Goal: Transaction & Acquisition: Purchase product/service

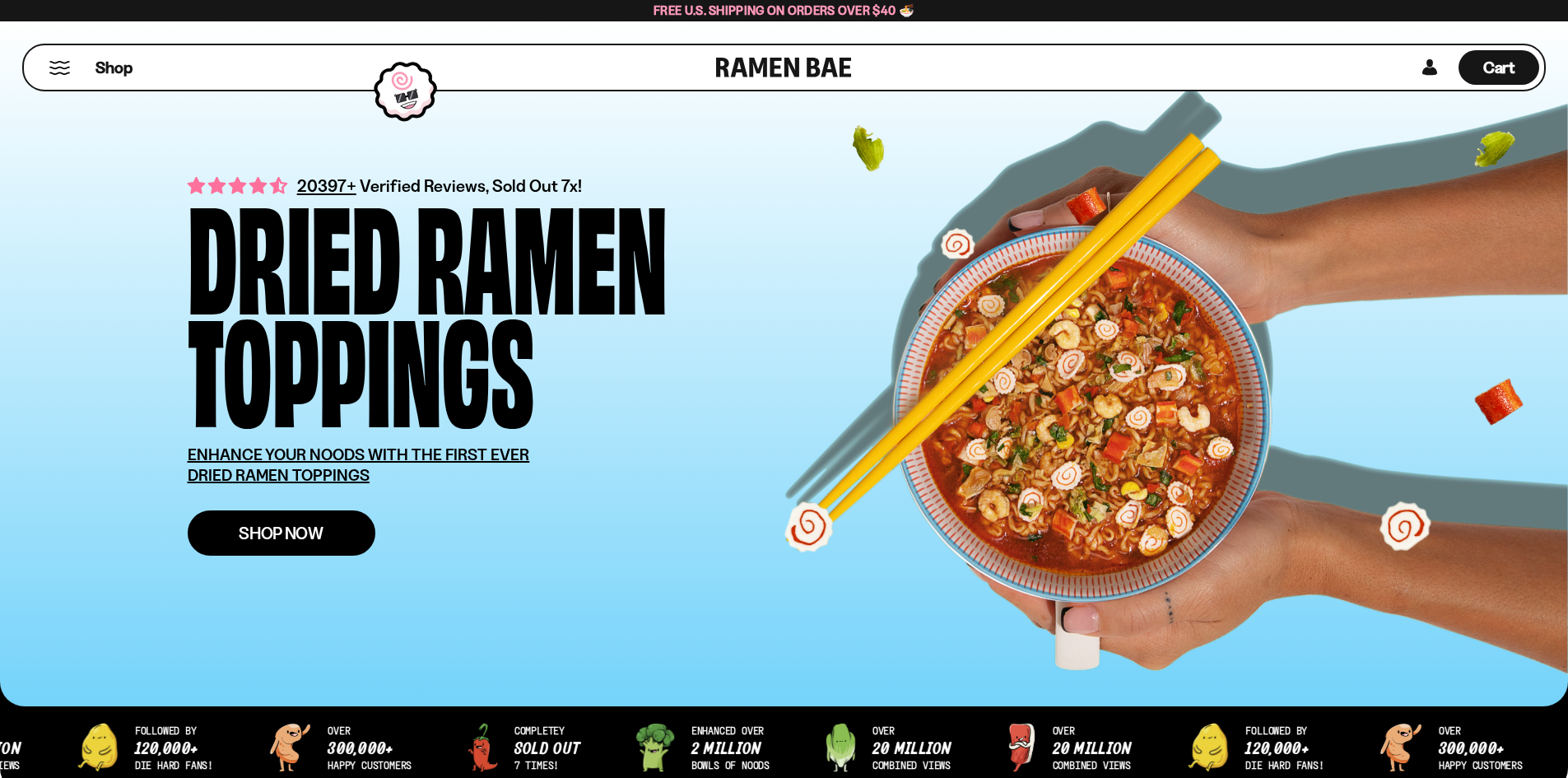
click at [319, 531] on span "Shop Now" at bounding box center [281, 533] width 84 height 17
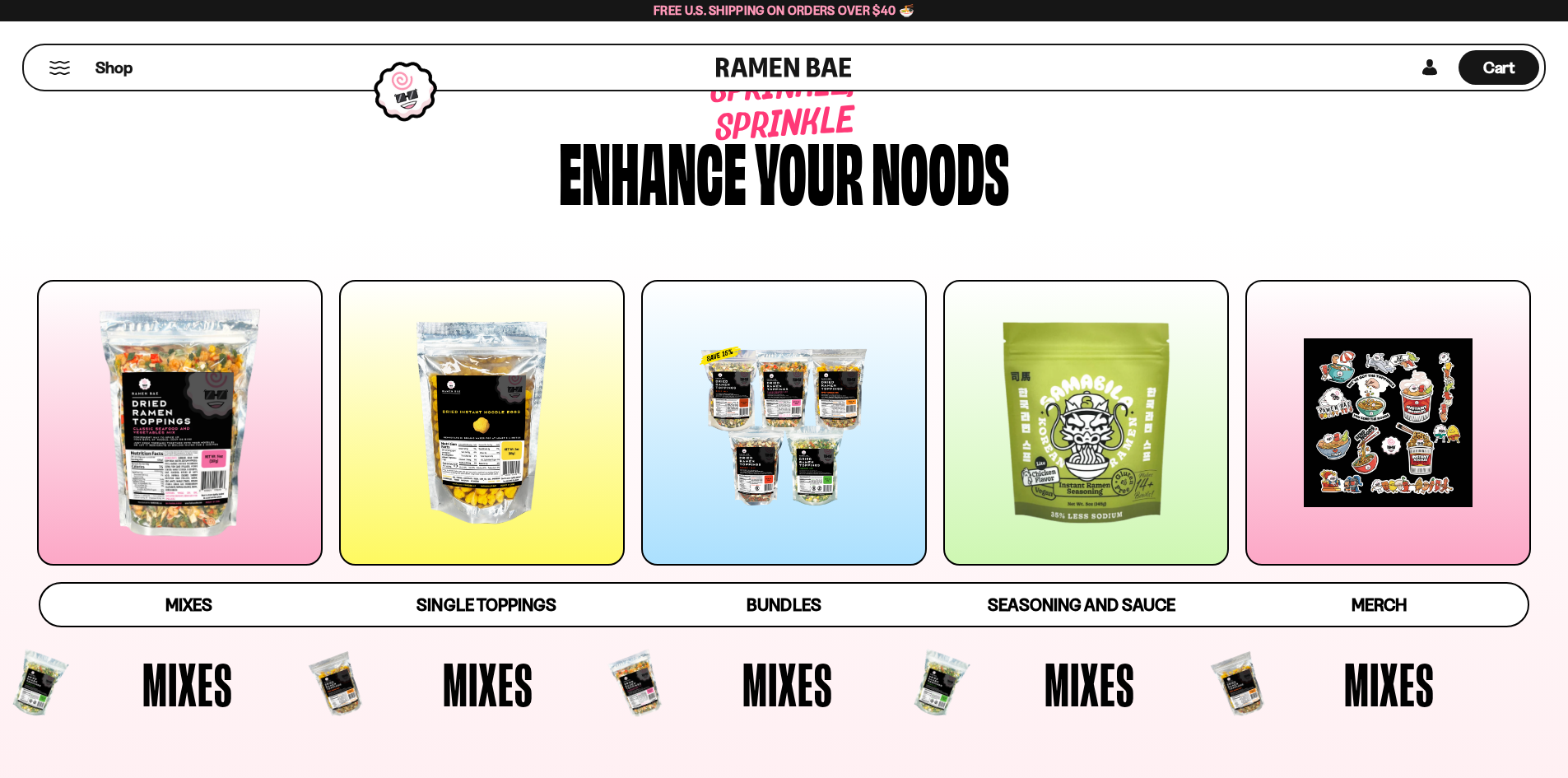
scroll to position [83, 0]
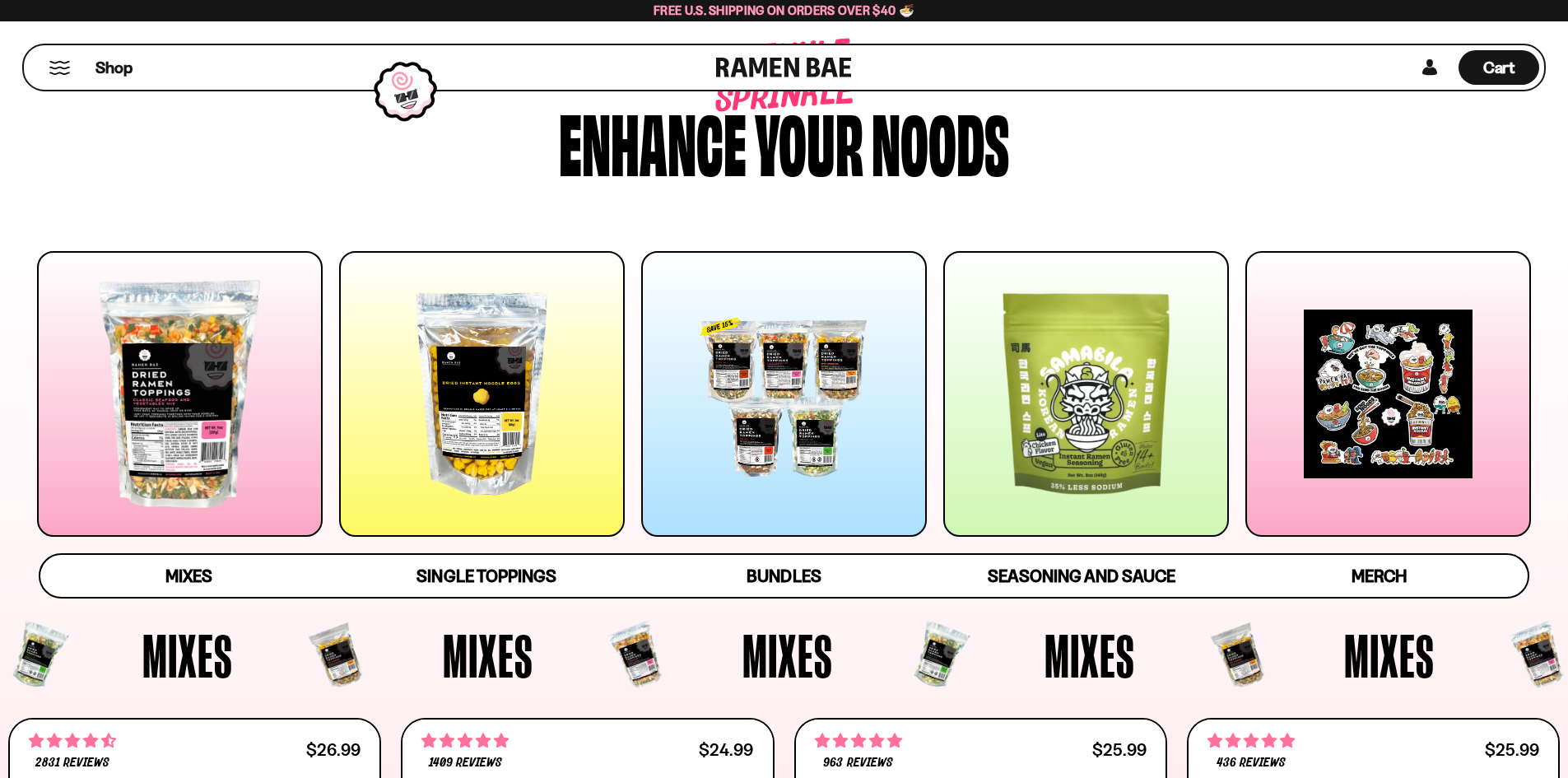
click at [1395, 418] on div at bounding box center [1387, 393] width 286 height 286
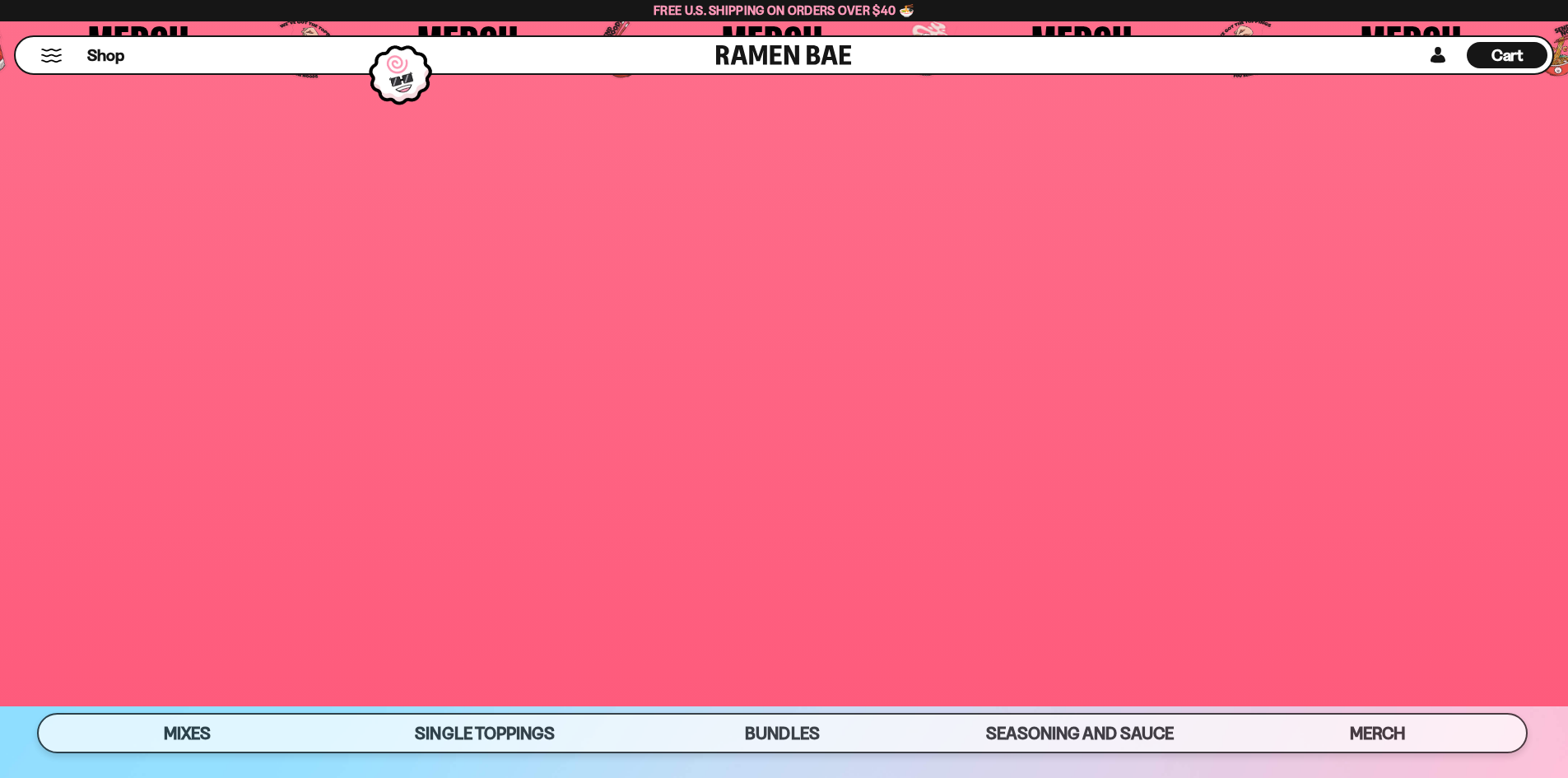
scroll to position [5469, 0]
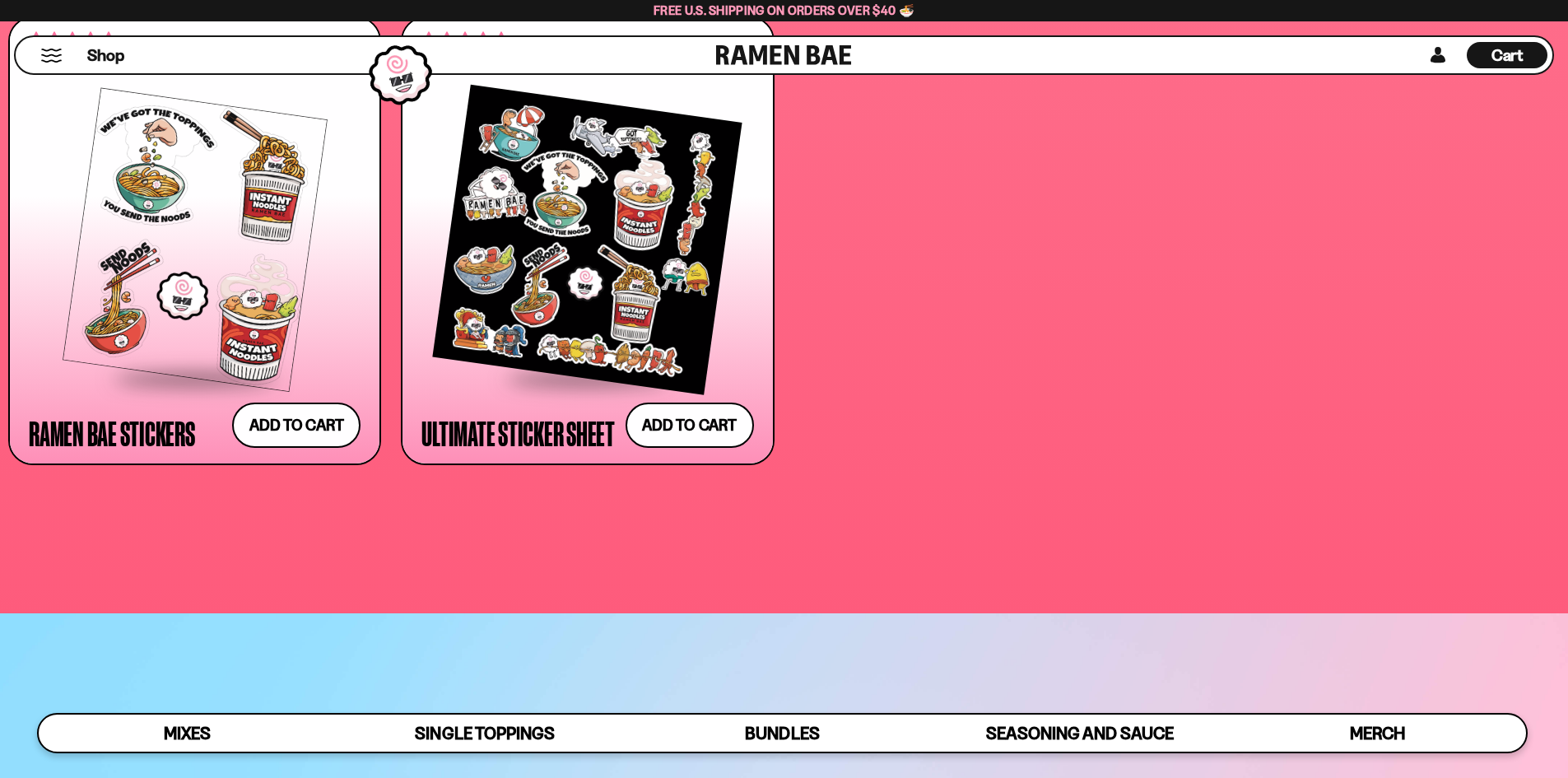
click at [547, 270] on div at bounding box center [587, 239] width 331 height 275
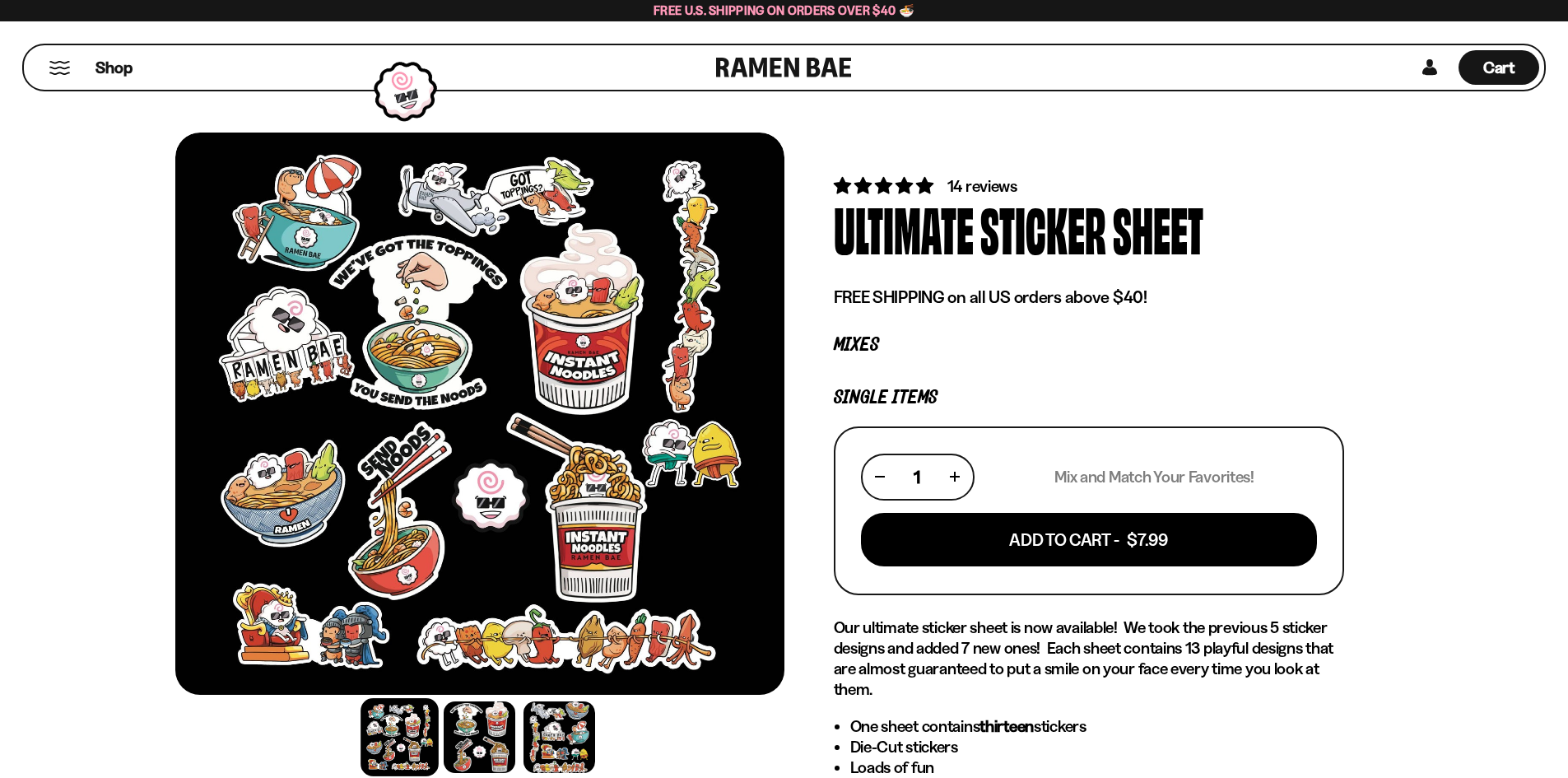
click at [52, 60] on div "Shop" at bounding box center [372, 67] width 688 height 44
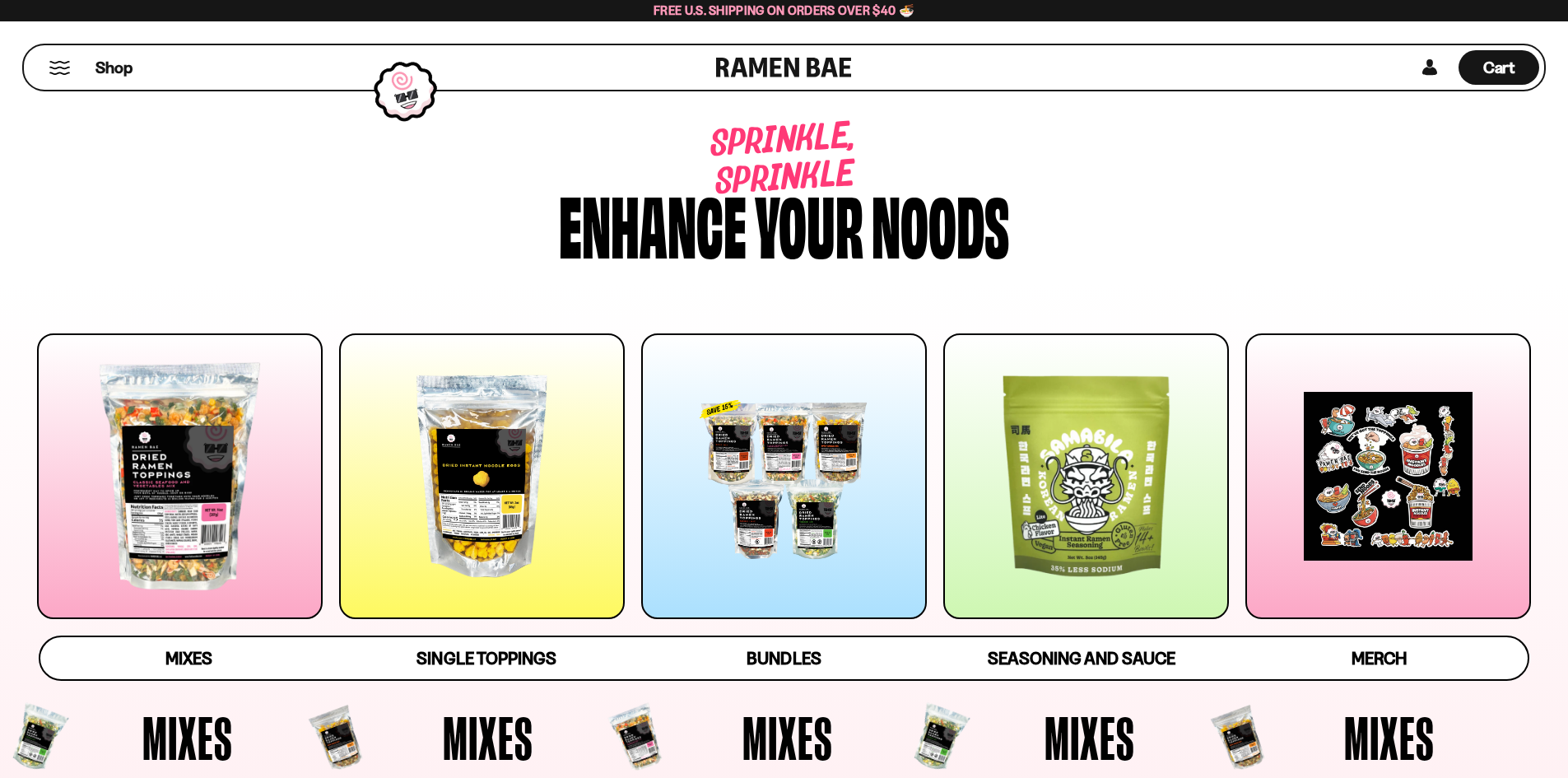
scroll to position [5469, 0]
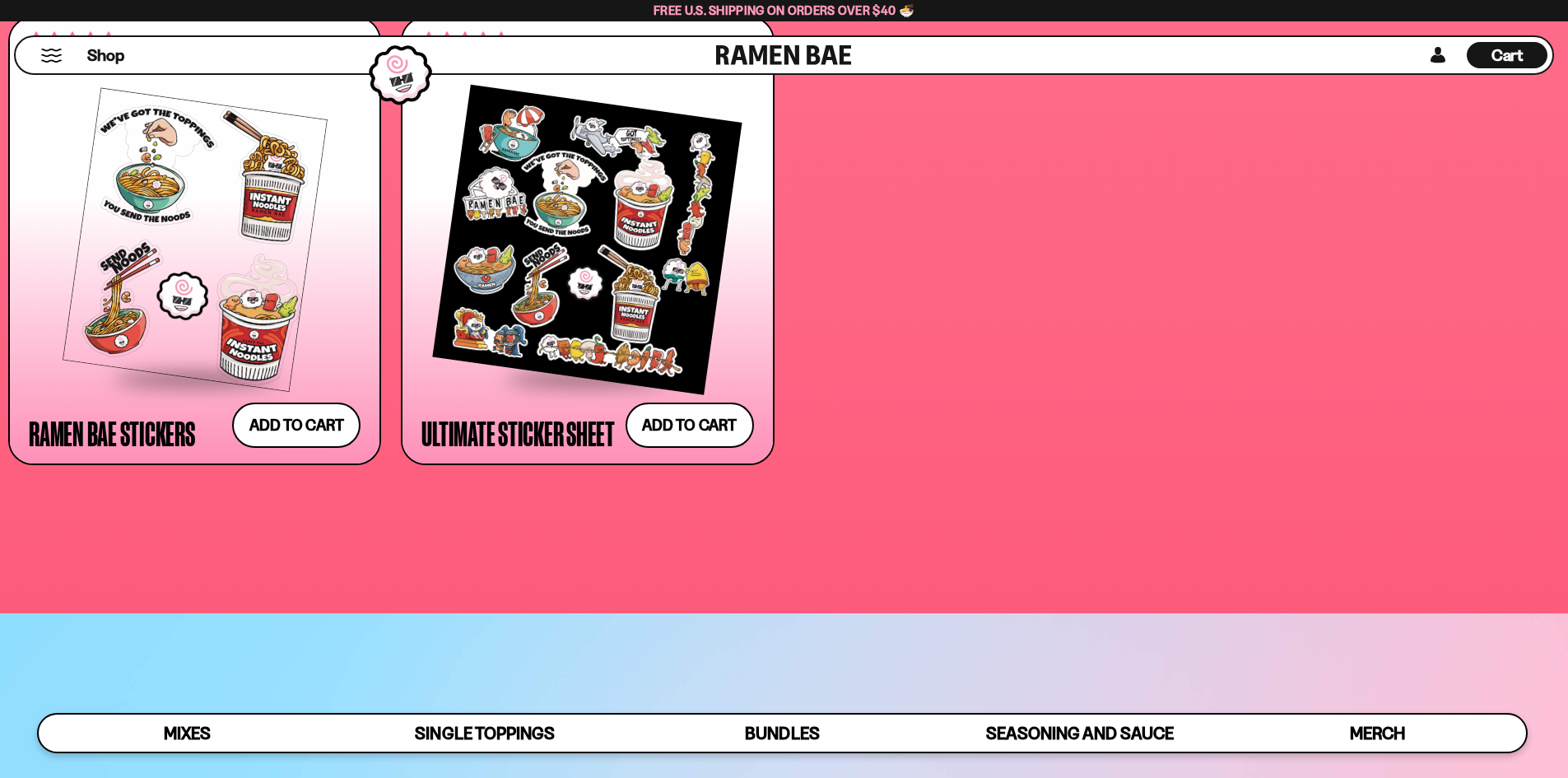
click at [201, 327] on div at bounding box center [194, 239] width 331 height 275
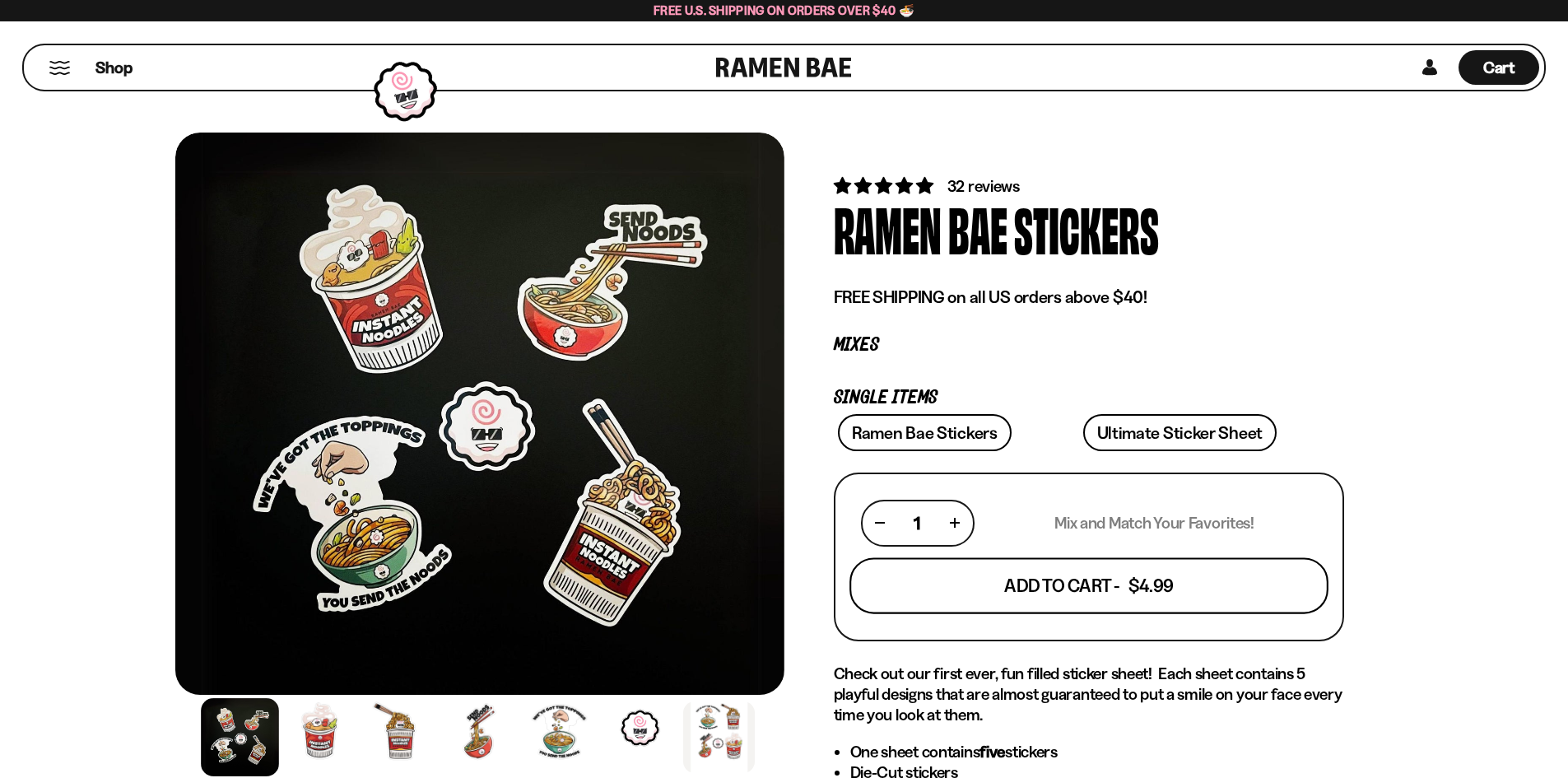
click at [1113, 586] on button "Add To Cart - $4.99" at bounding box center [1089, 585] width 479 height 56
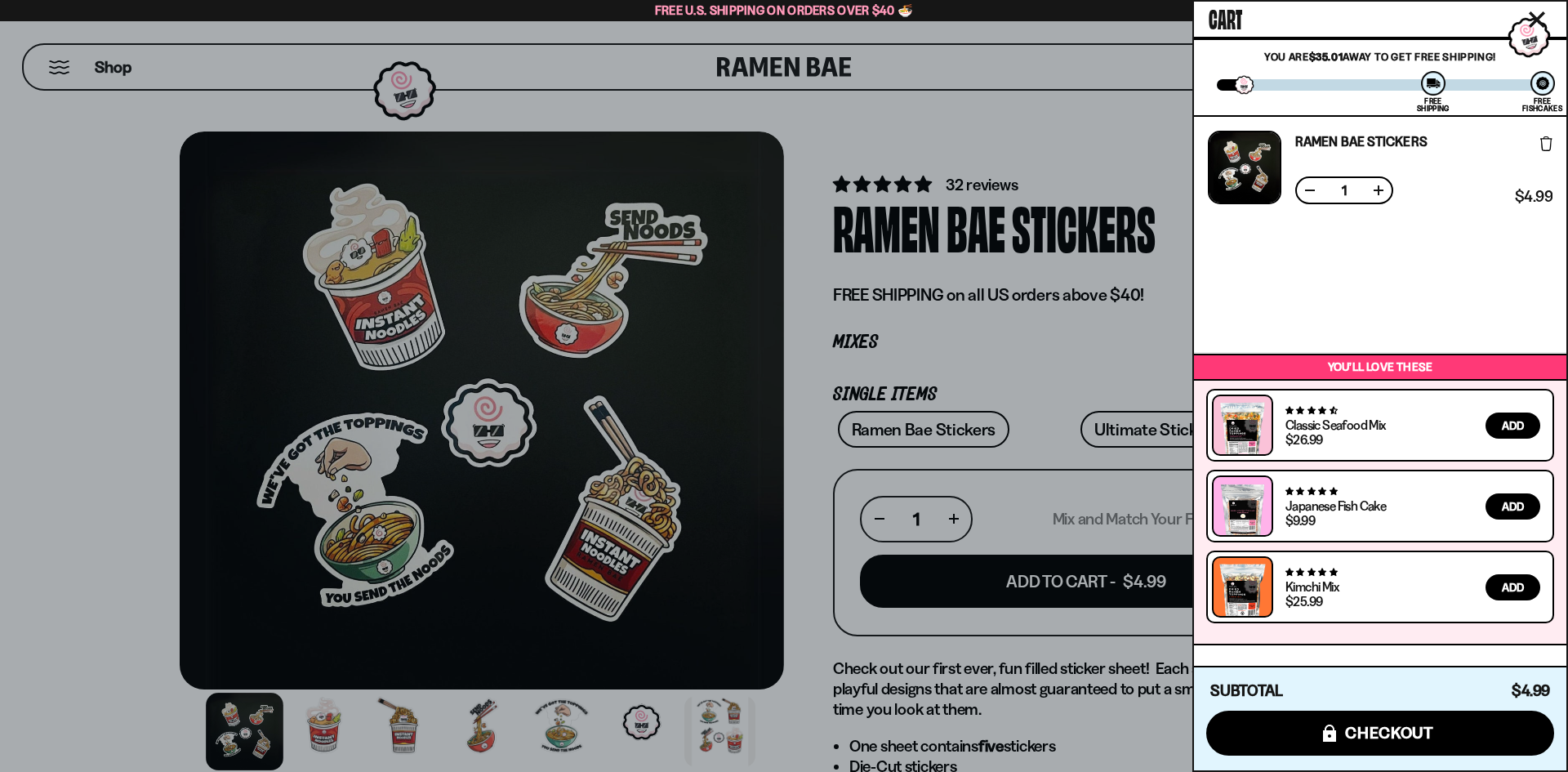
click at [53, 72] on div at bounding box center [784, 386] width 1568 height 772
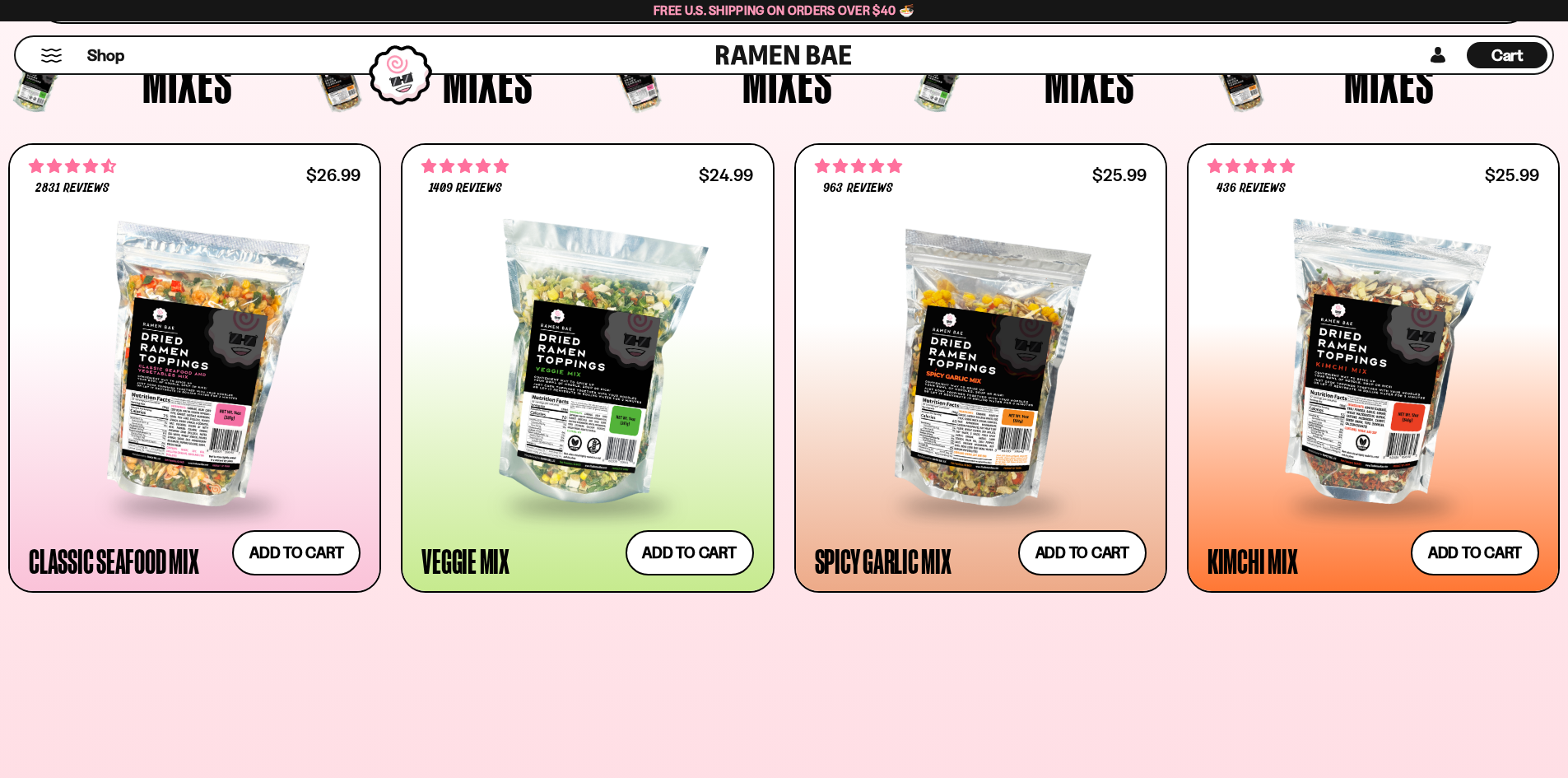
scroll to position [659, 0]
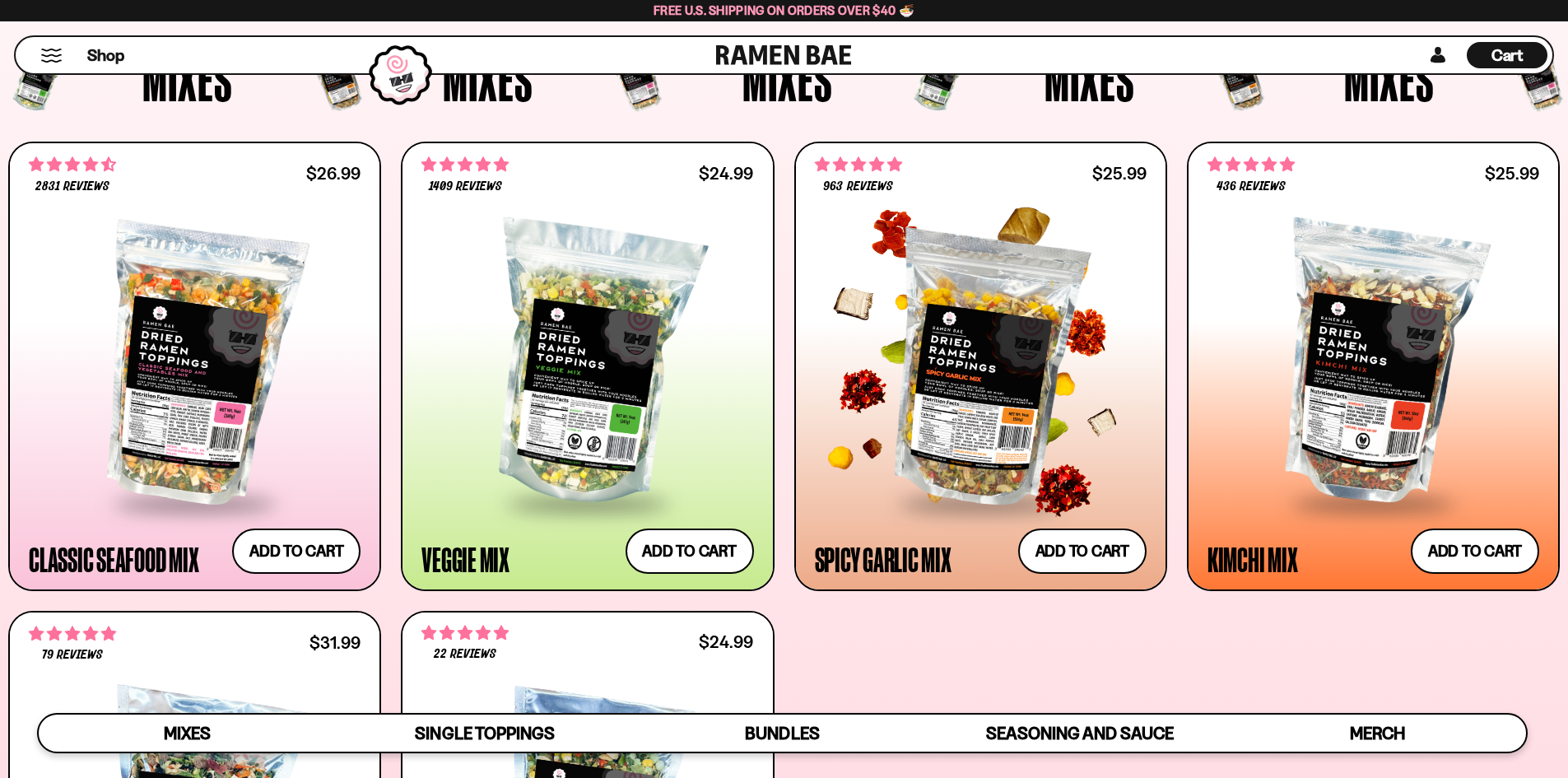
click at [1014, 370] on div at bounding box center [980, 364] width 331 height 275
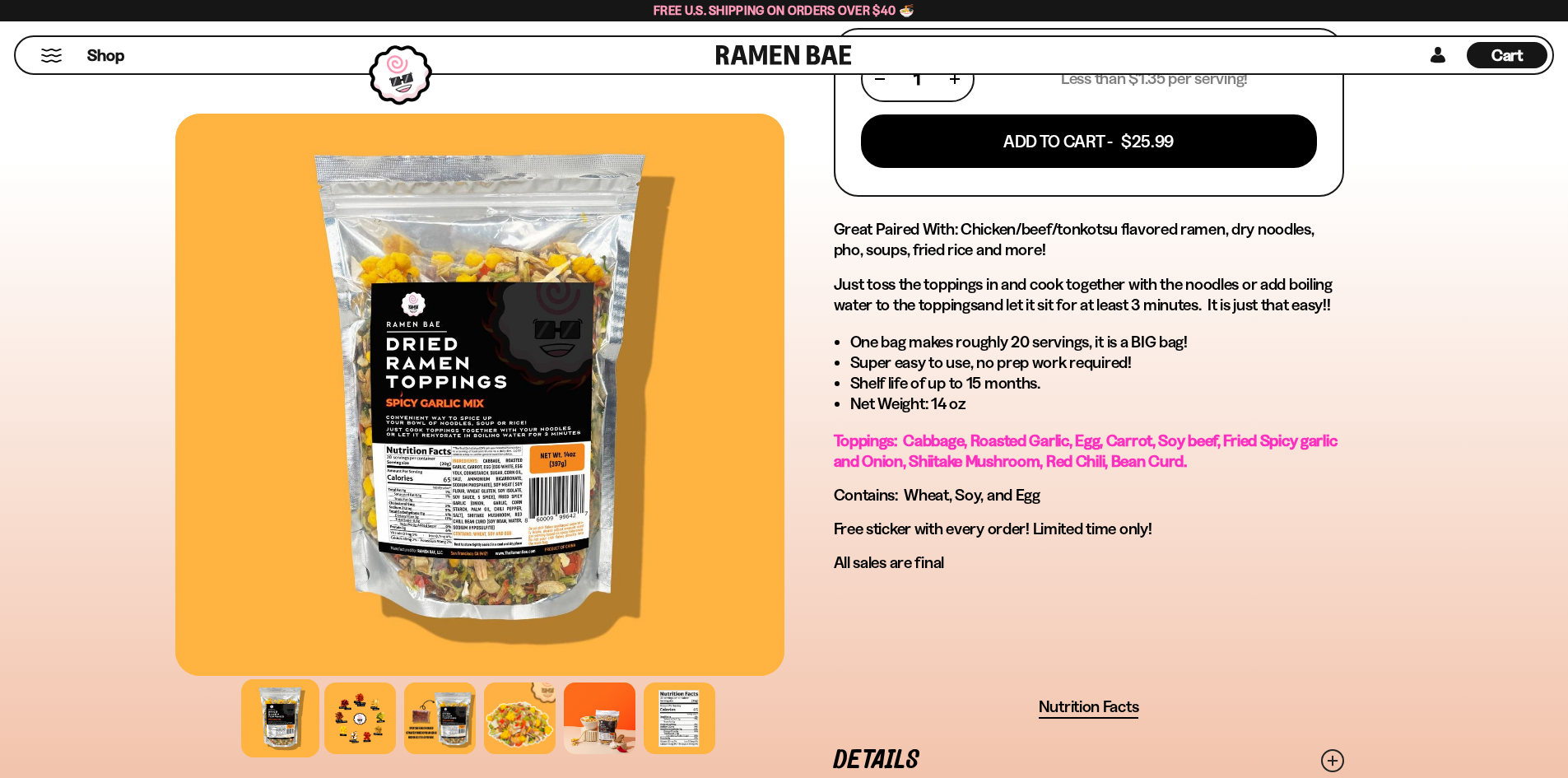
scroll to position [741, 0]
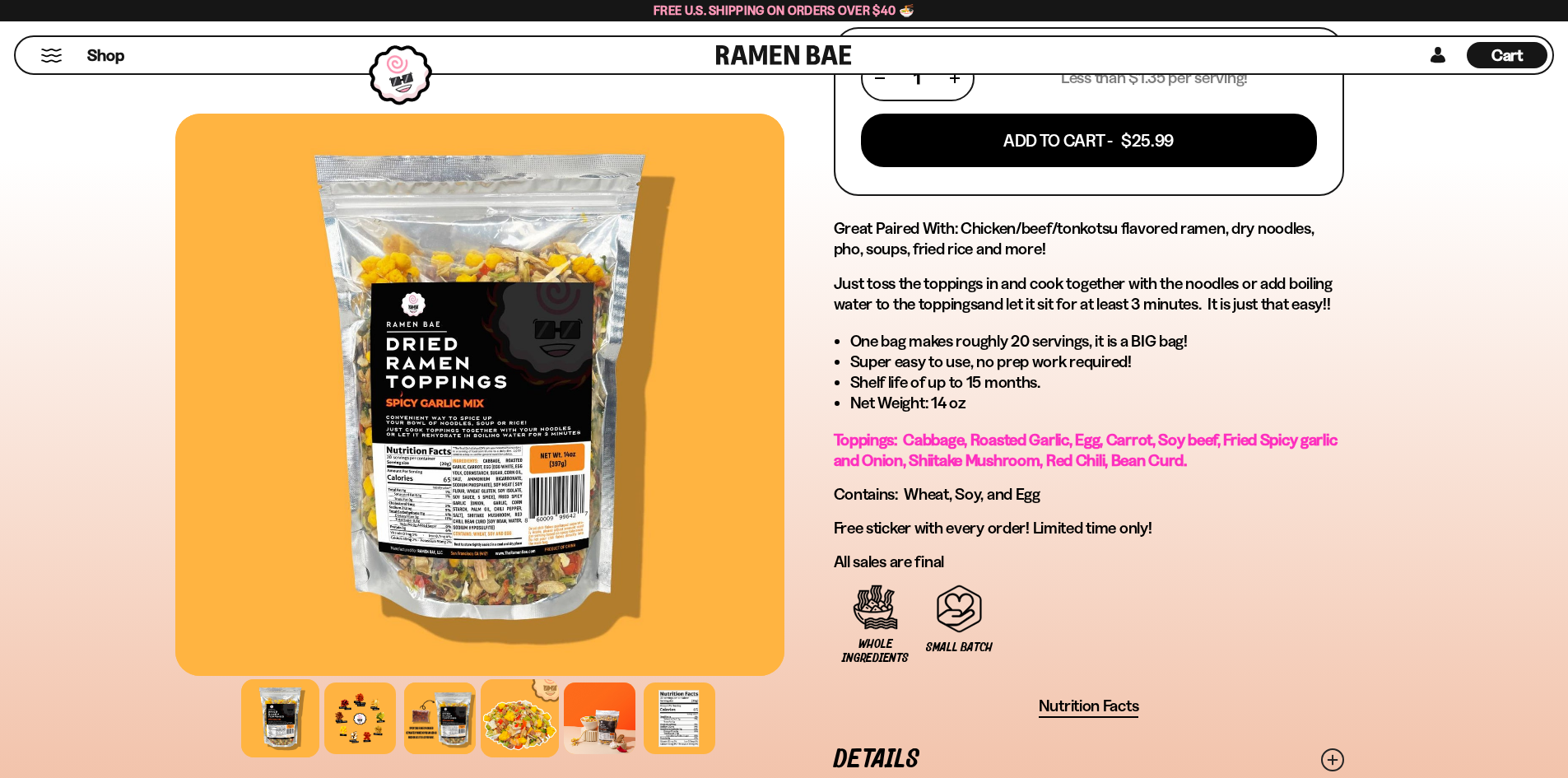
click at [537, 719] on div at bounding box center [520, 718] width 78 height 78
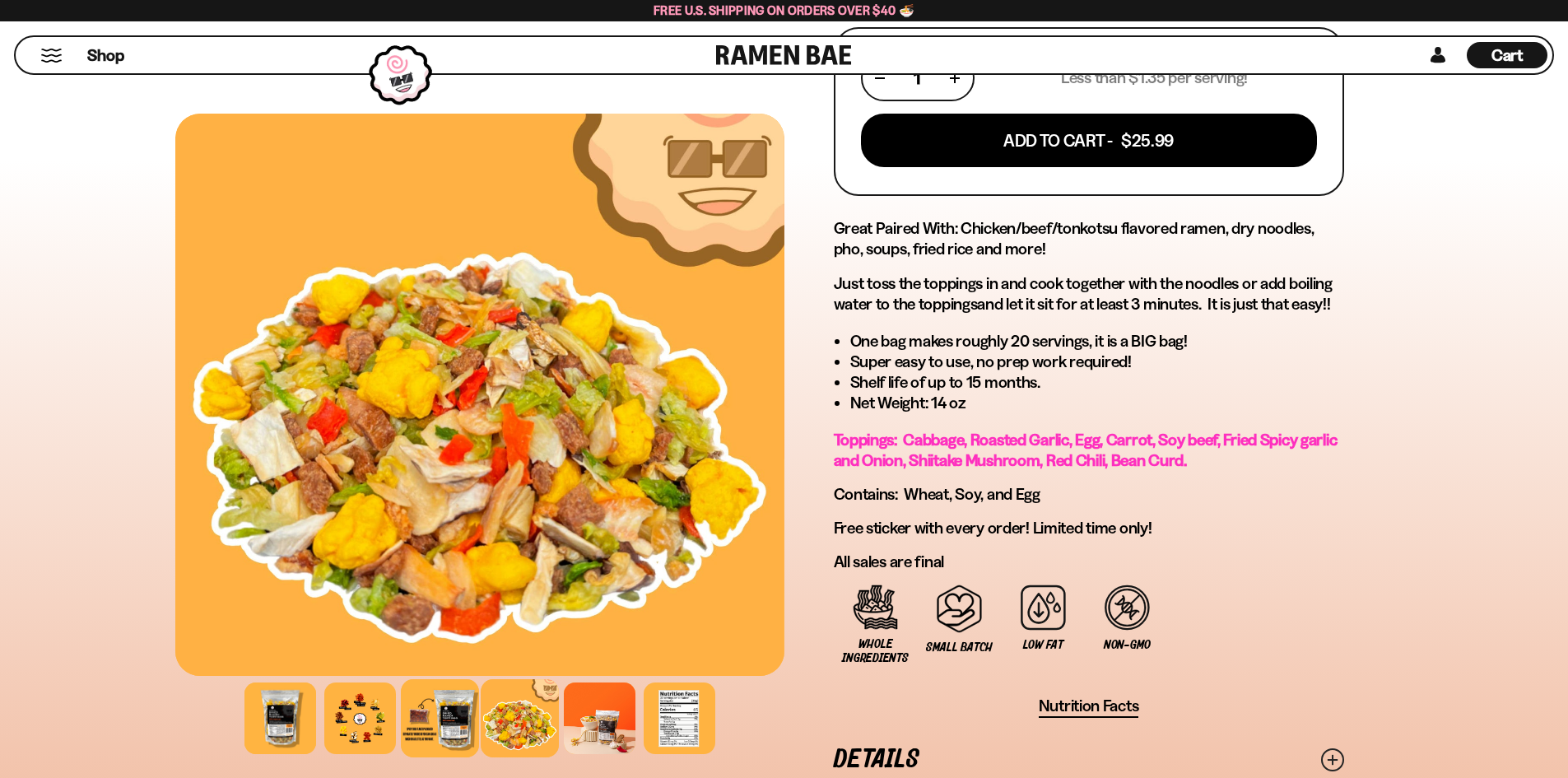
click at [442, 727] on div at bounding box center [440, 718] width 78 height 78
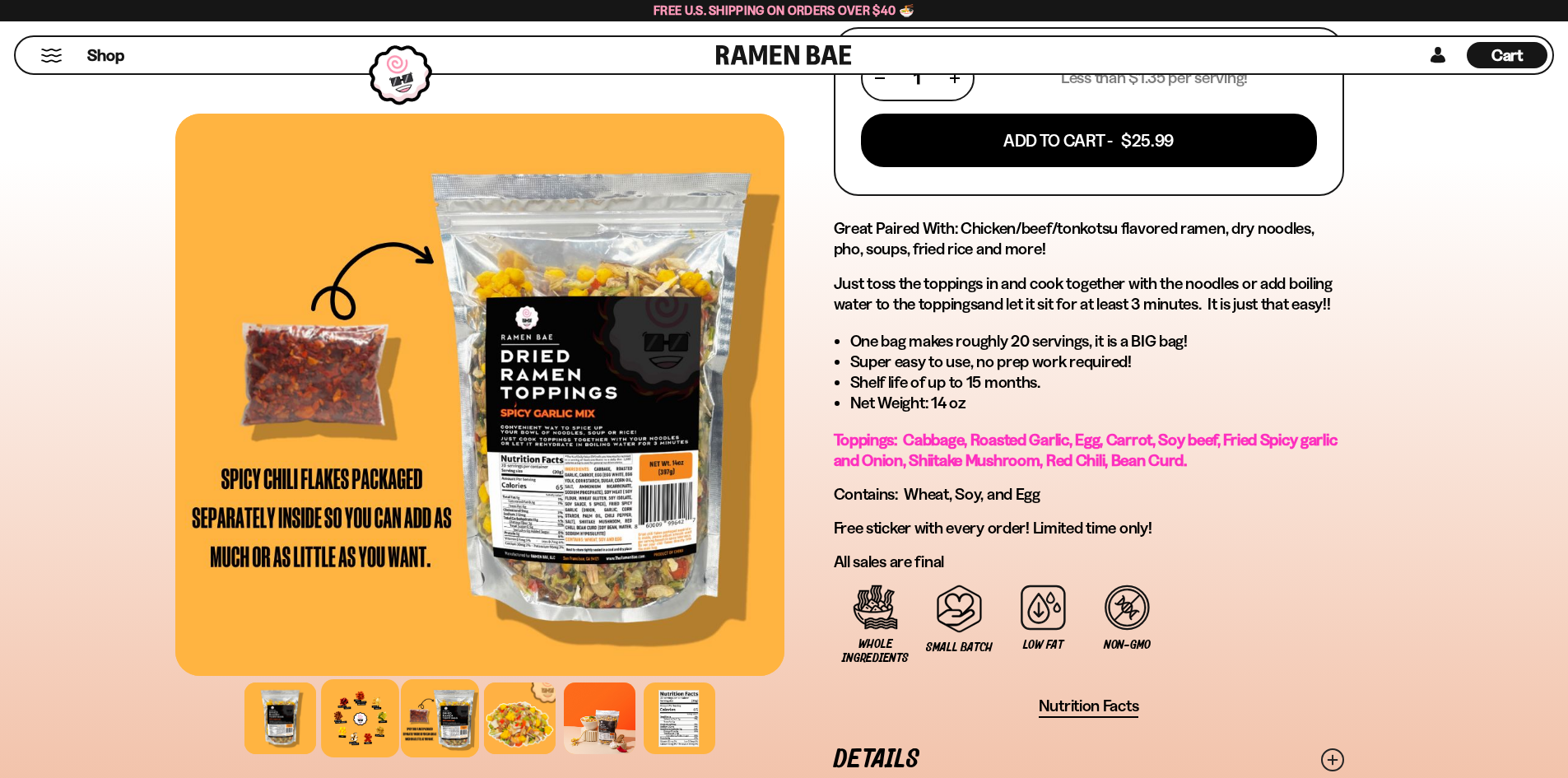
click at [338, 716] on div at bounding box center [360, 718] width 78 height 78
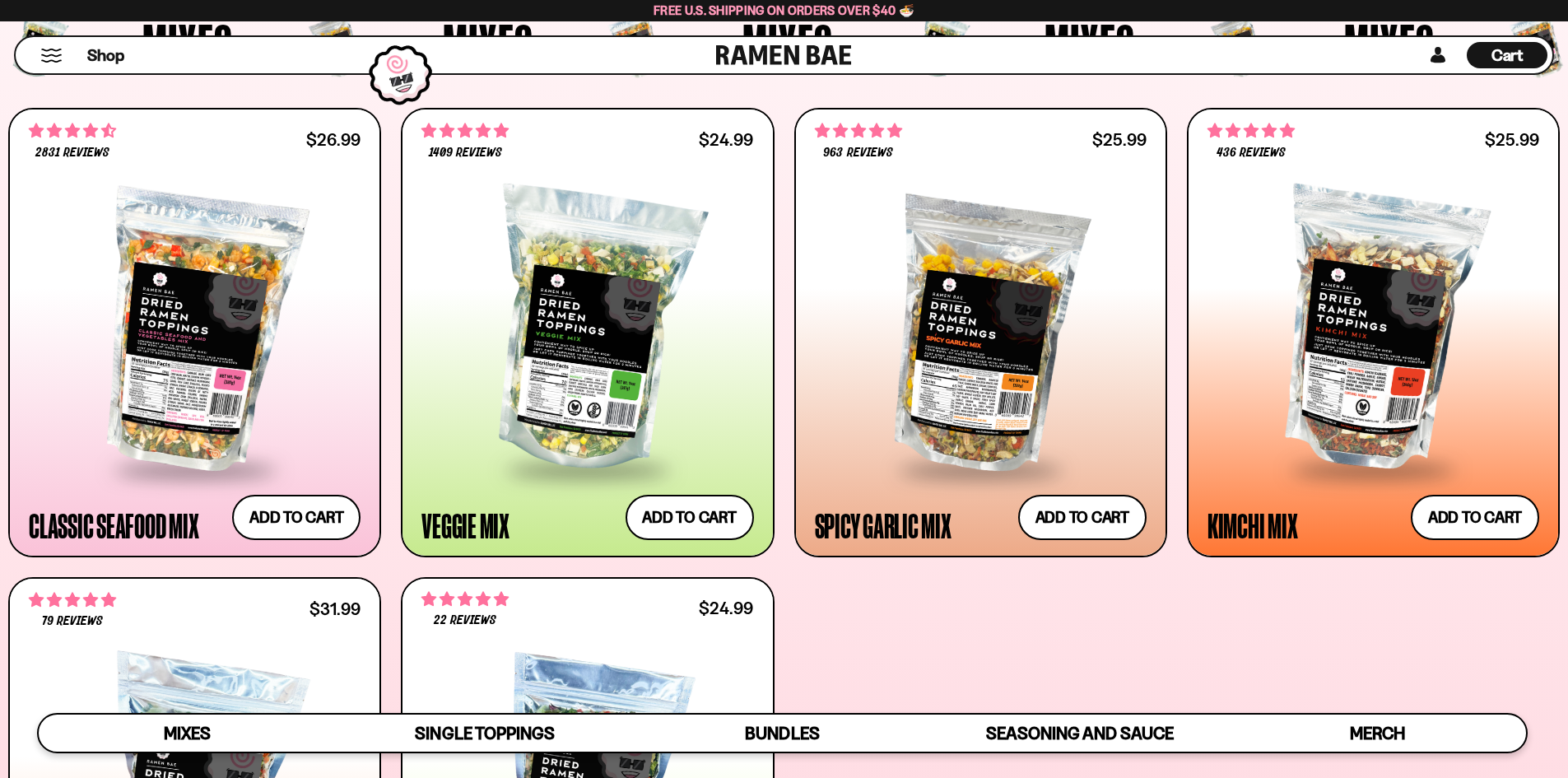
scroll to position [659, 0]
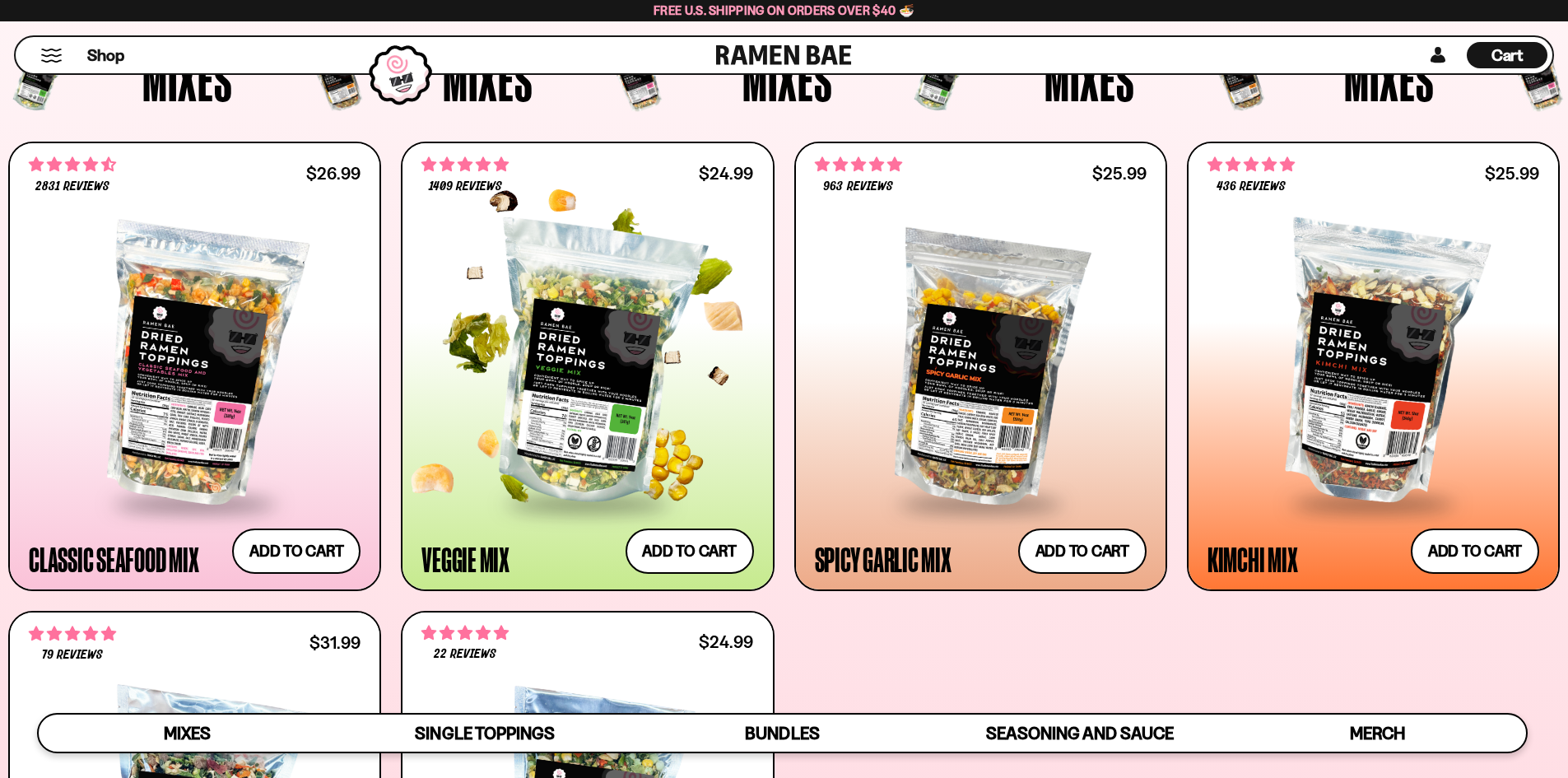
click at [579, 429] on div at bounding box center [587, 364] width 331 height 275
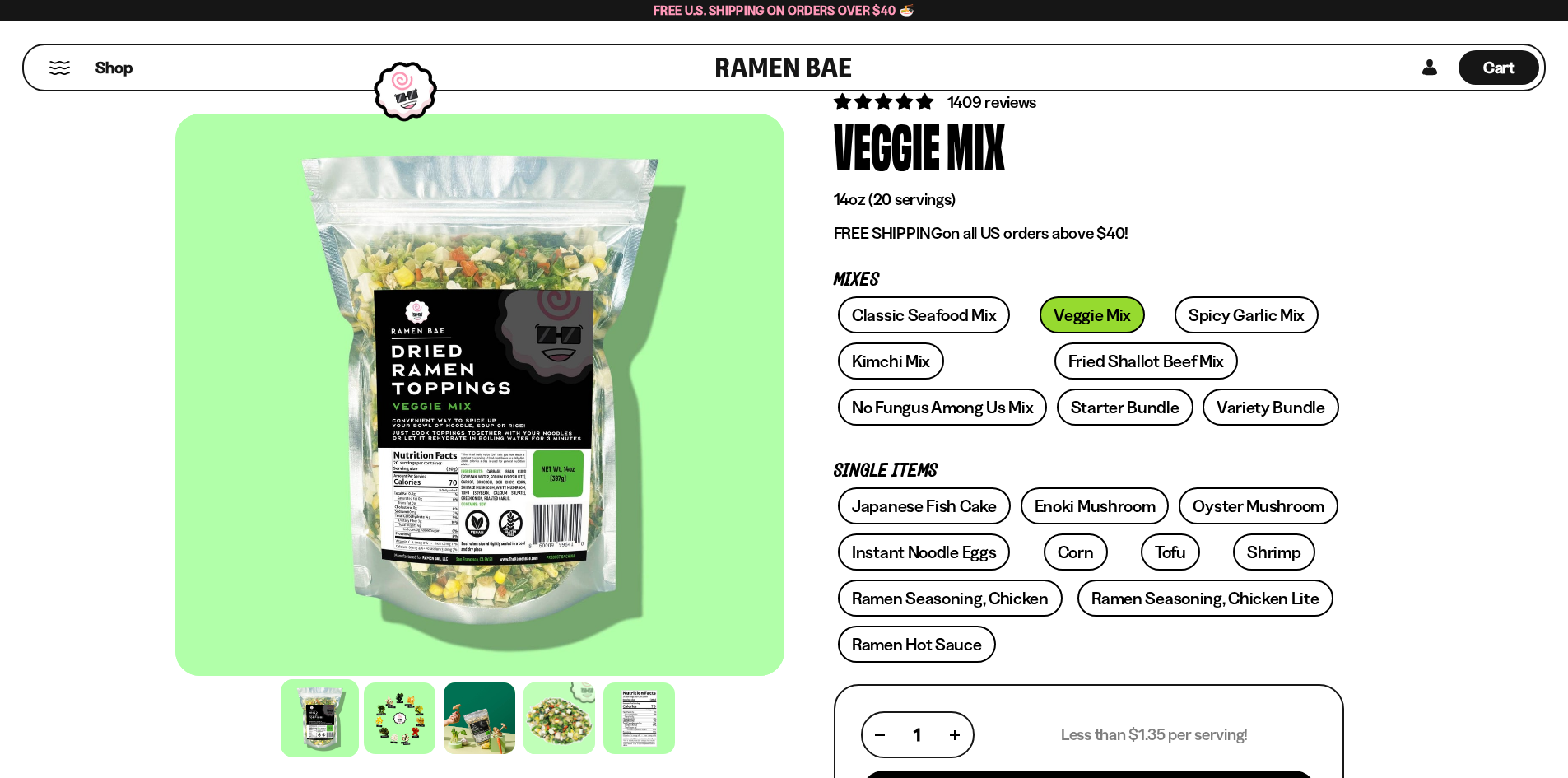
scroll to position [164, 0]
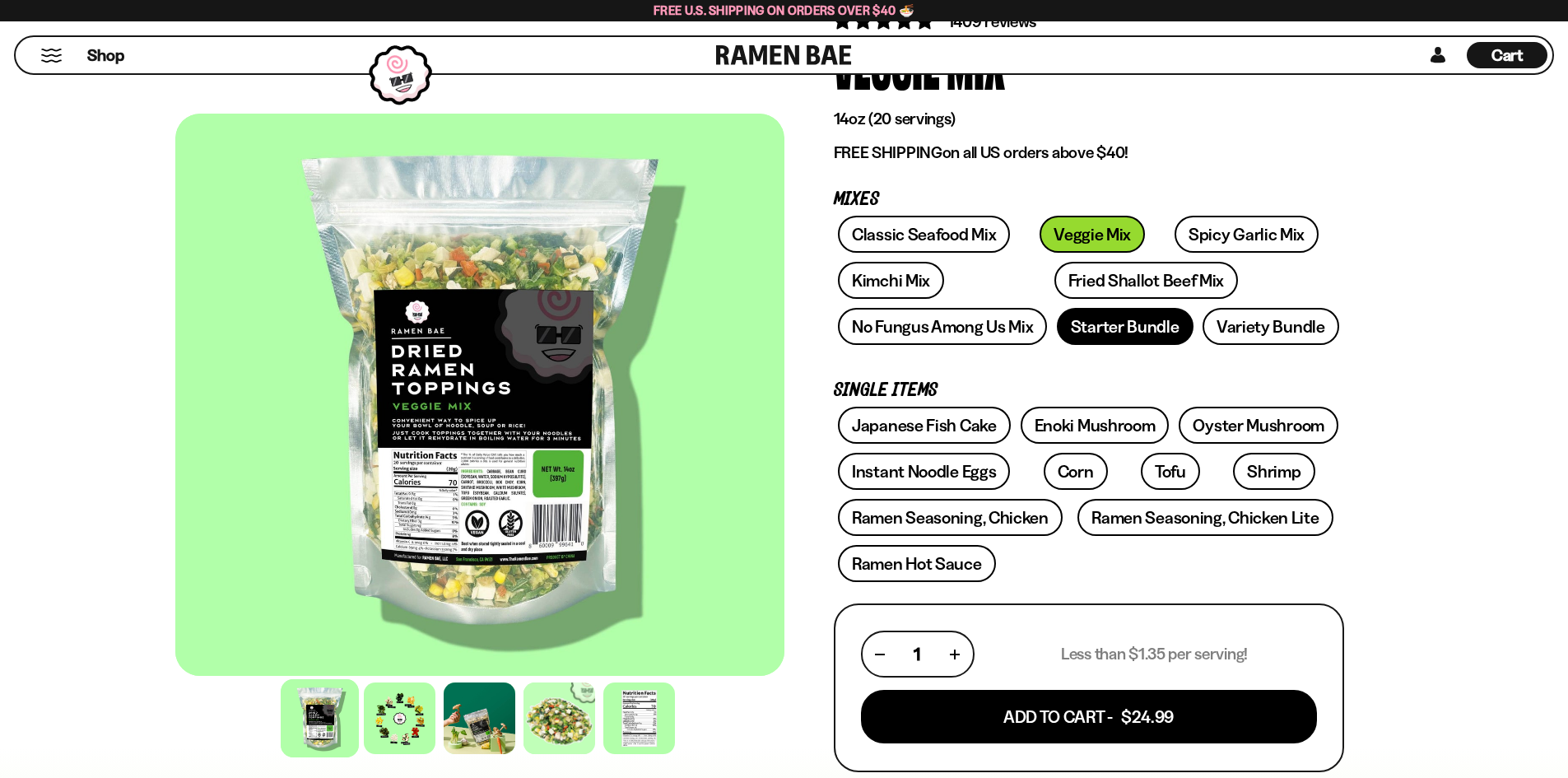
click at [1137, 327] on link "Starter Bundle" at bounding box center [1125, 326] width 137 height 37
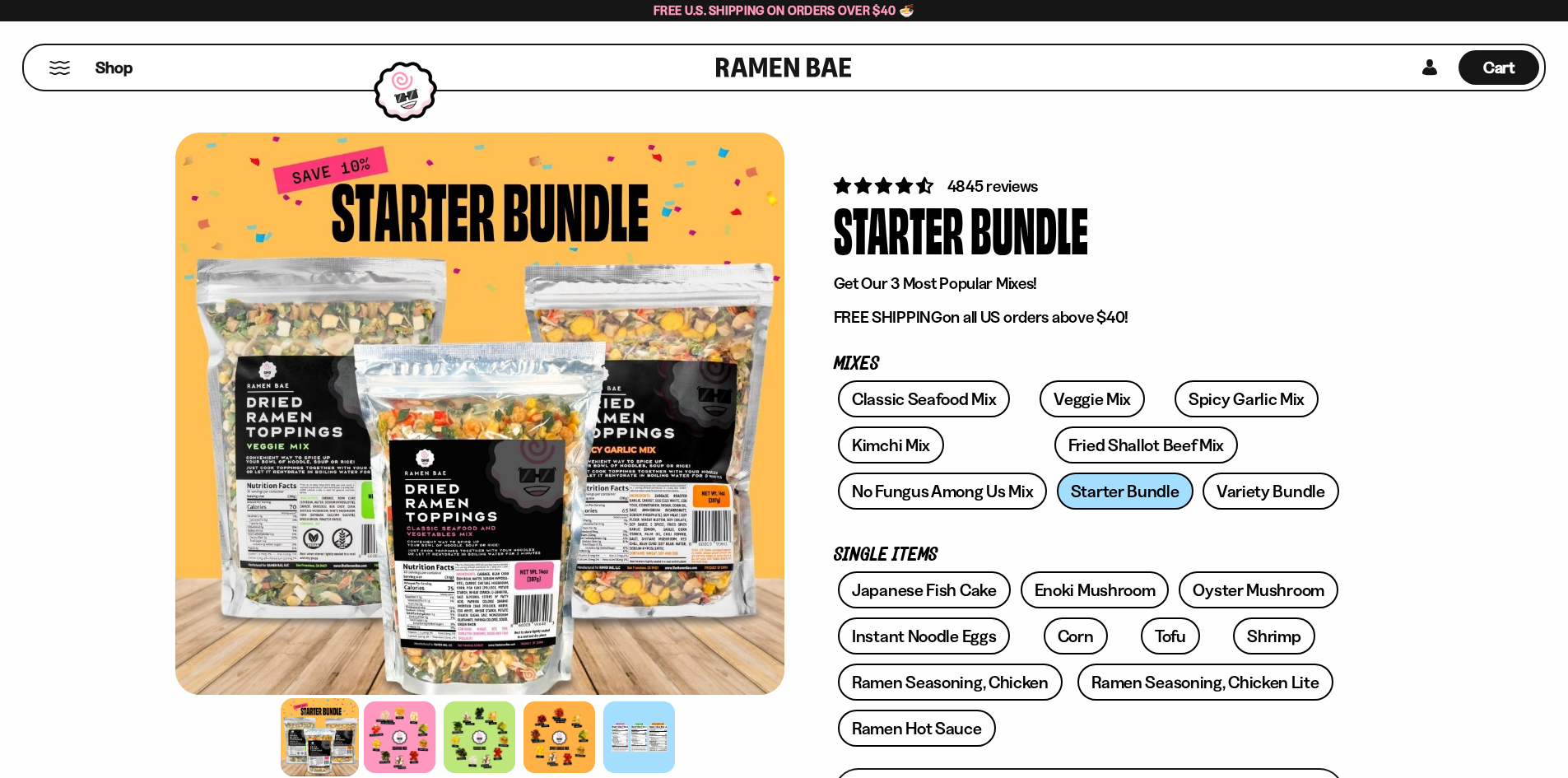
scroll to position [164, 0]
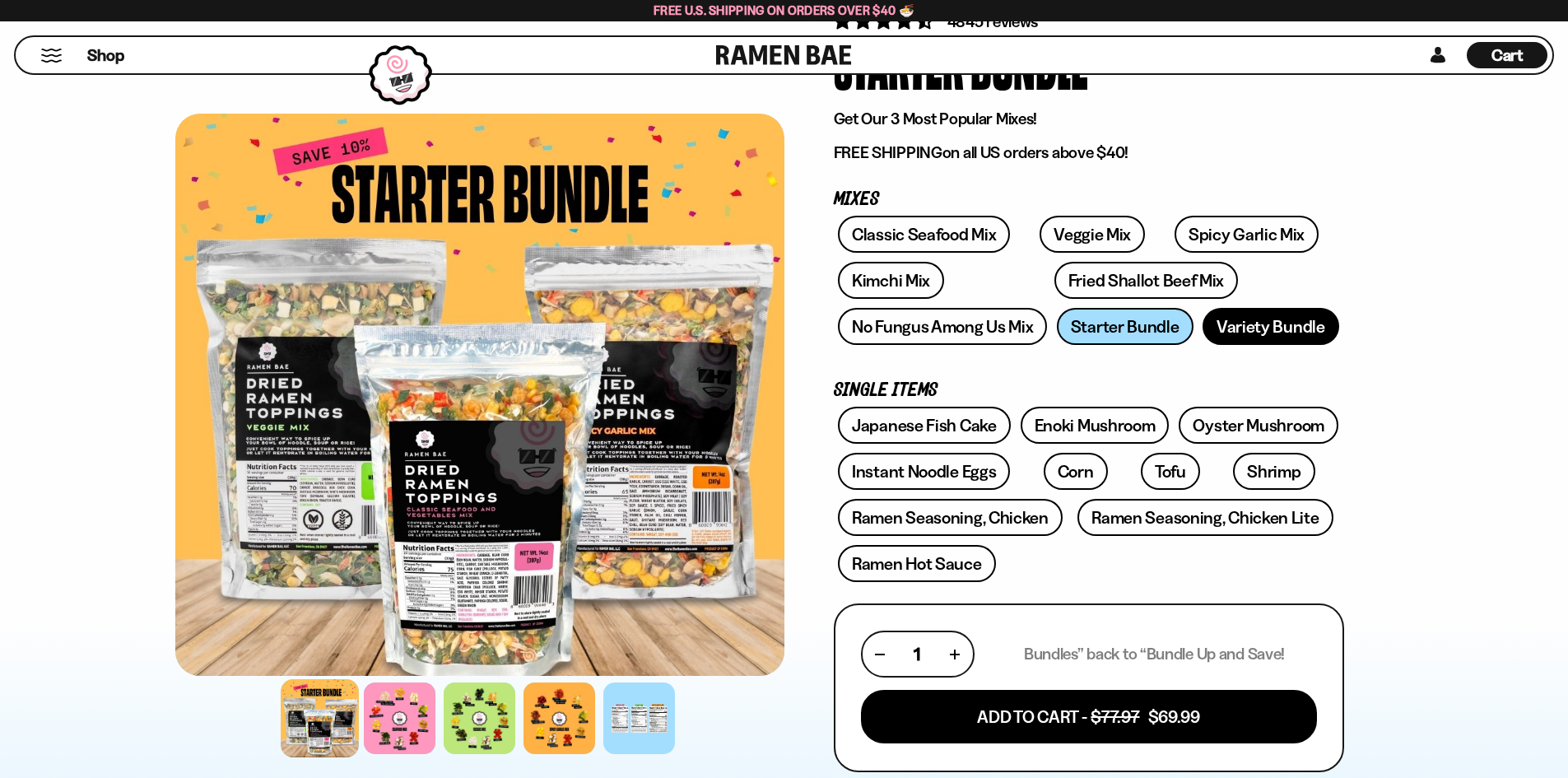
click at [1243, 322] on link "Variety Bundle" at bounding box center [1271, 326] width 137 height 37
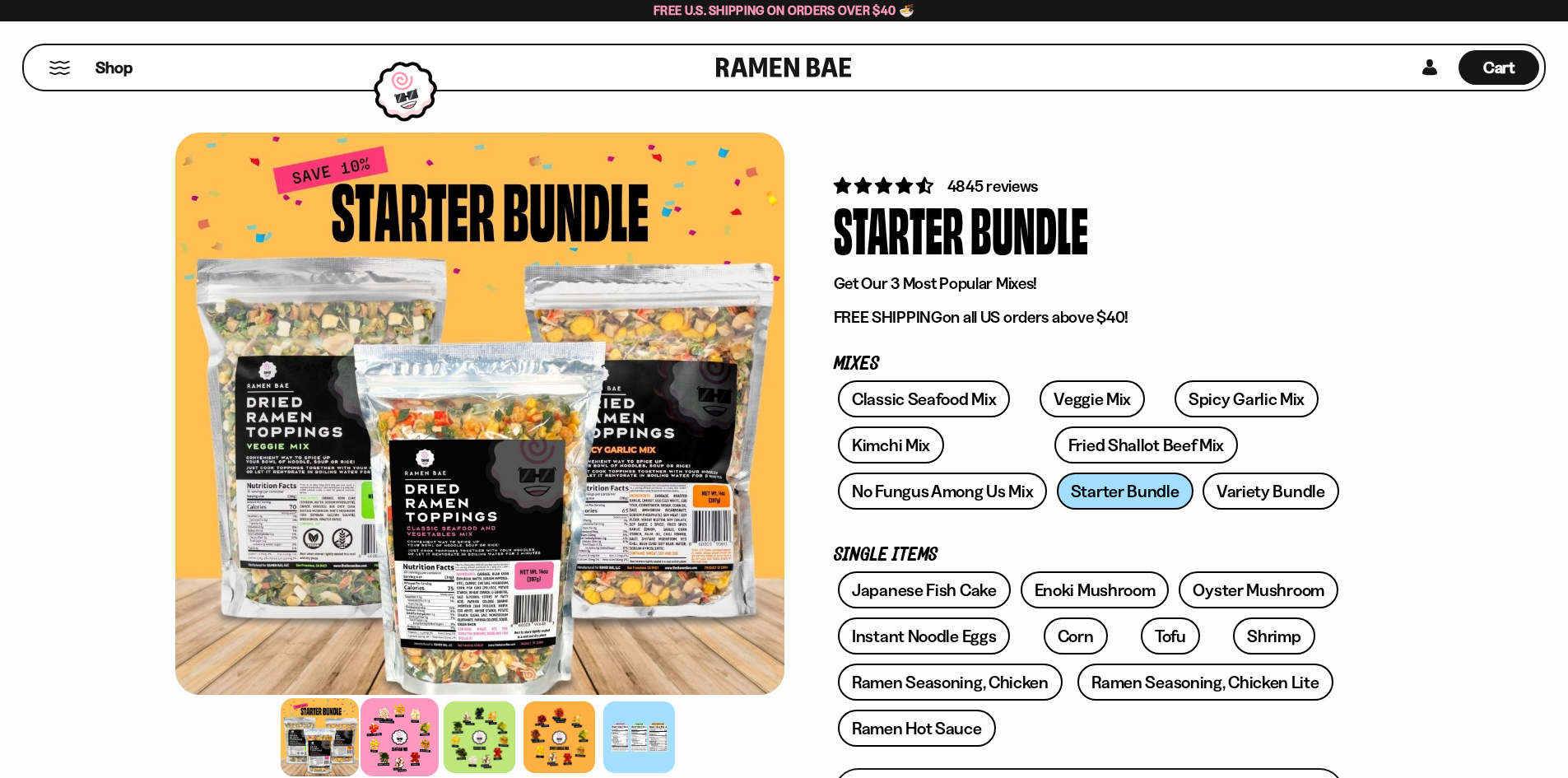
click at [420, 747] on div at bounding box center [399, 737] width 78 height 78
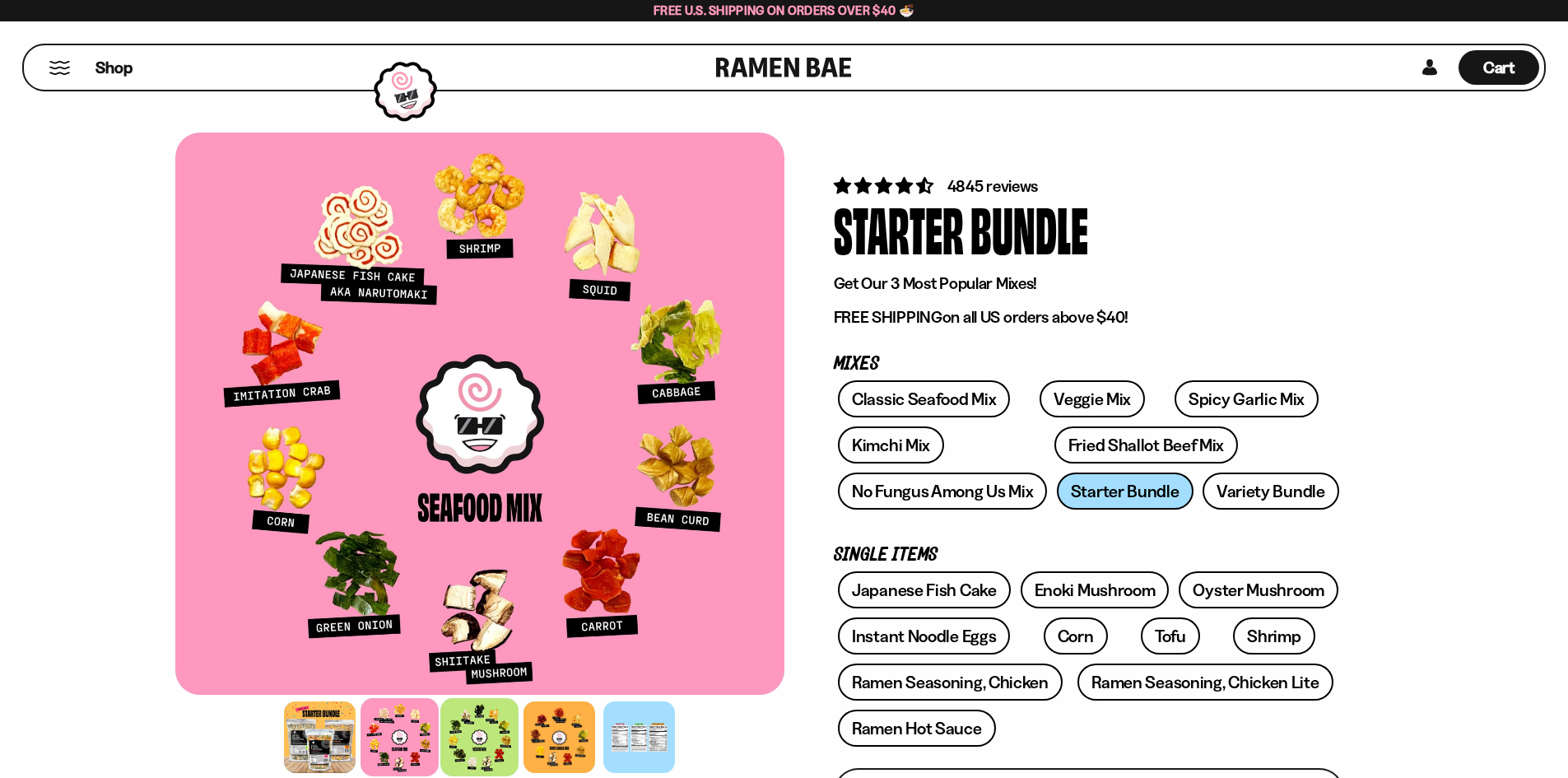
click at [487, 728] on div at bounding box center [479, 737] width 78 height 78
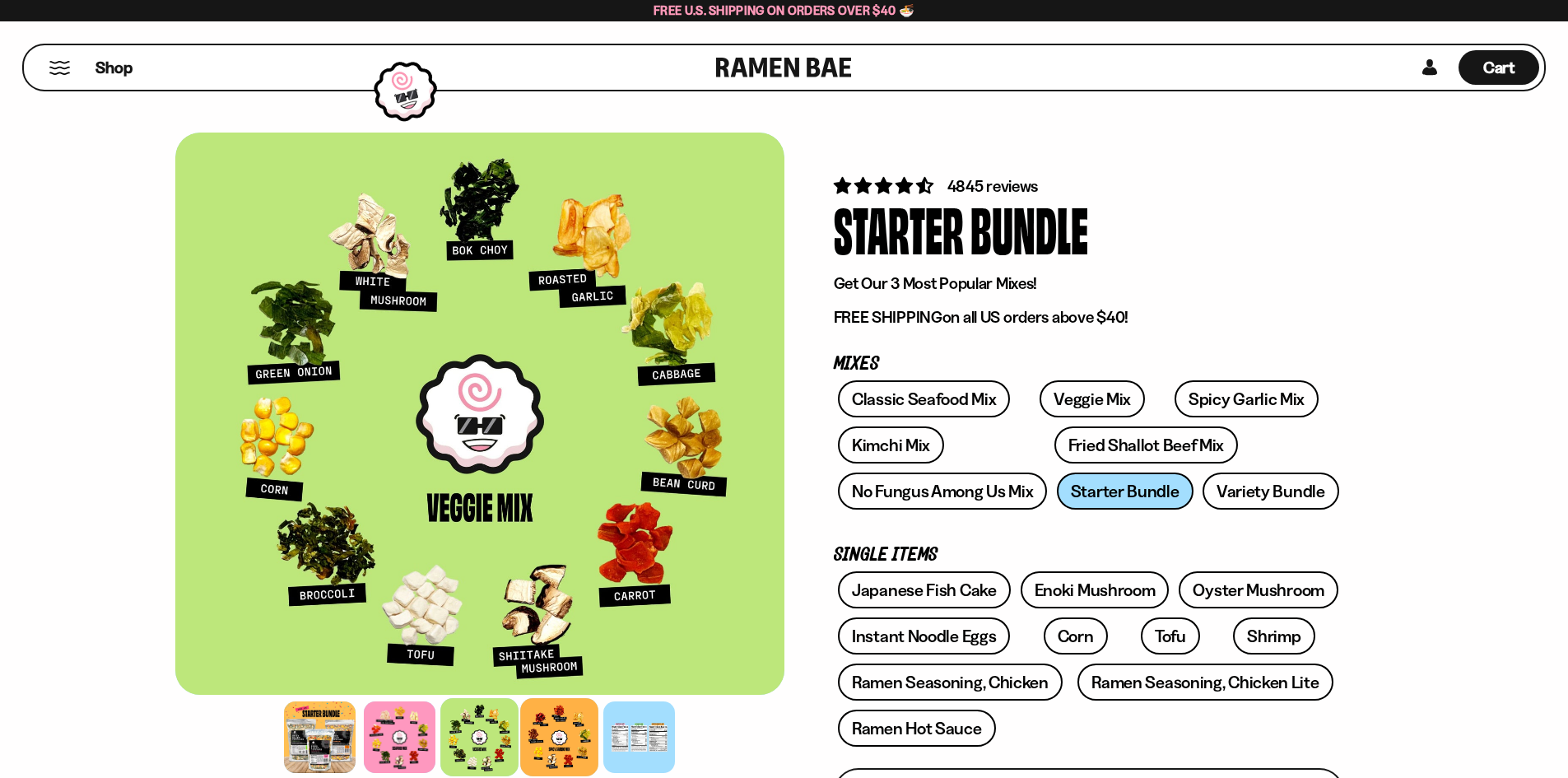
click at [568, 736] on div at bounding box center [559, 737] width 78 height 78
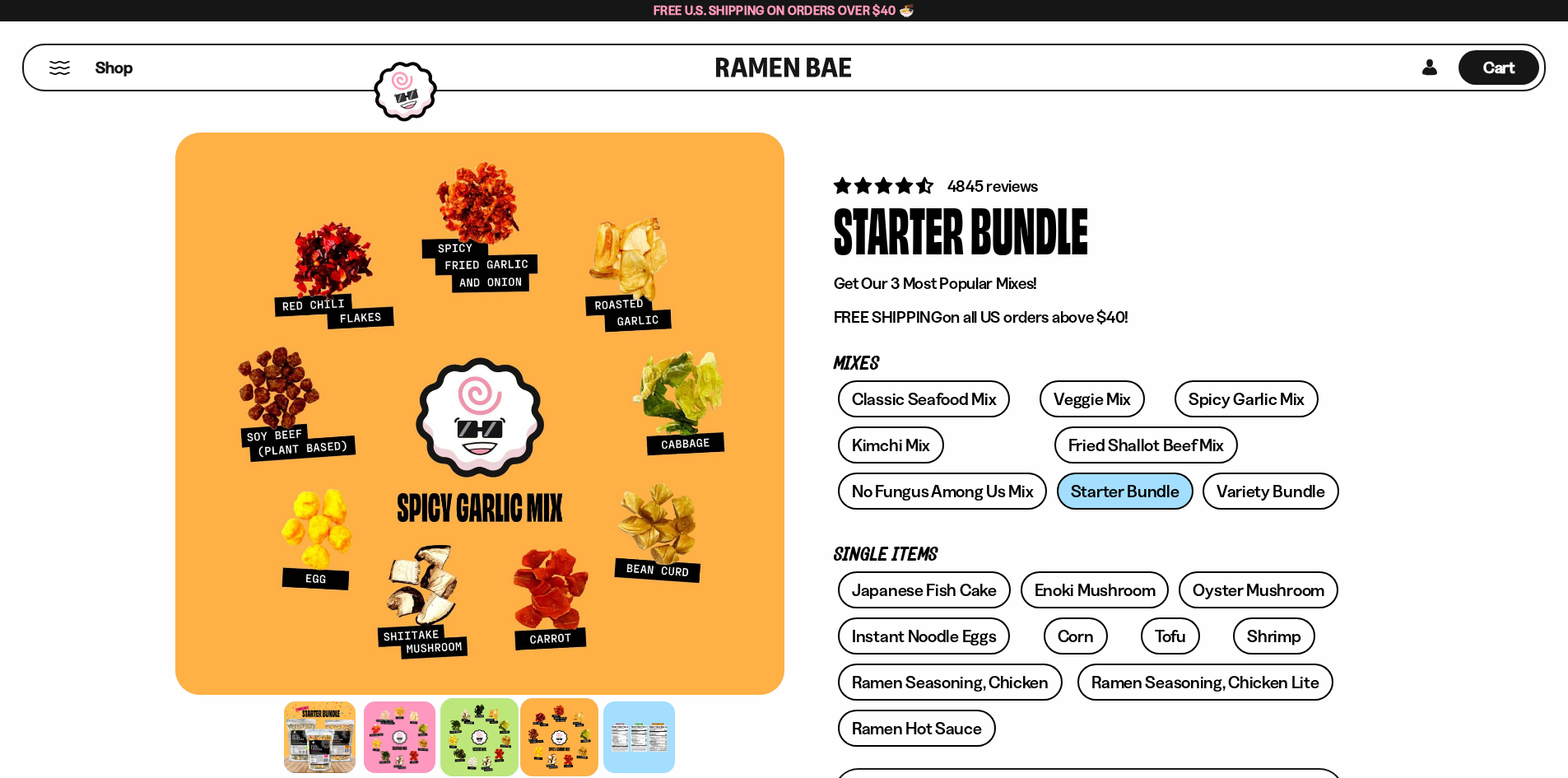
click at [488, 740] on div at bounding box center [479, 737] width 78 height 78
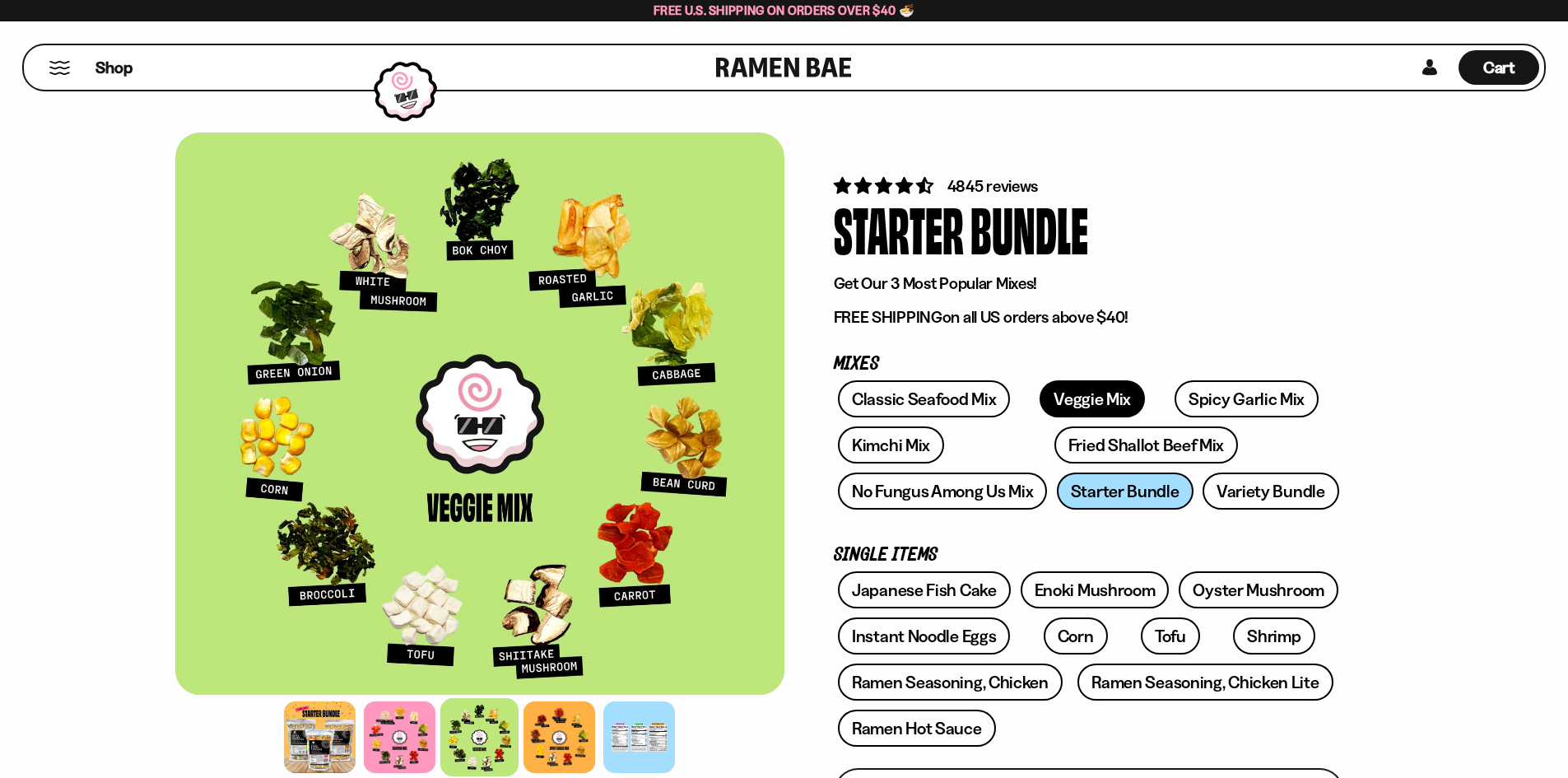
click at [1076, 386] on link "Veggie Mix" at bounding box center [1092, 399] width 106 height 37
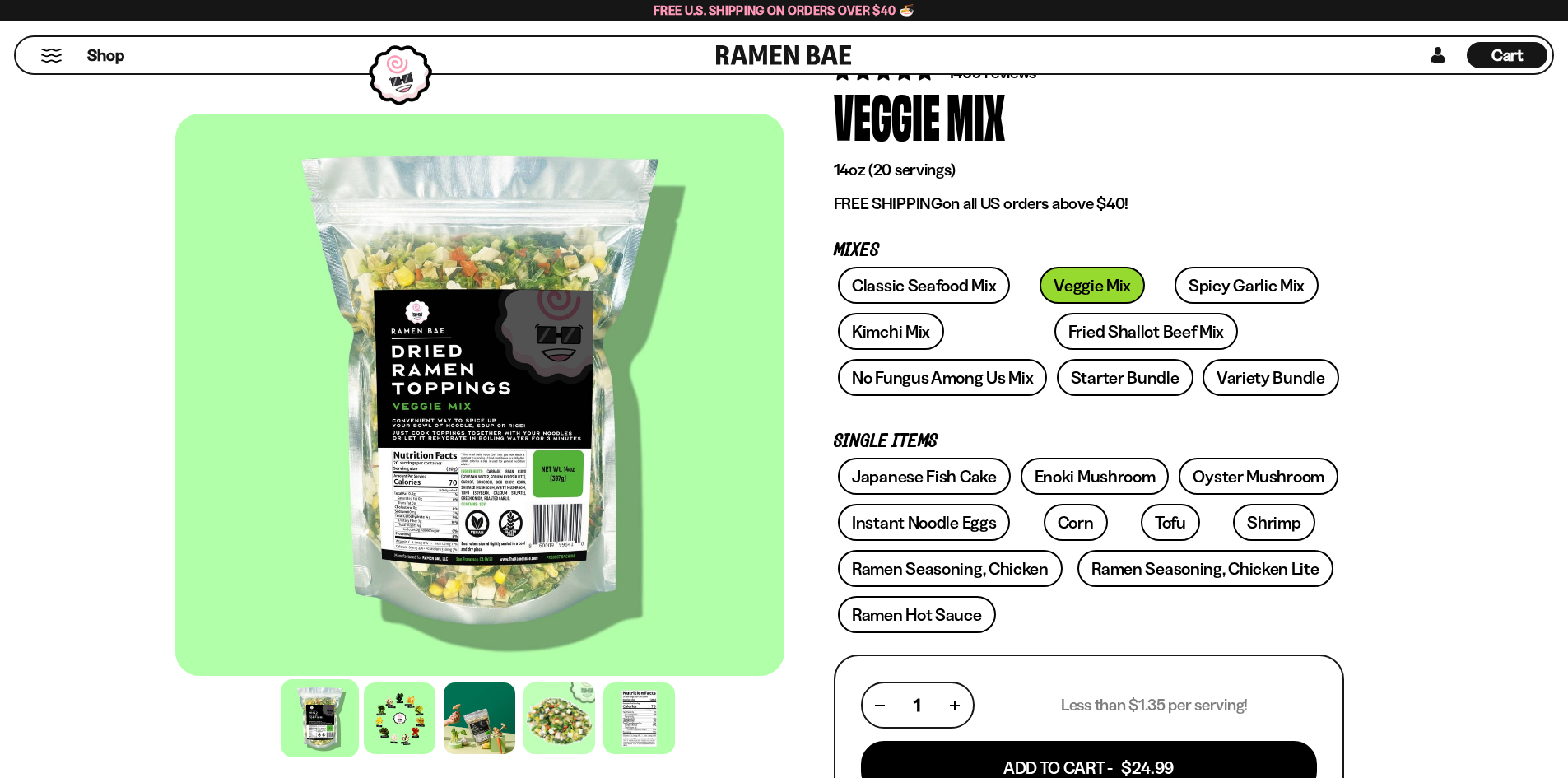
scroll to position [164, 0]
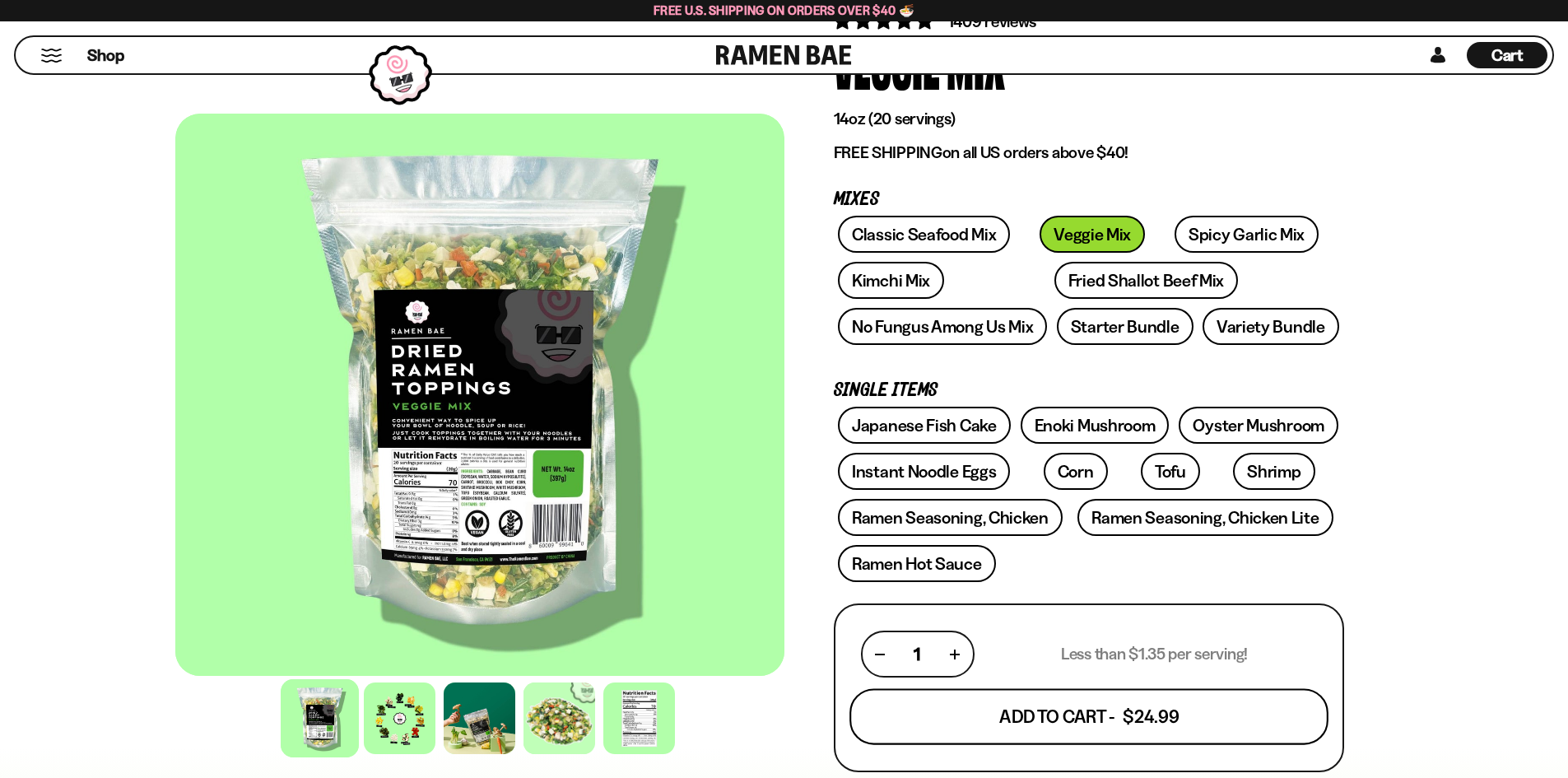
click at [1180, 725] on button "Add To Cart - $24.99" at bounding box center [1089, 716] width 479 height 56
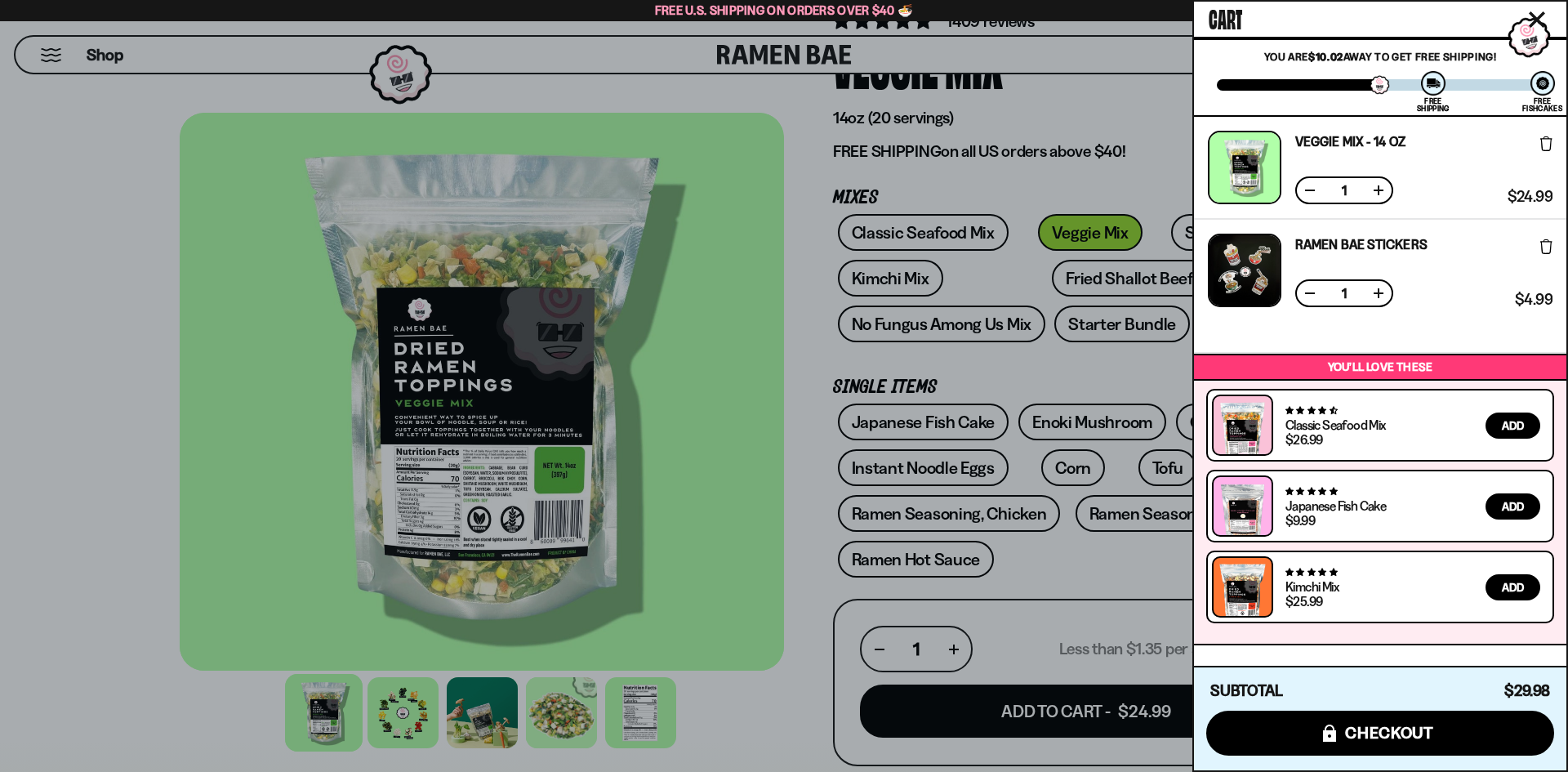
click at [1022, 374] on div at bounding box center [784, 386] width 1568 height 772
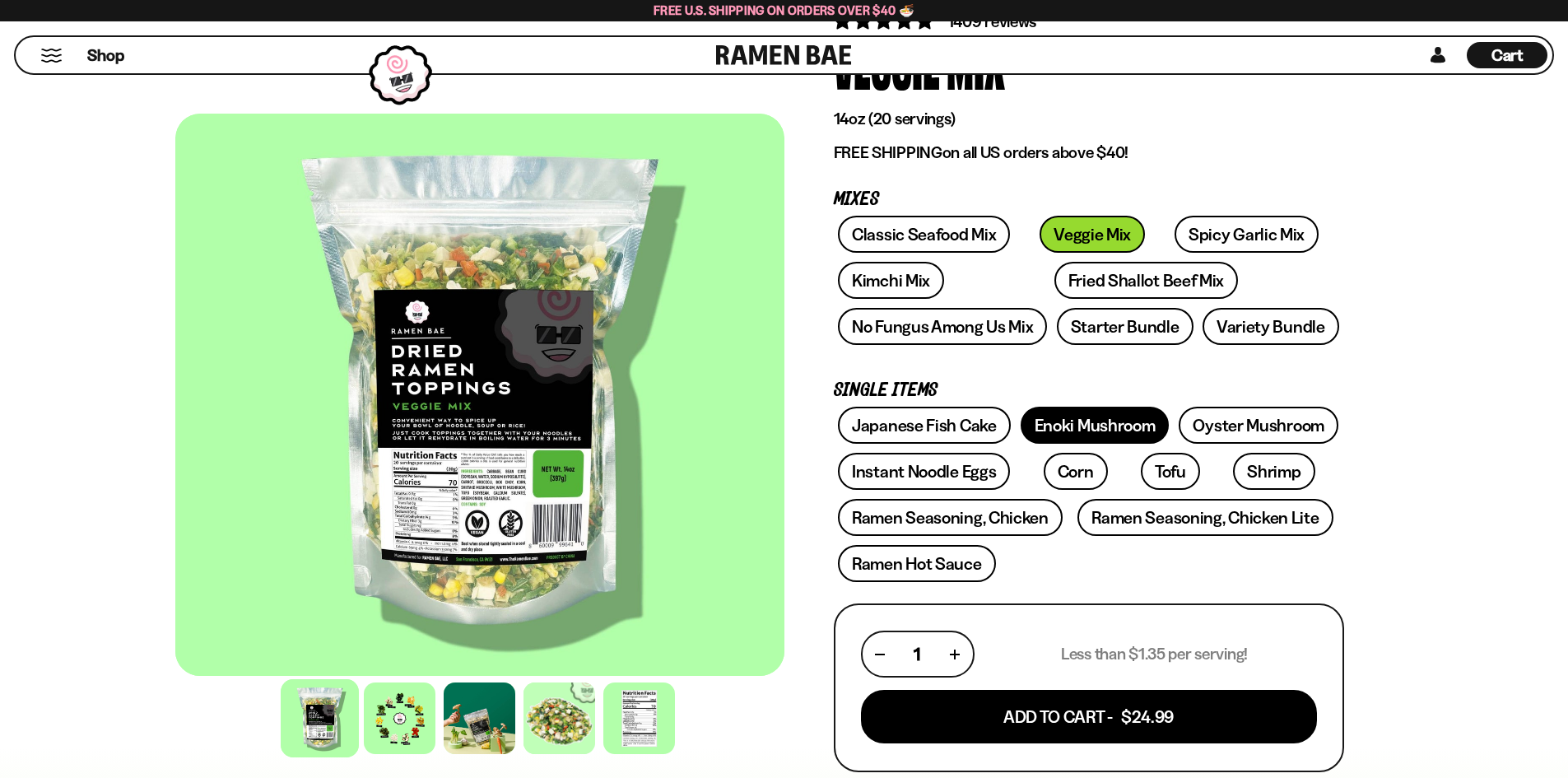
click at [1069, 425] on link "Enoki Mushroom" at bounding box center [1095, 425] width 149 height 37
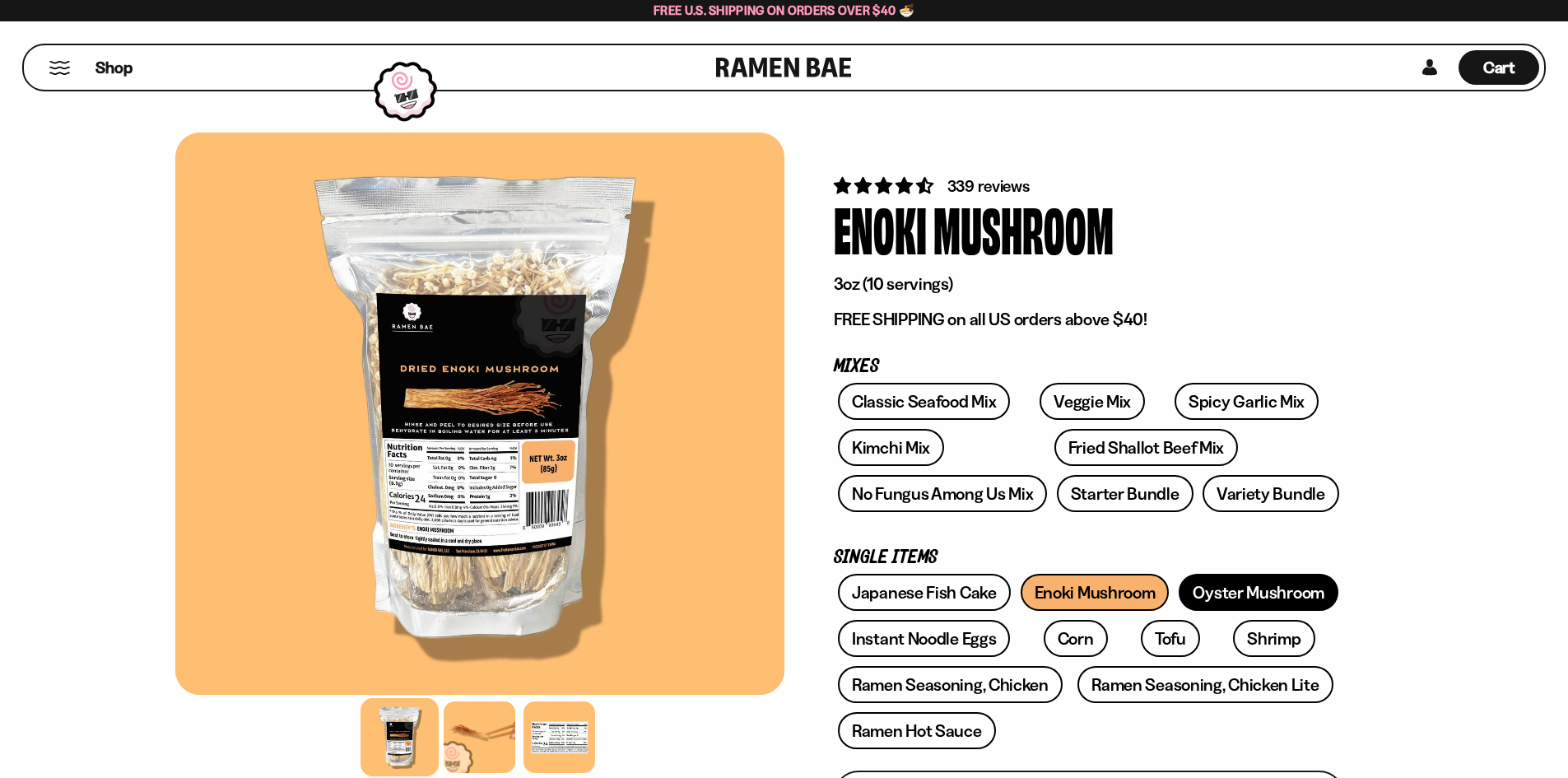
click at [1226, 592] on link "Oyster Mushroom" at bounding box center [1259, 592] width 160 height 37
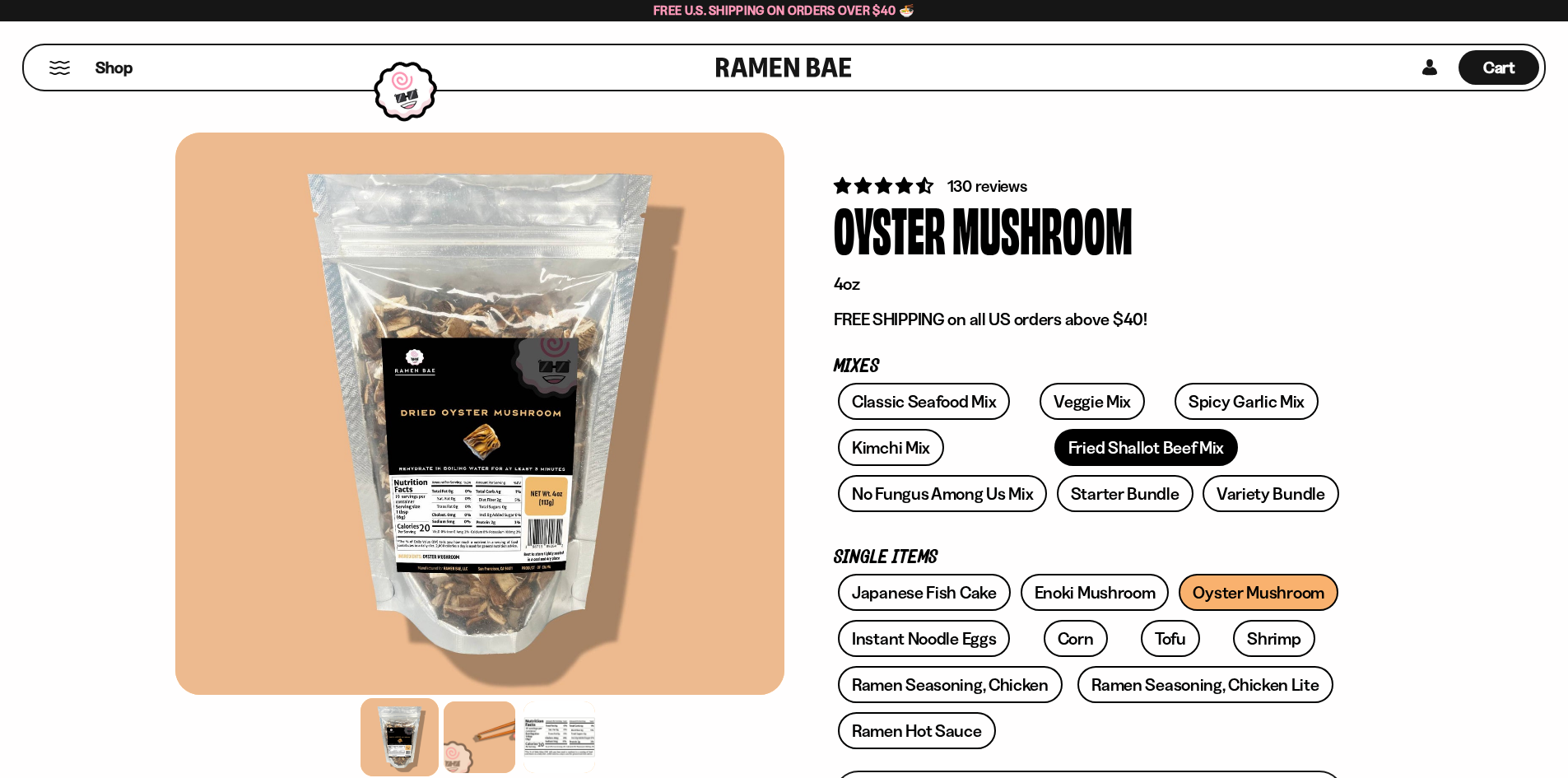
click at [1054, 449] on link "Fried Shallot Beef Mix" at bounding box center [1146, 447] width 184 height 37
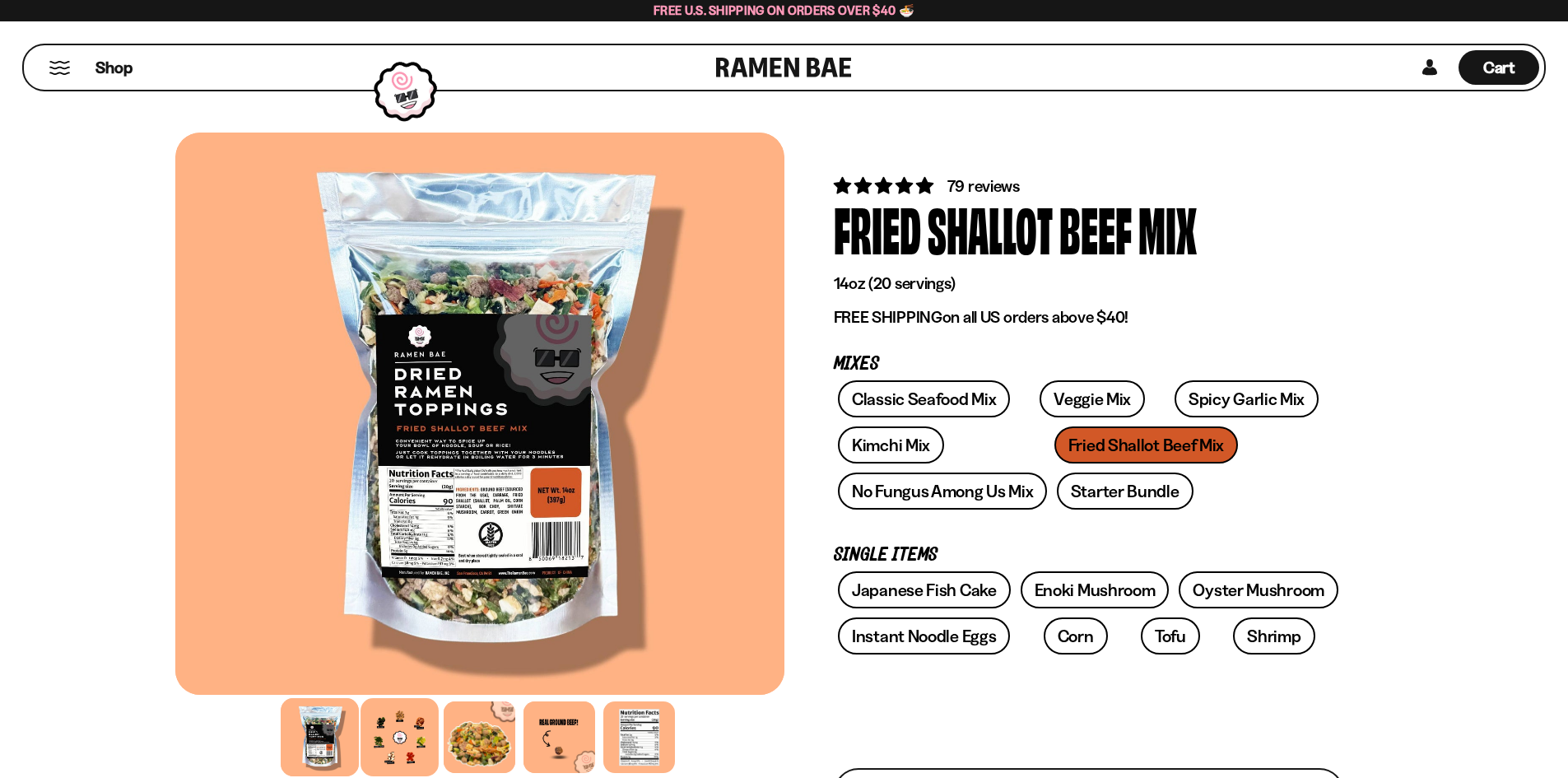
click at [404, 733] on div at bounding box center [399, 737] width 78 height 78
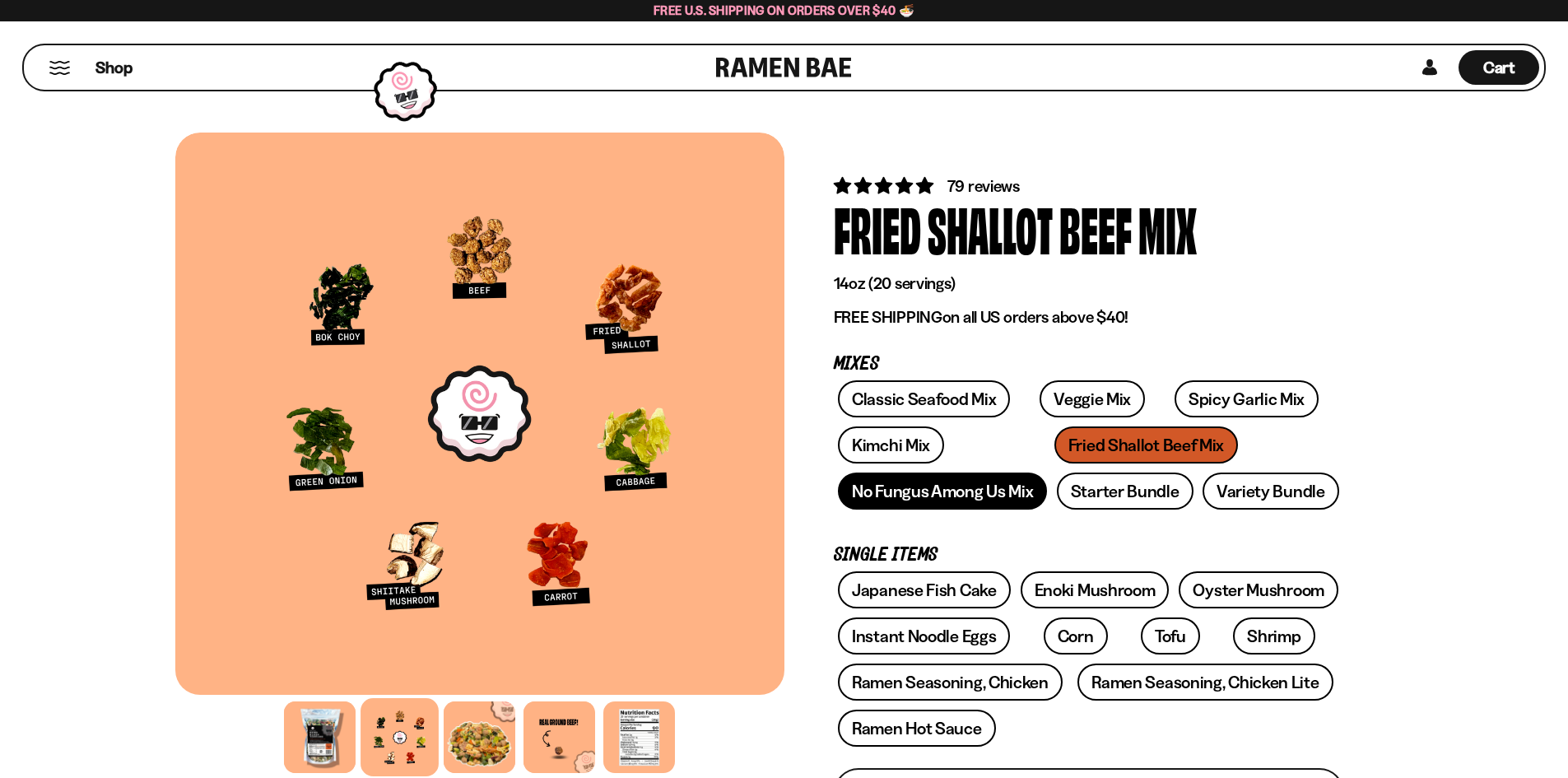
click at [893, 490] on link "No Fungus Among Us Mix" at bounding box center [943, 491] width 209 height 37
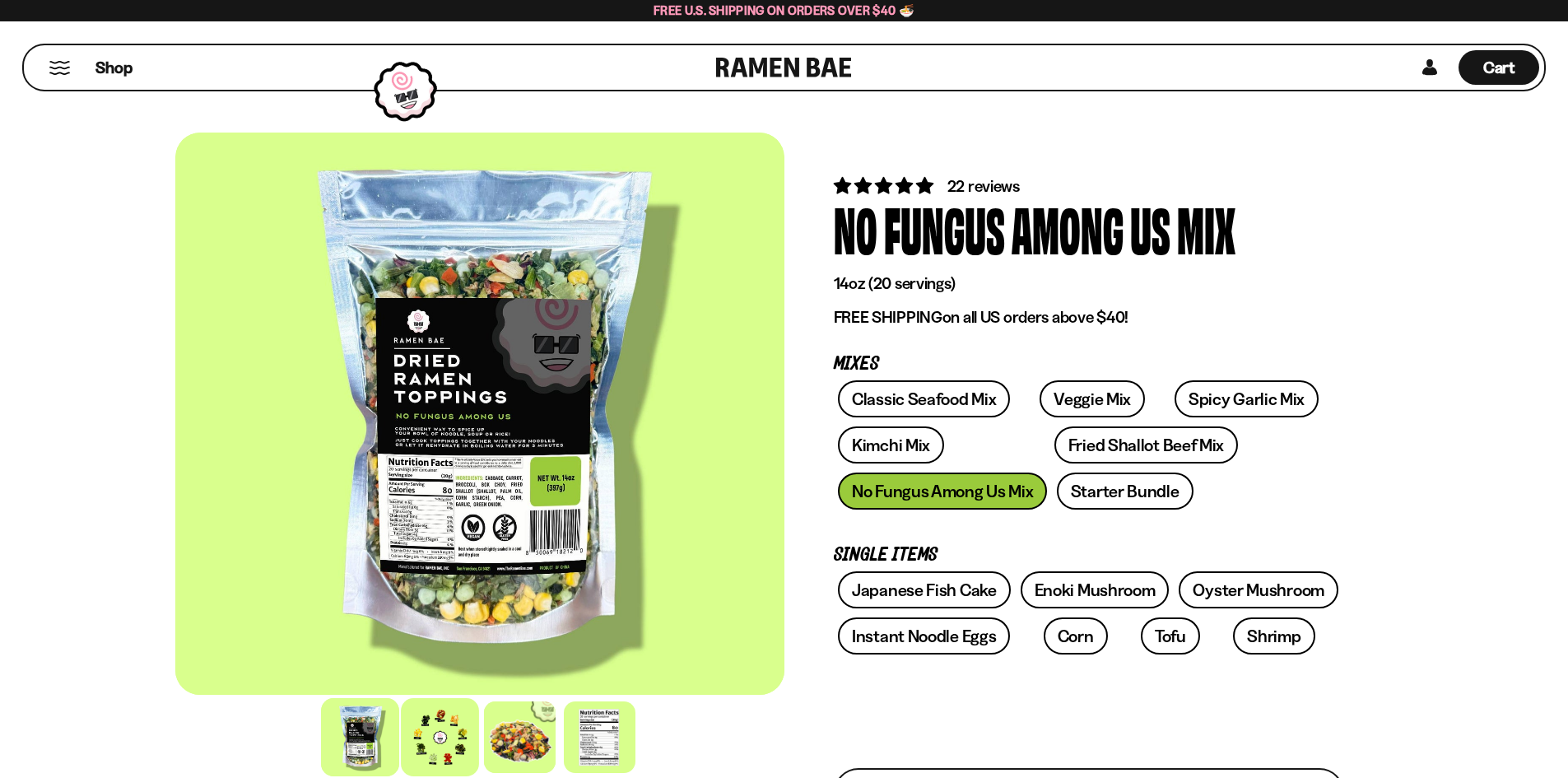
click at [435, 749] on div at bounding box center [440, 737] width 78 height 78
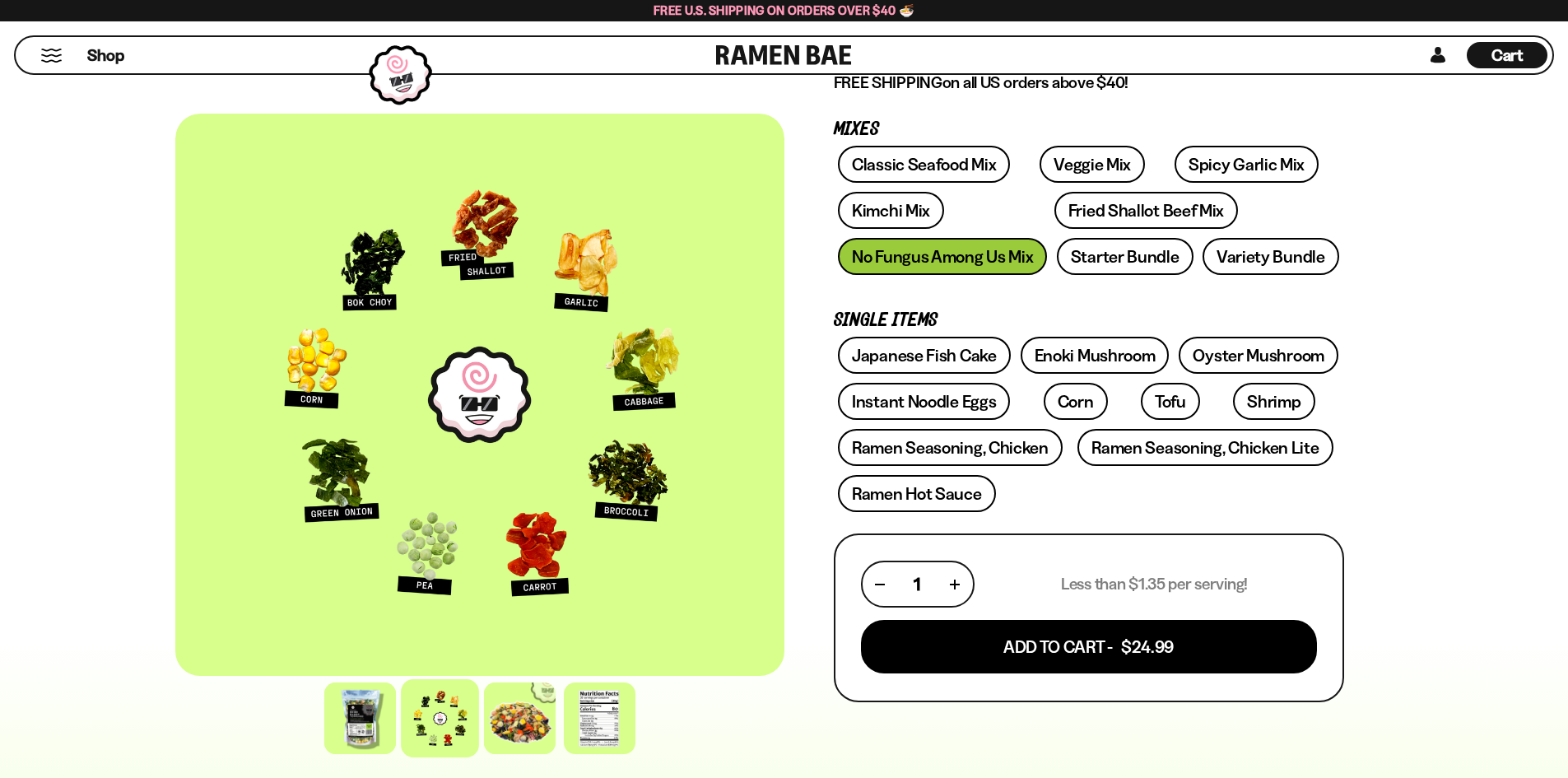
scroll to position [247, 0]
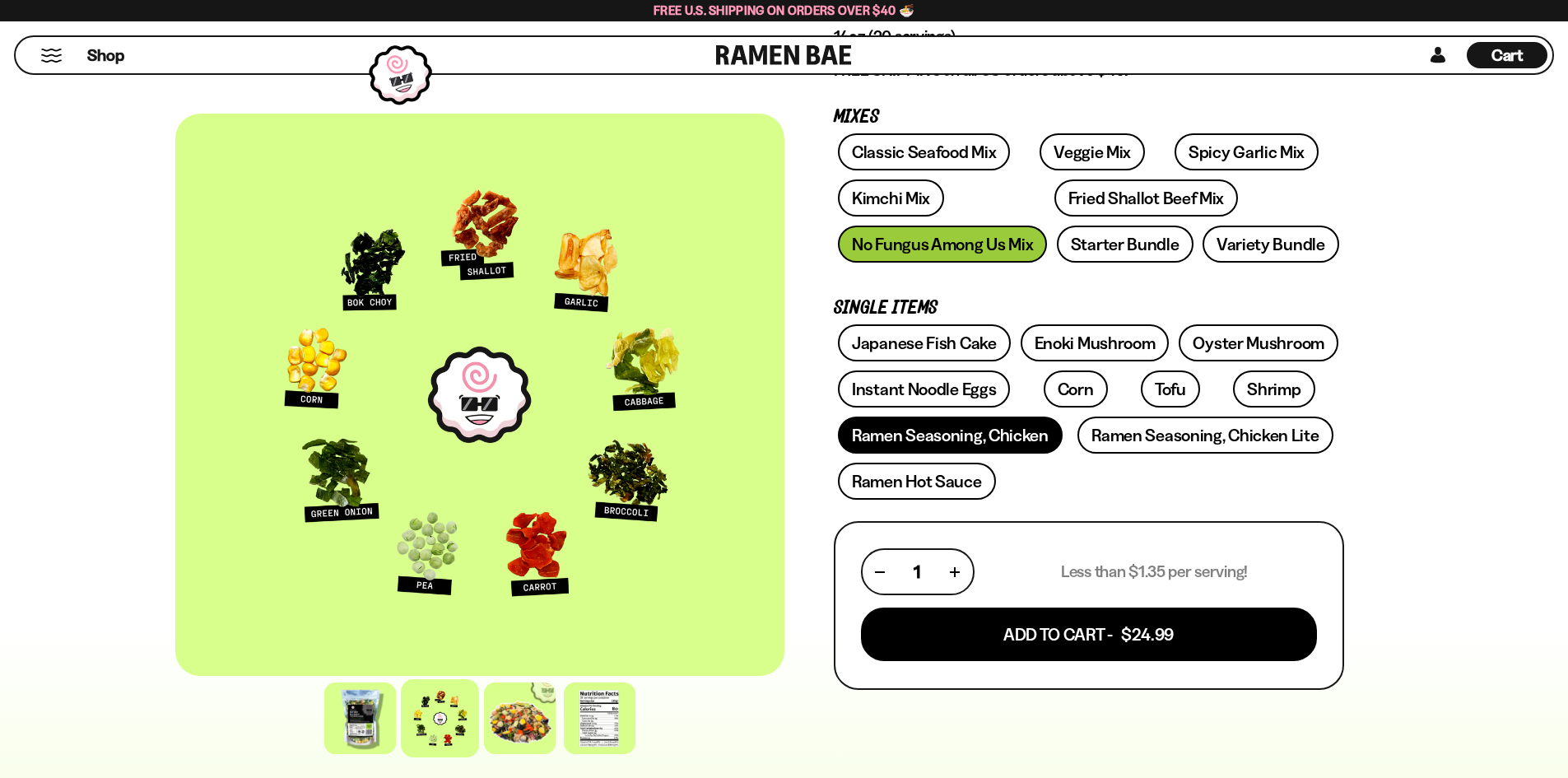
click at [1007, 434] on link "Ramen Seasoning, Chicken" at bounding box center [950, 435] width 225 height 37
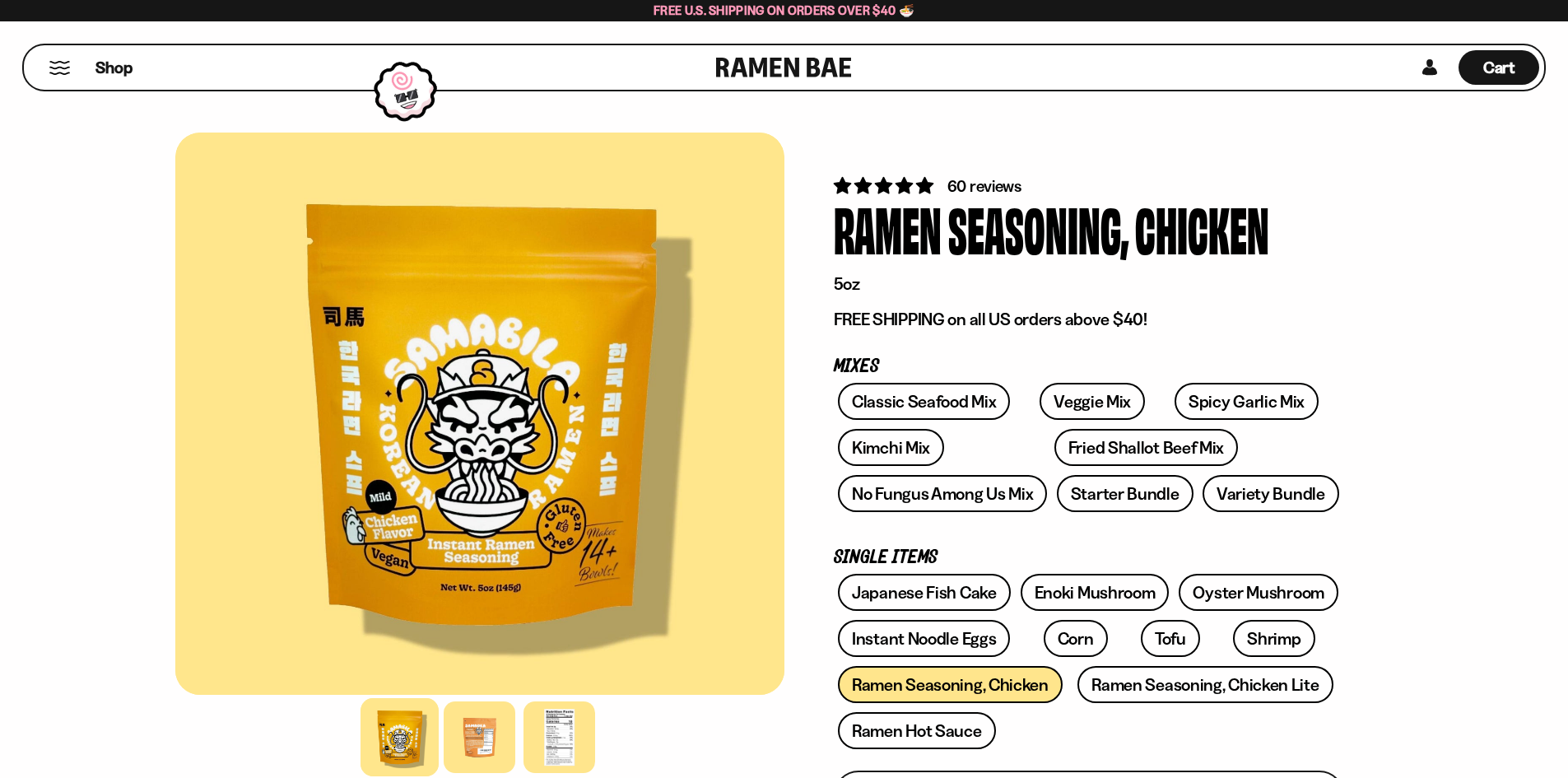
scroll to position [164, 0]
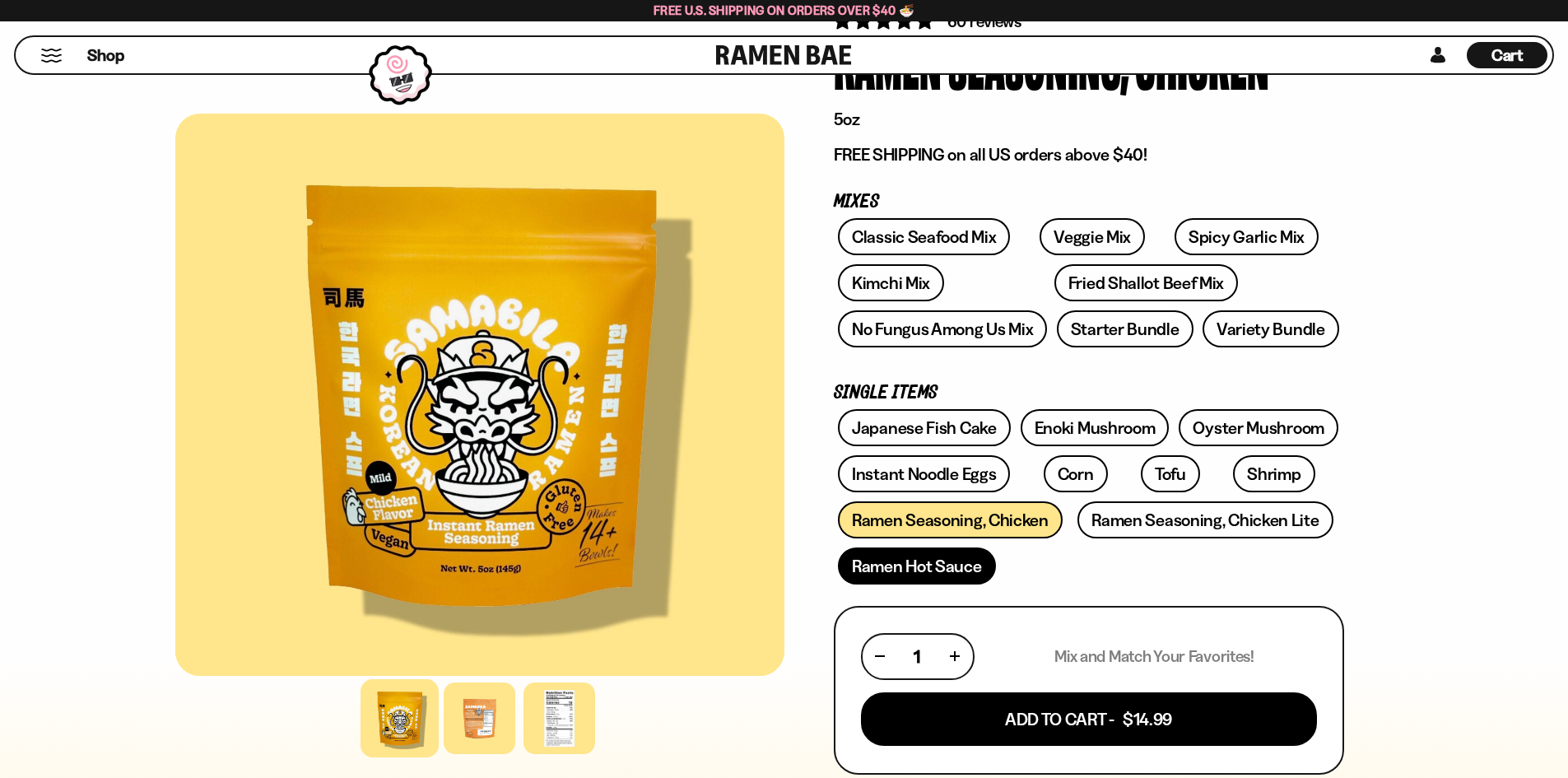
click at [885, 572] on link "Ramen Hot Sauce" at bounding box center [917, 566] width 158 height 37
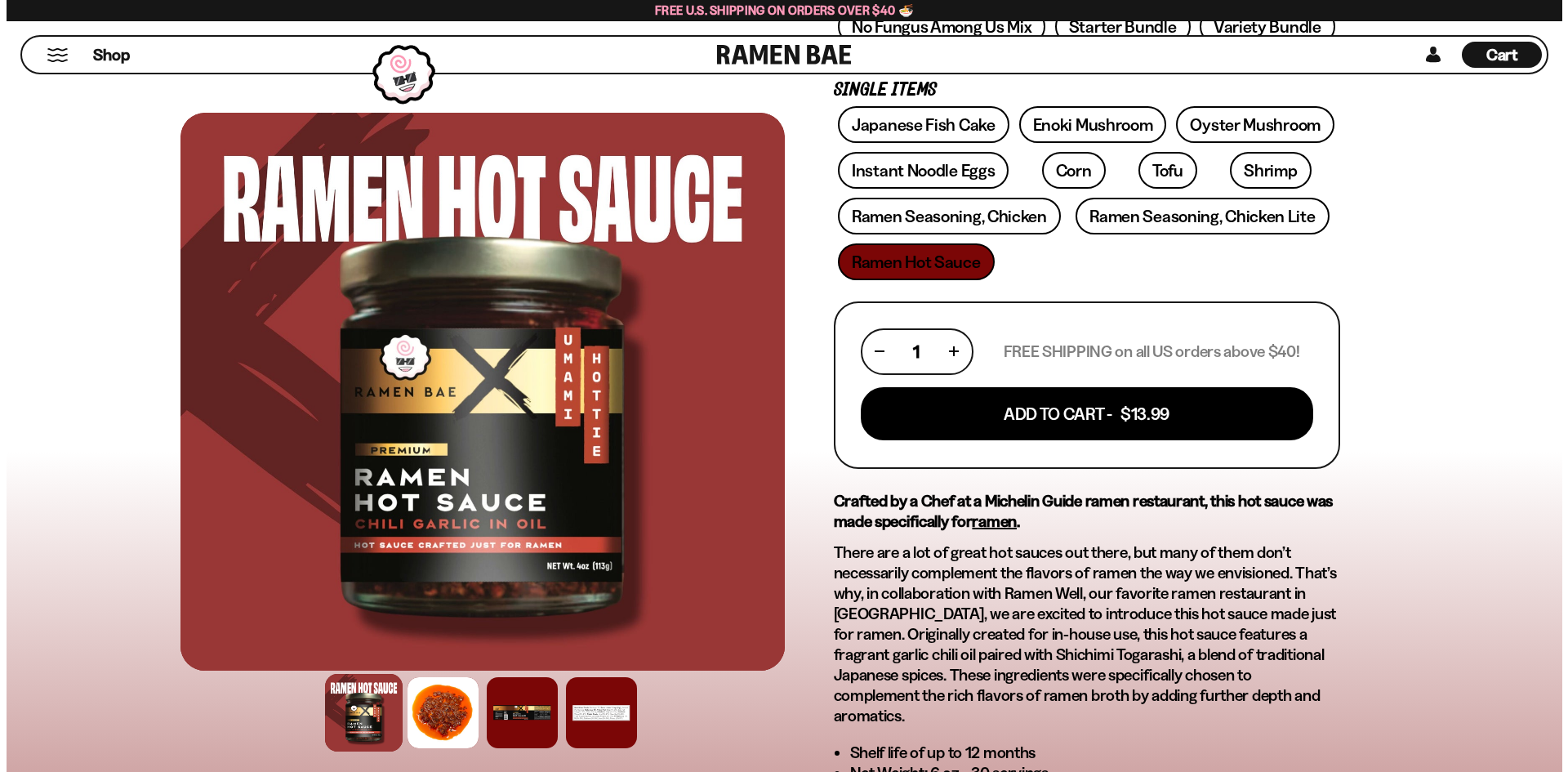
scroll to position [163, 0]
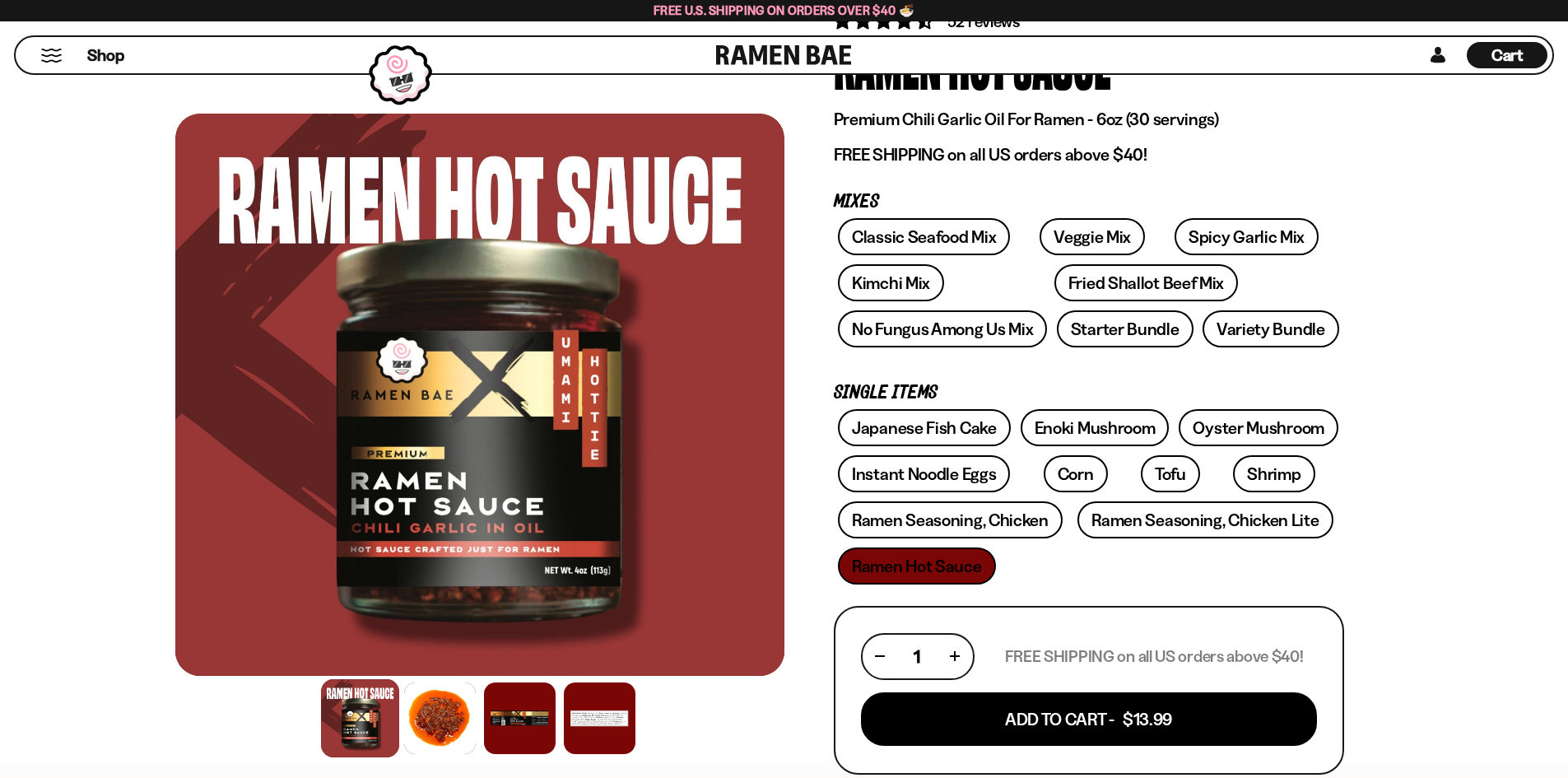
click at [51, 54] on button "Mobile Menu Trigger" at bounding box center [51, 55] width 22 height 14
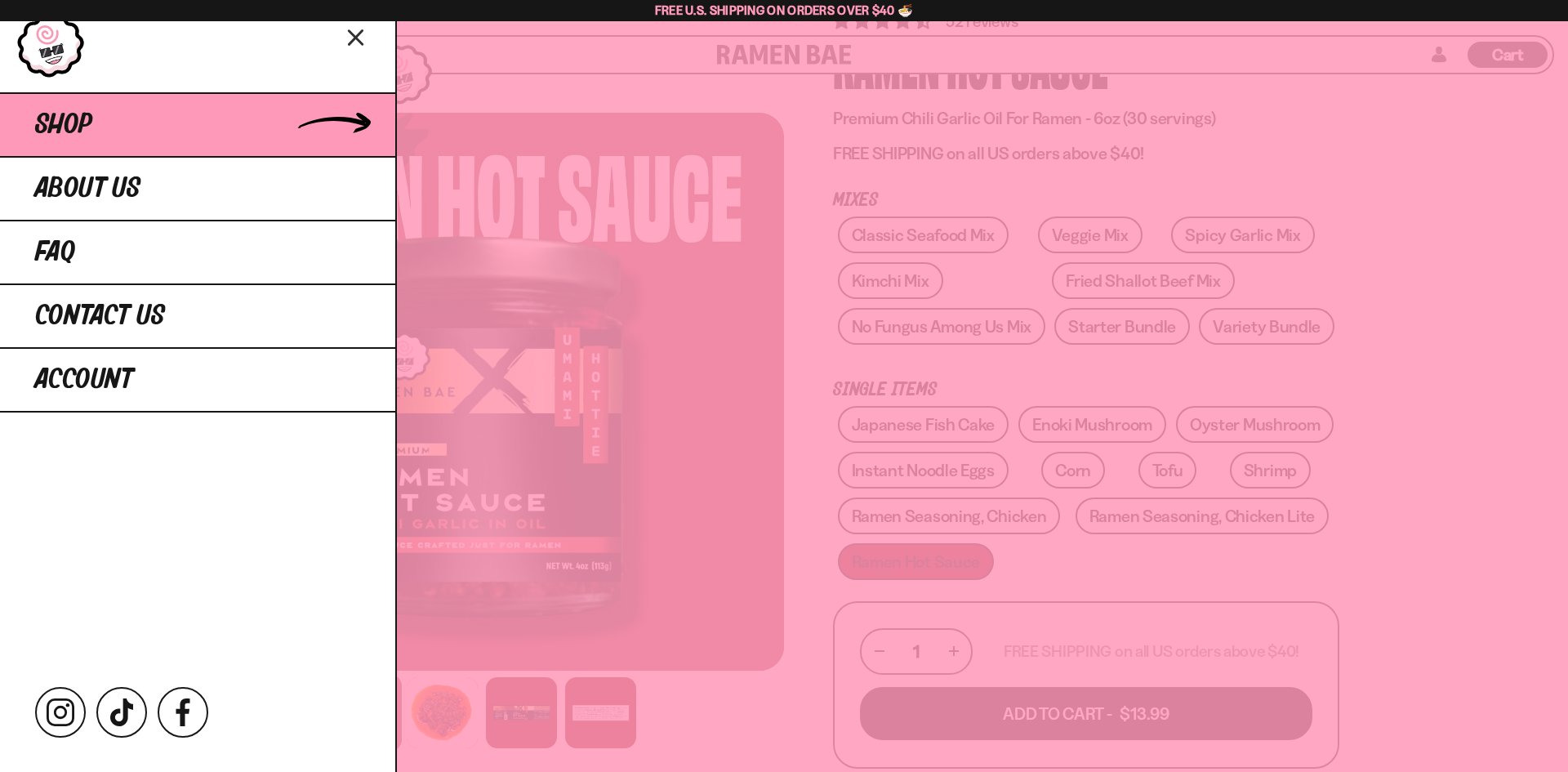
click at [59, 122] on span "Shop" at bounding box center [64, 125] width 57 height 29
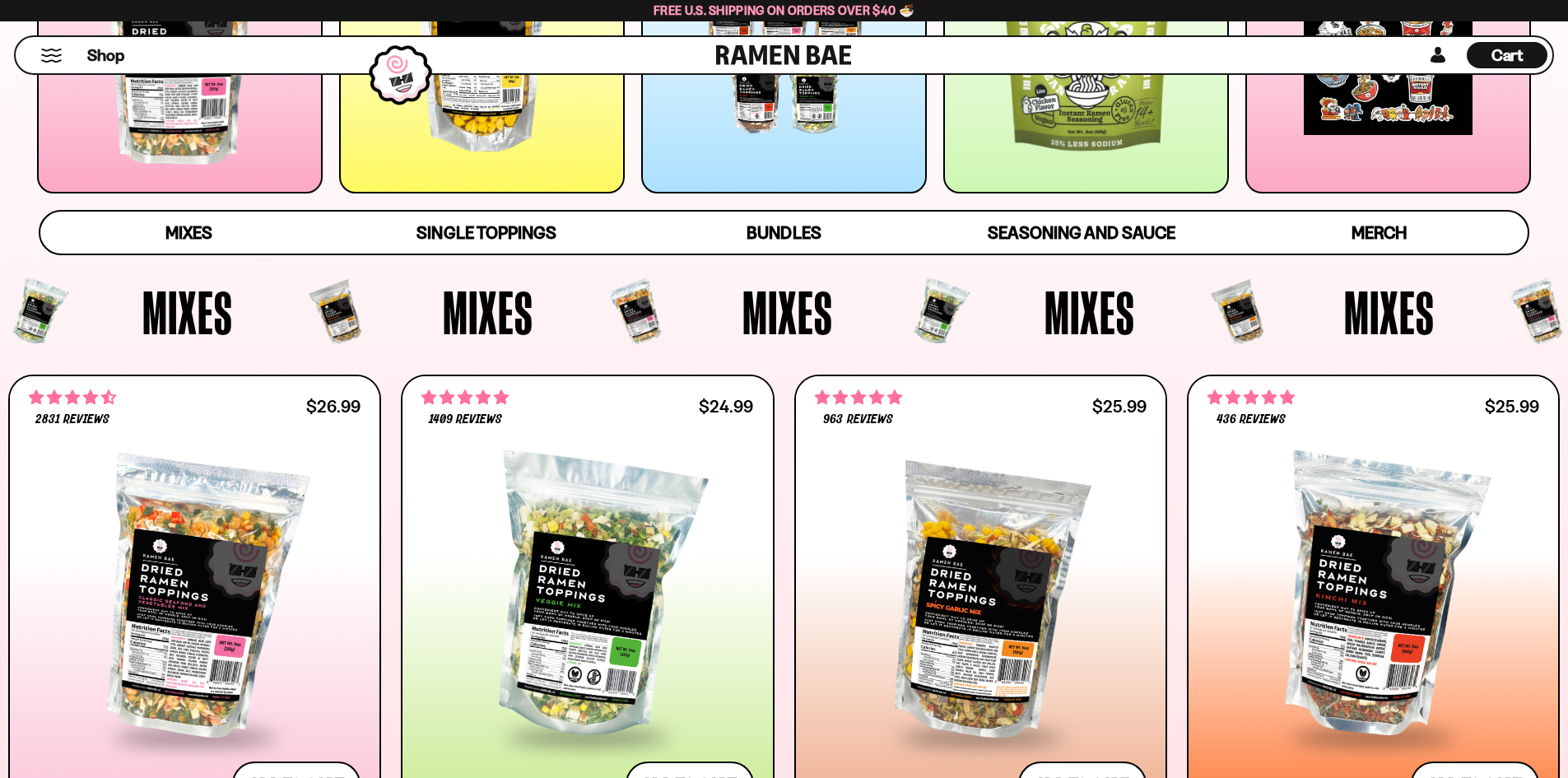
scroll to position [577, 0]
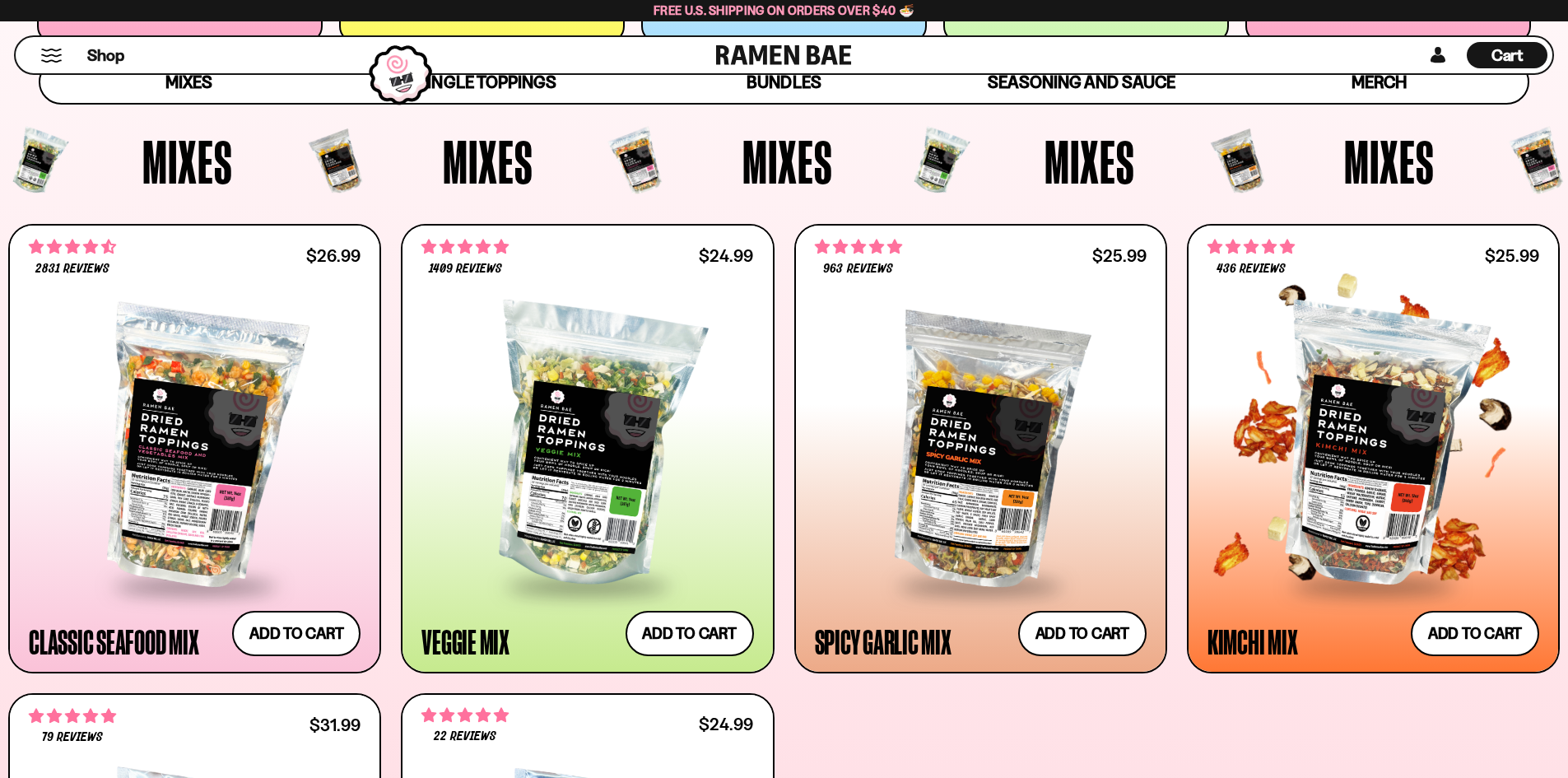
click at [1367, 446] on div at bounding box center [1372, 446] width 331 height 275
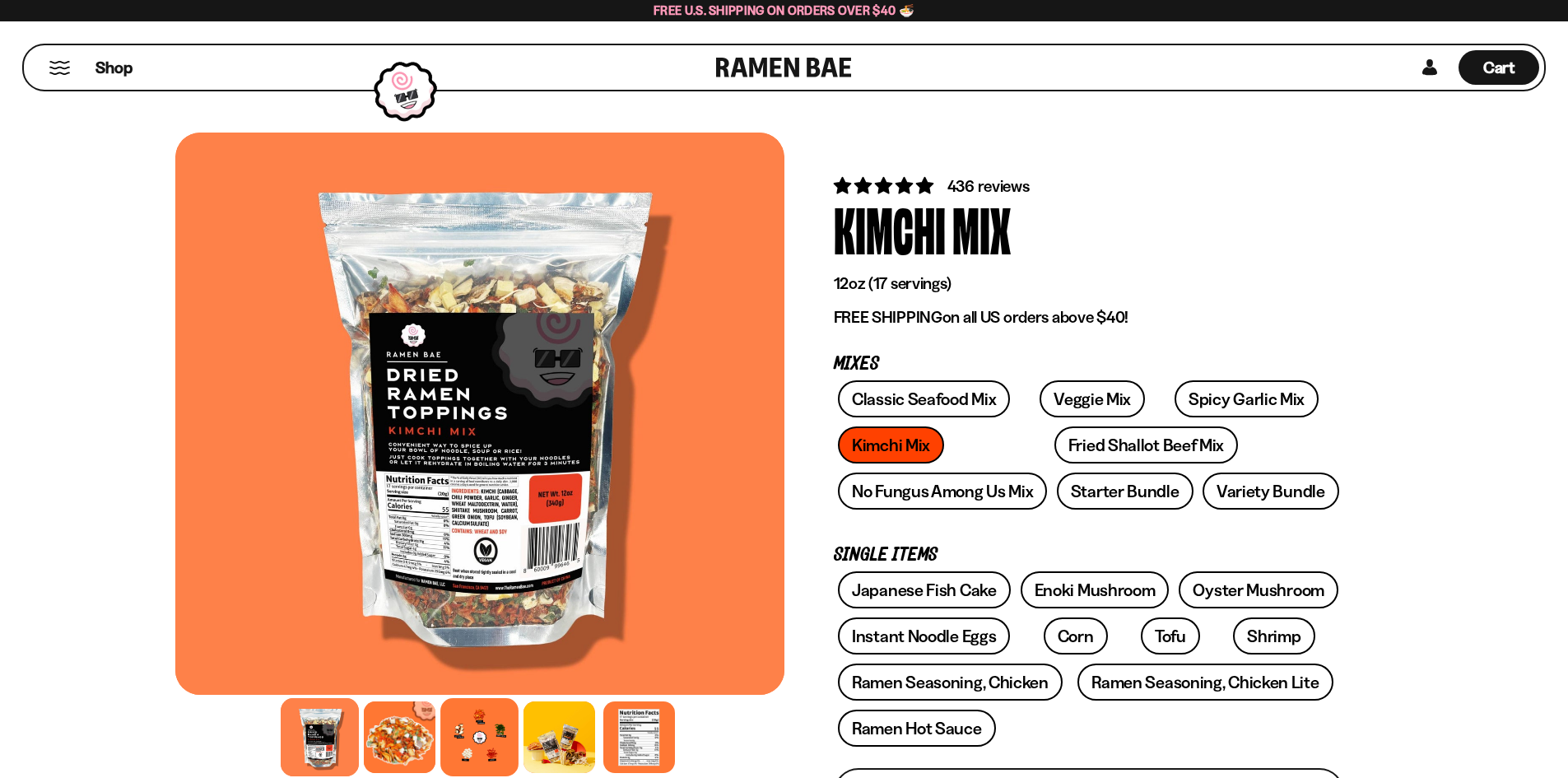
click at [510, 742] on div at bounding box center [479, 737] width 78 height 78
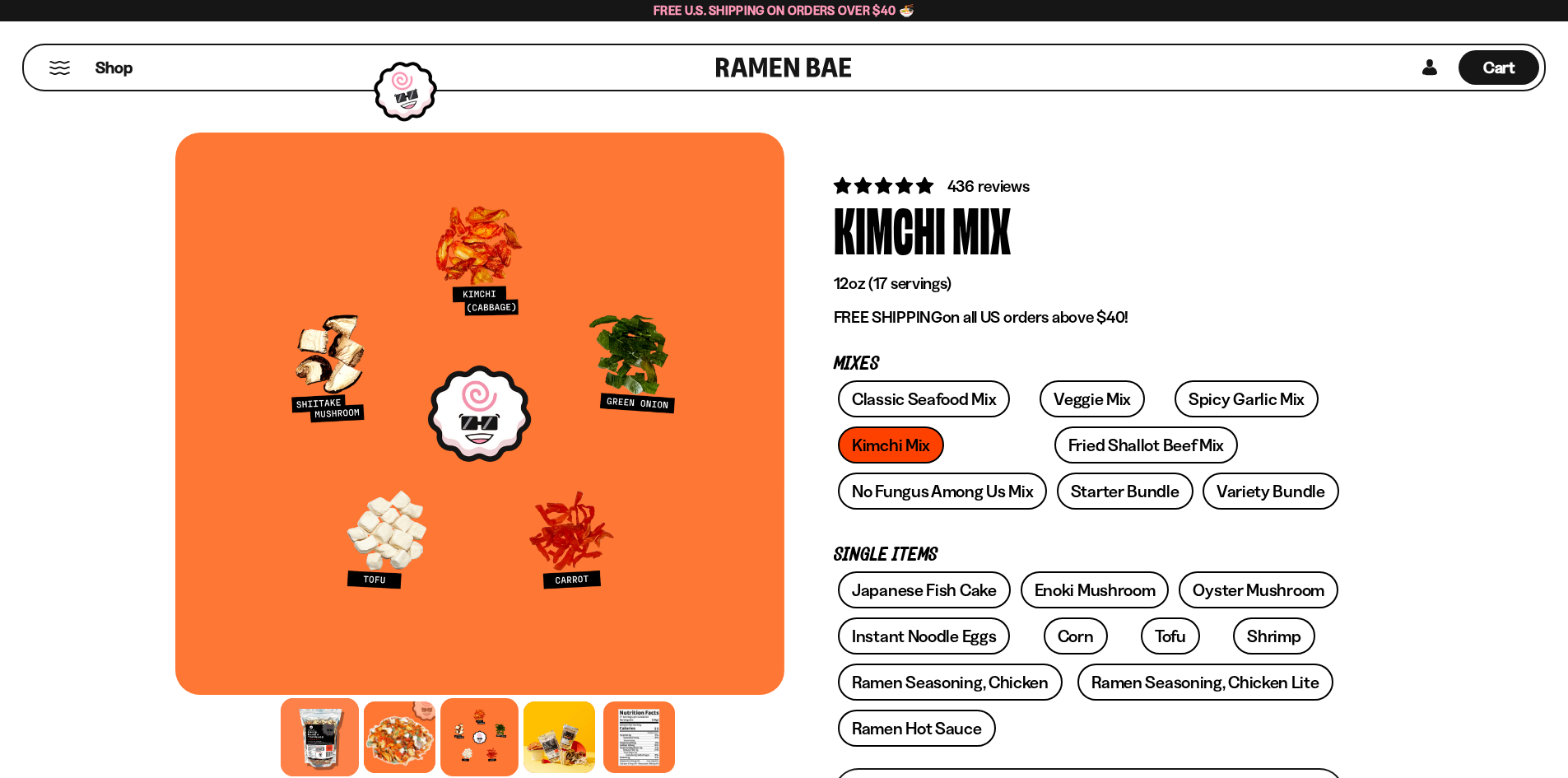
click at [314, 744] on div at bounding box center [319, 737] width 78 height 78
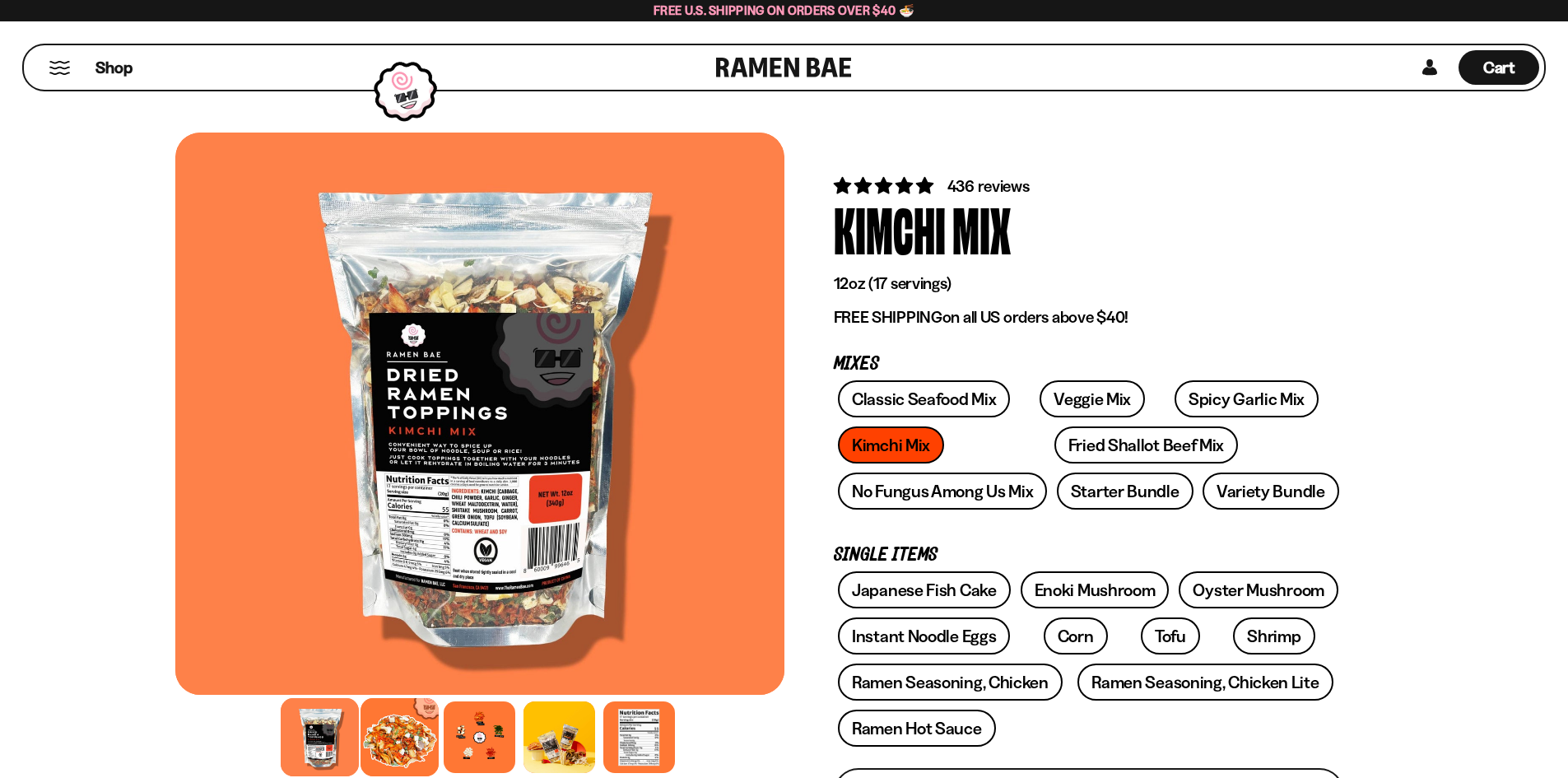
click at [393, 726] on div at bounding box center [399, 737] width 78 height 78
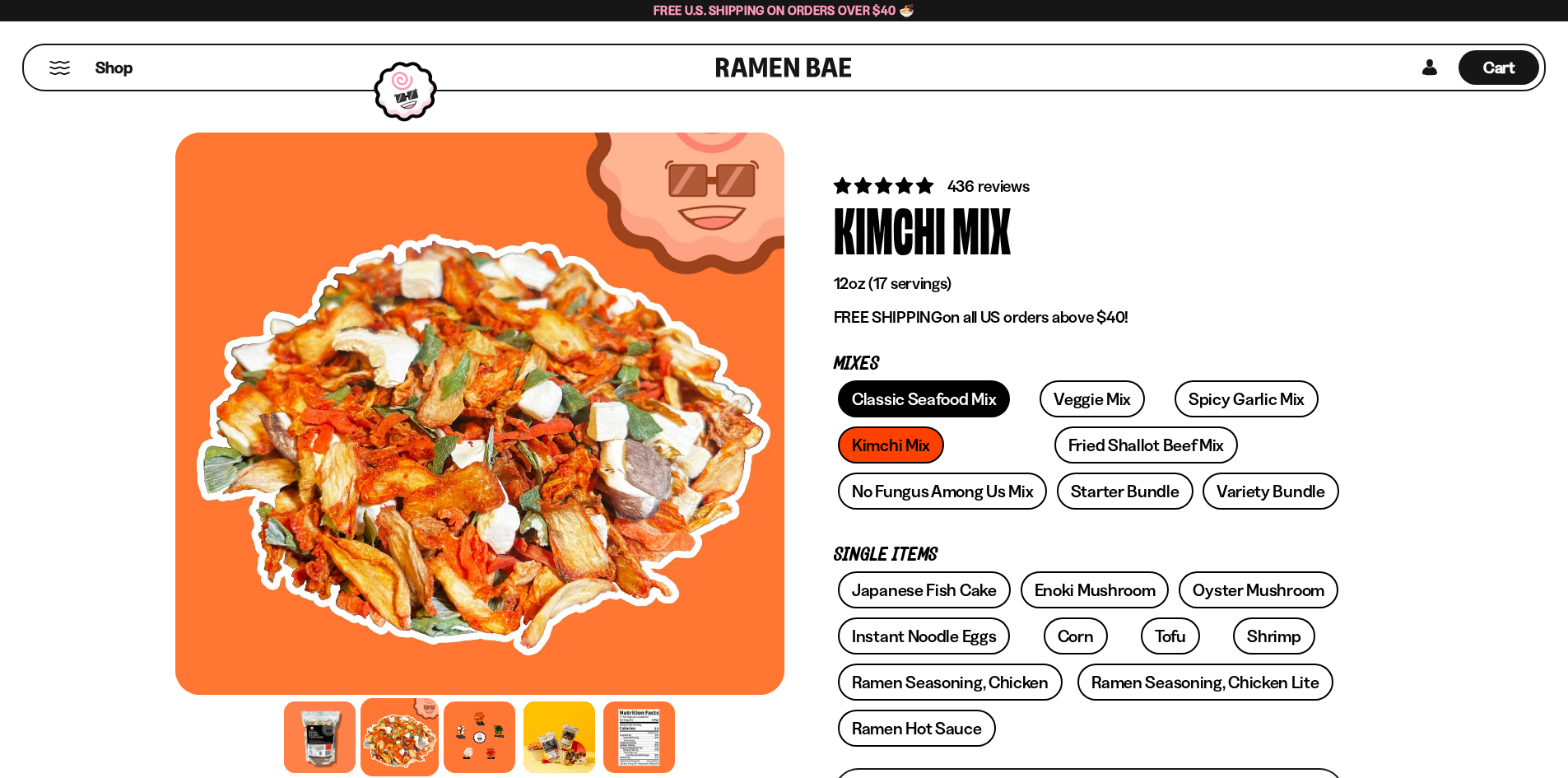
click at [944, 404] on link "Classic Seafood Mix" at bounding box center [924, 399] width 172 height 37
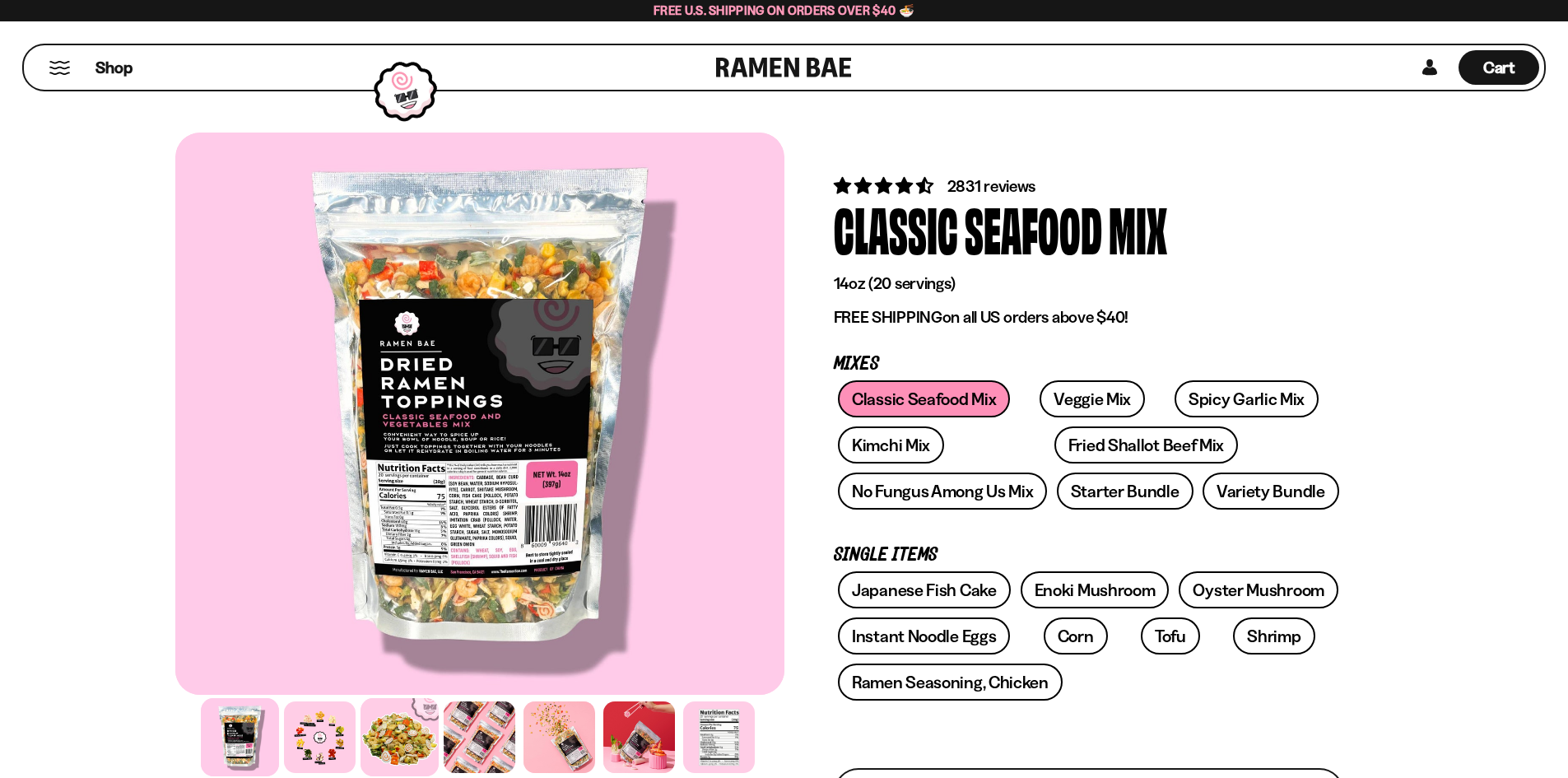
click at [409, 727] on div at bounding box center [399, 737] width 78 height 78
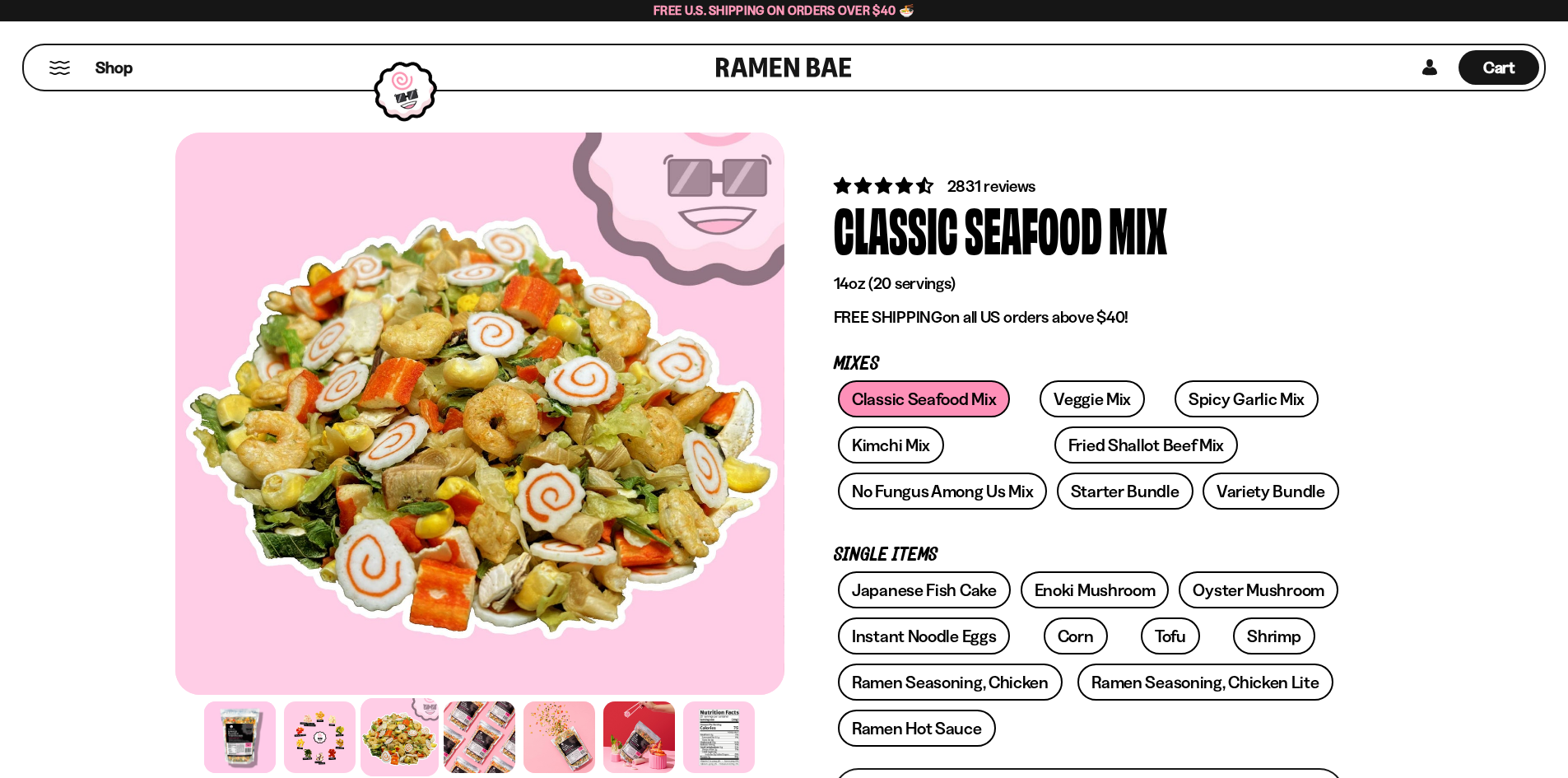
click at [357, 727] on div at bounding box center [479, 737] width 609 height 80
click at [316, 727] on div at bounding box center [319, 737] width 78 height 78
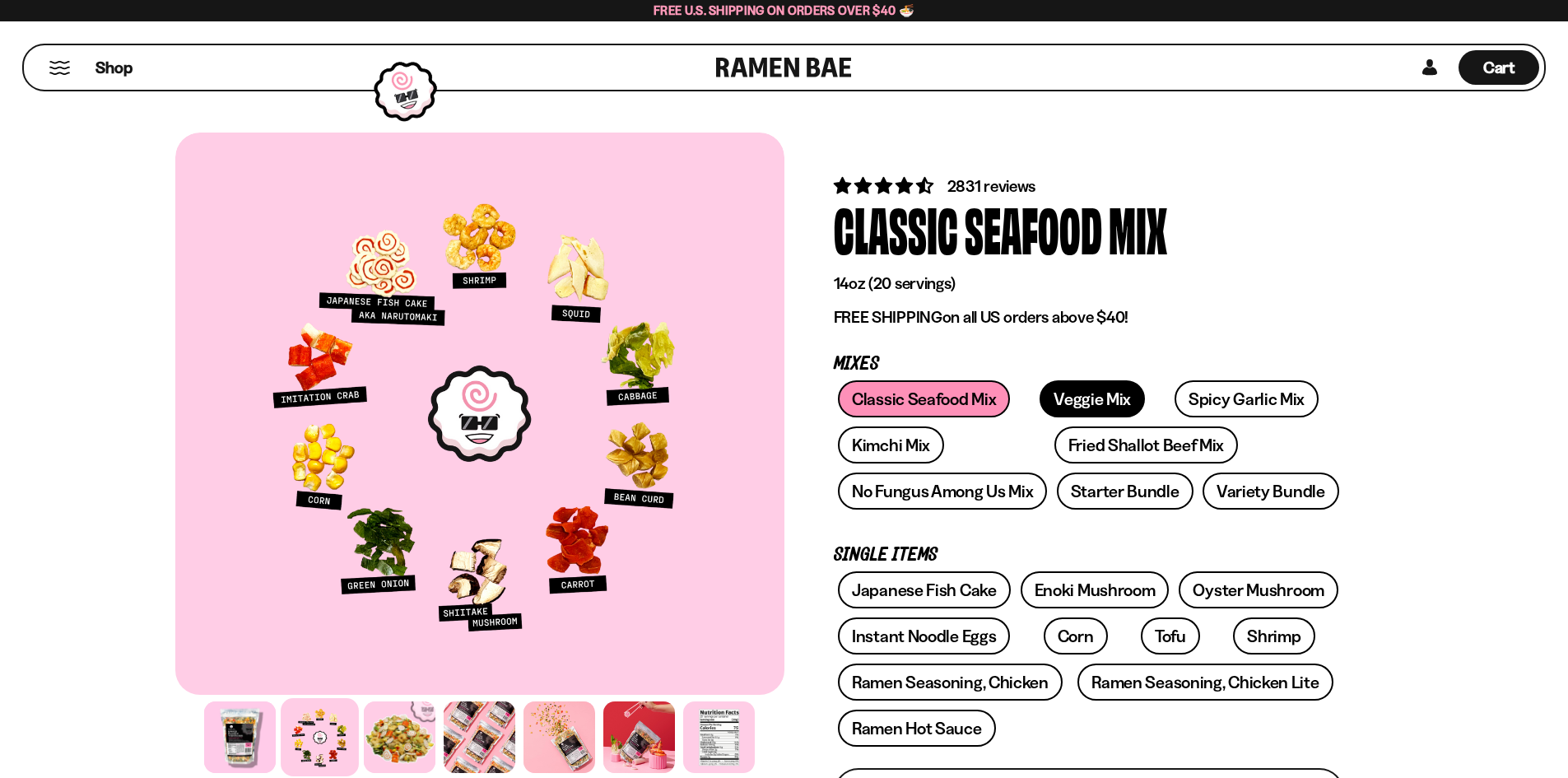
click at [1062, 386] on link "Veggie Mix" at bounding box center [1092, 399] width 106 height 37
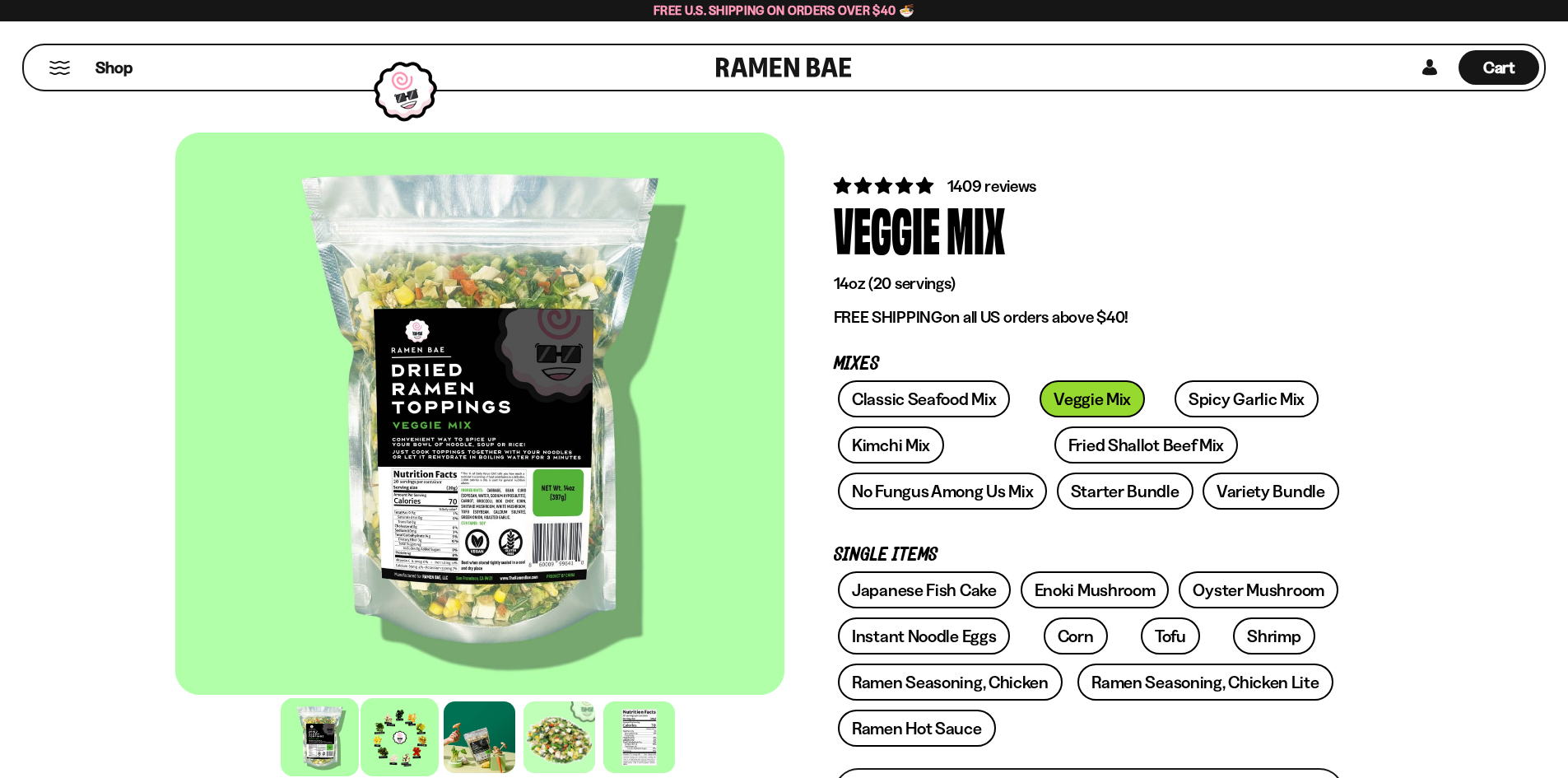
click at [394, 742] on div at bounding box center [399, 737] width 78 height 78
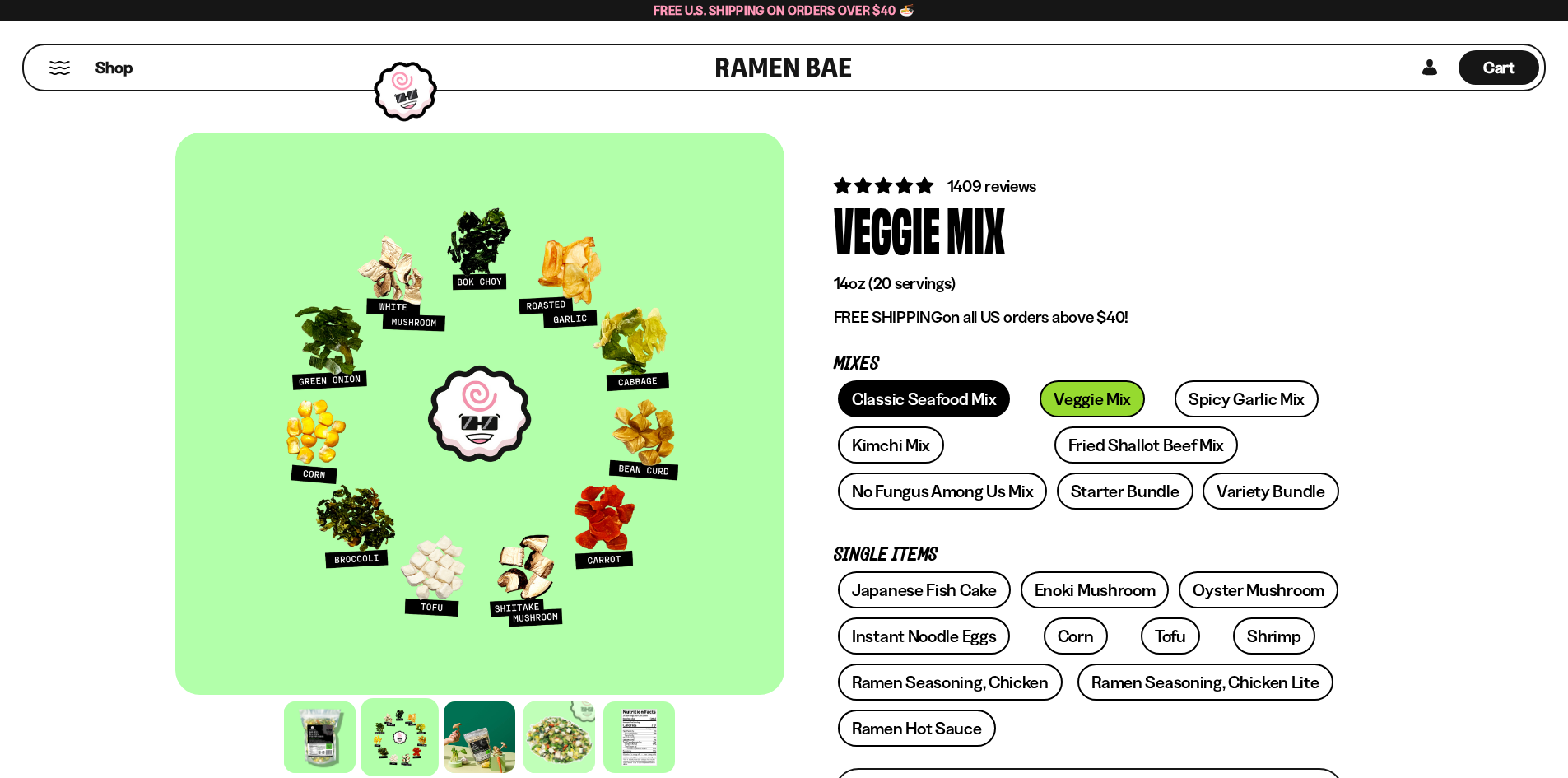
click at [920, 400] on link "Classic Seafood Mix" at bounding box center [924, 399] width 172 height 37
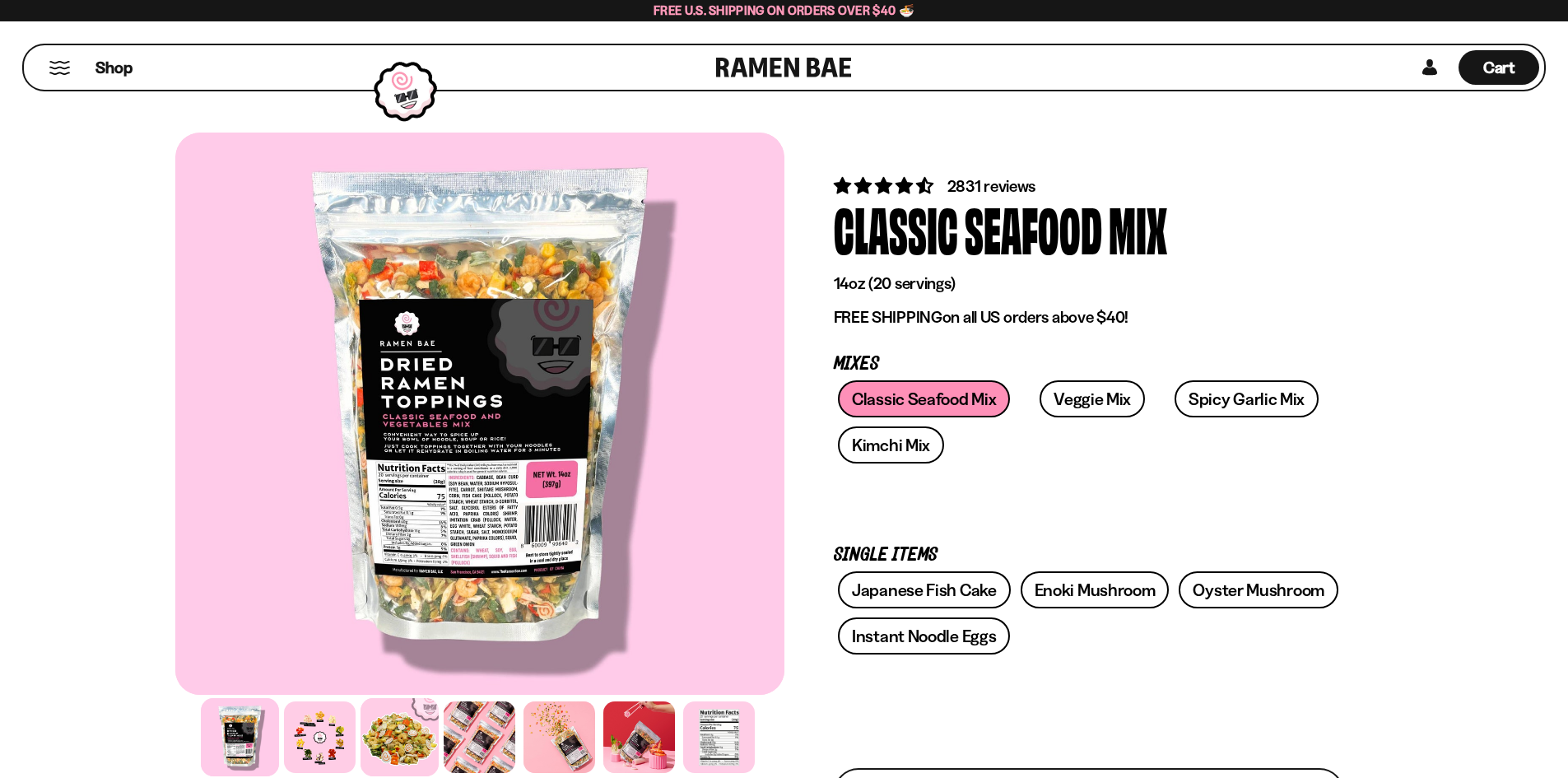
drag, startPoint x: 436, startPoint y: 733, endPoint x: 407, endPoint y: 737, distance: 29.3
click at [435, 733] on div at bounding box center [479, 737] width 609 height 80
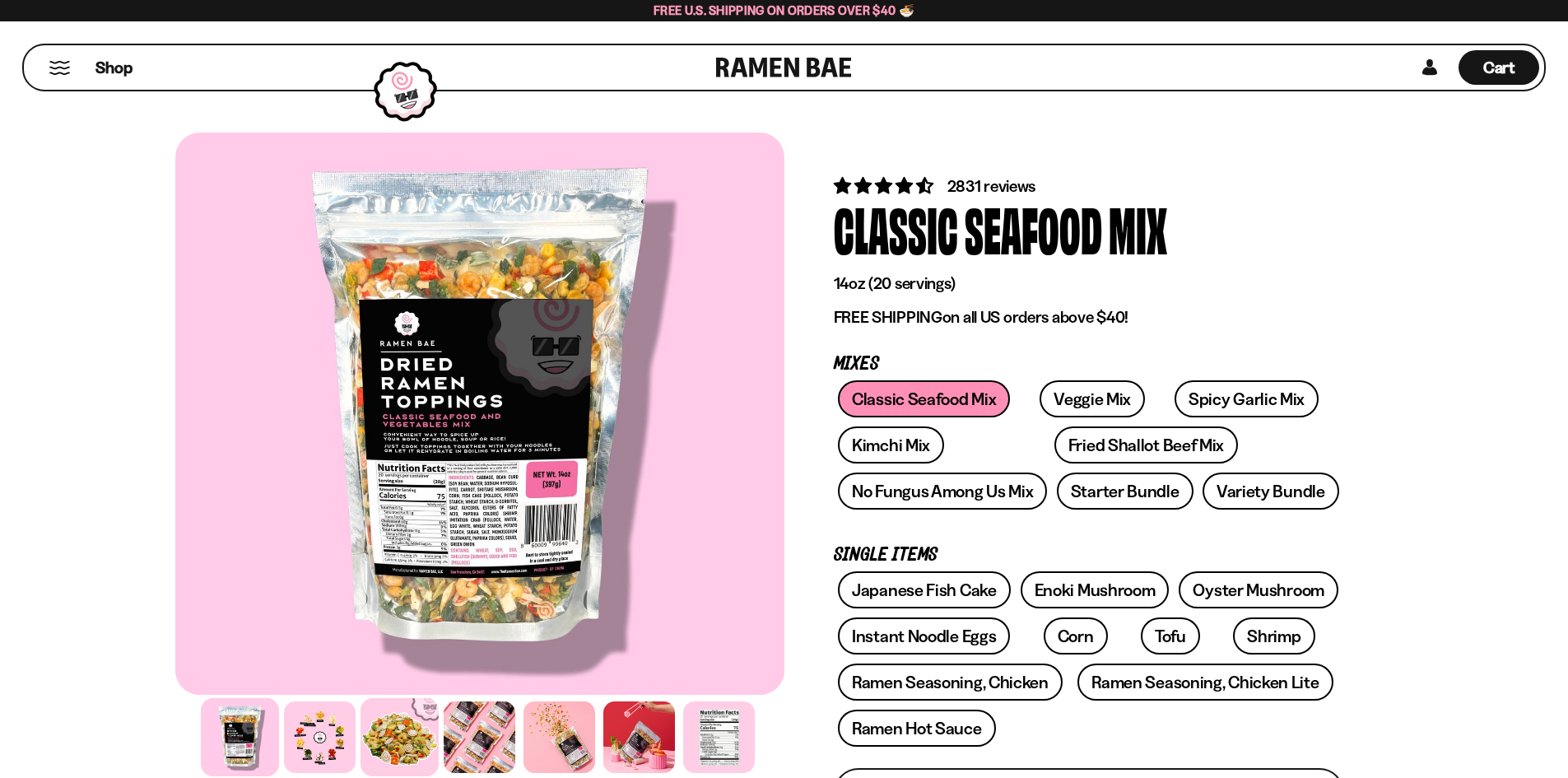
click at [406, 737] on div at bounding box center [399, 737] width 78 height 78
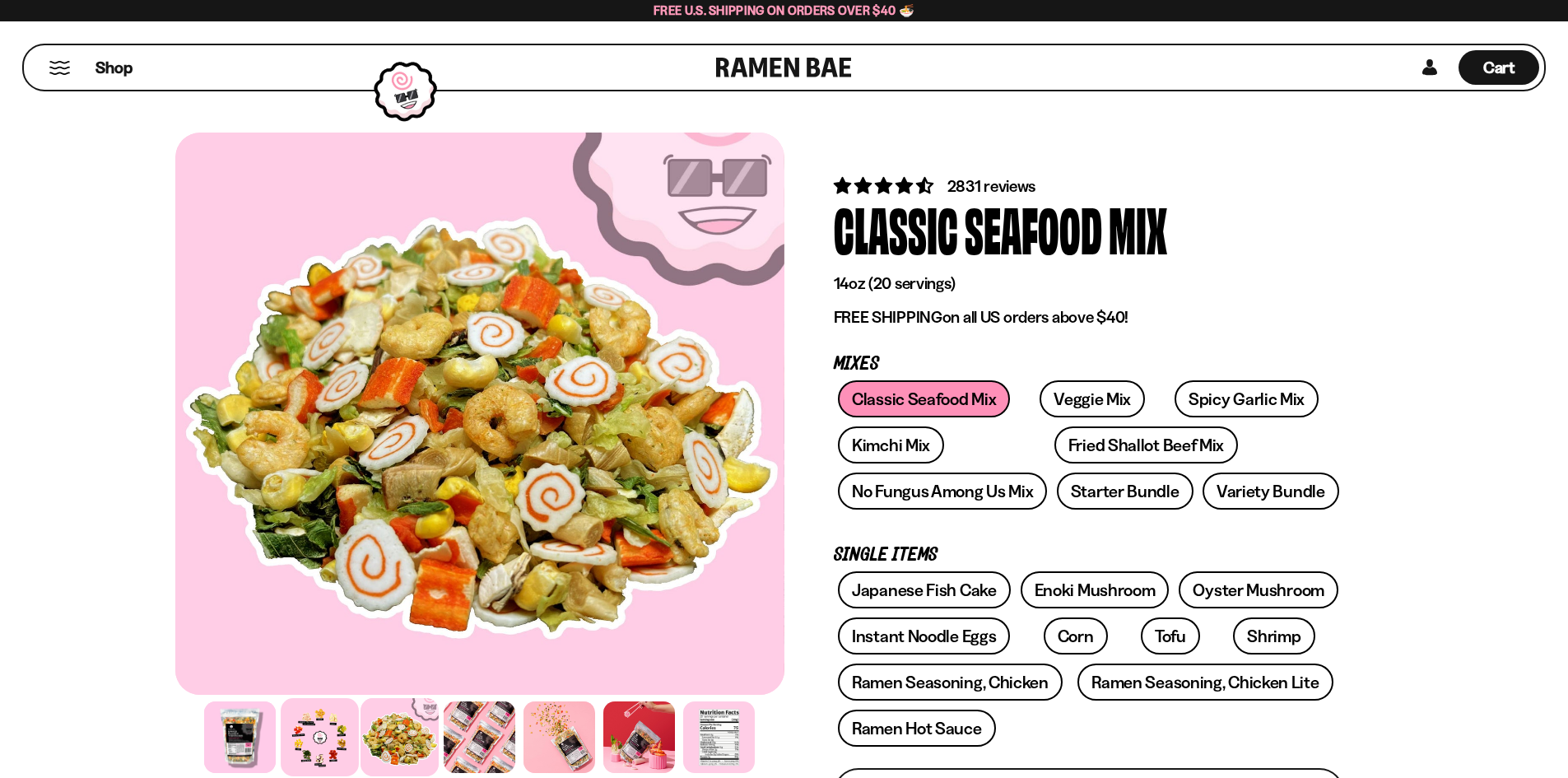
click at [314, 736] on div at bounding box center [319, 737] width 78 height 78
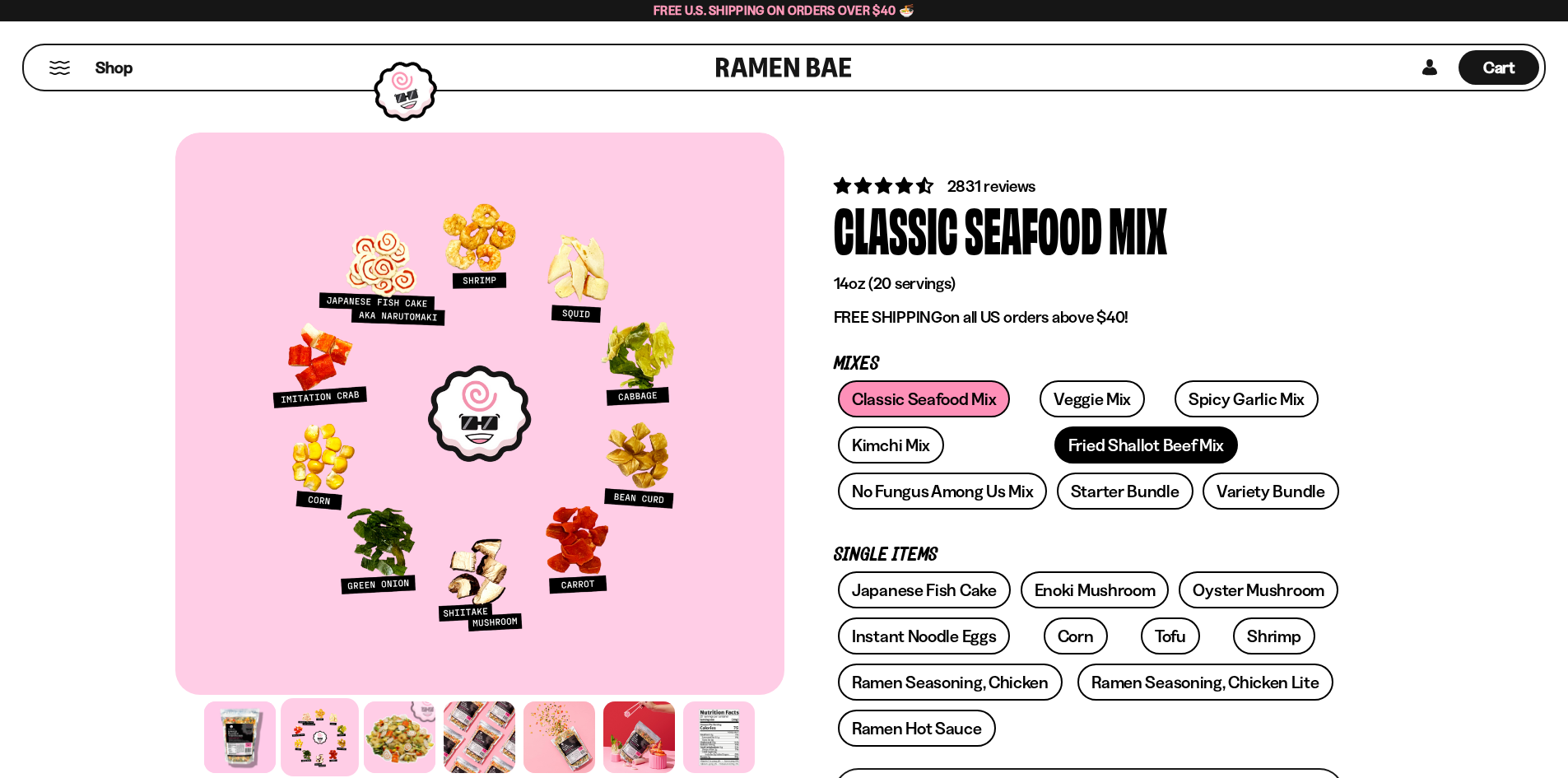
click at [1109, 456] on link "Fried Shallot Beef Mix" at bounding box center [1146, 445] width 184 height 37
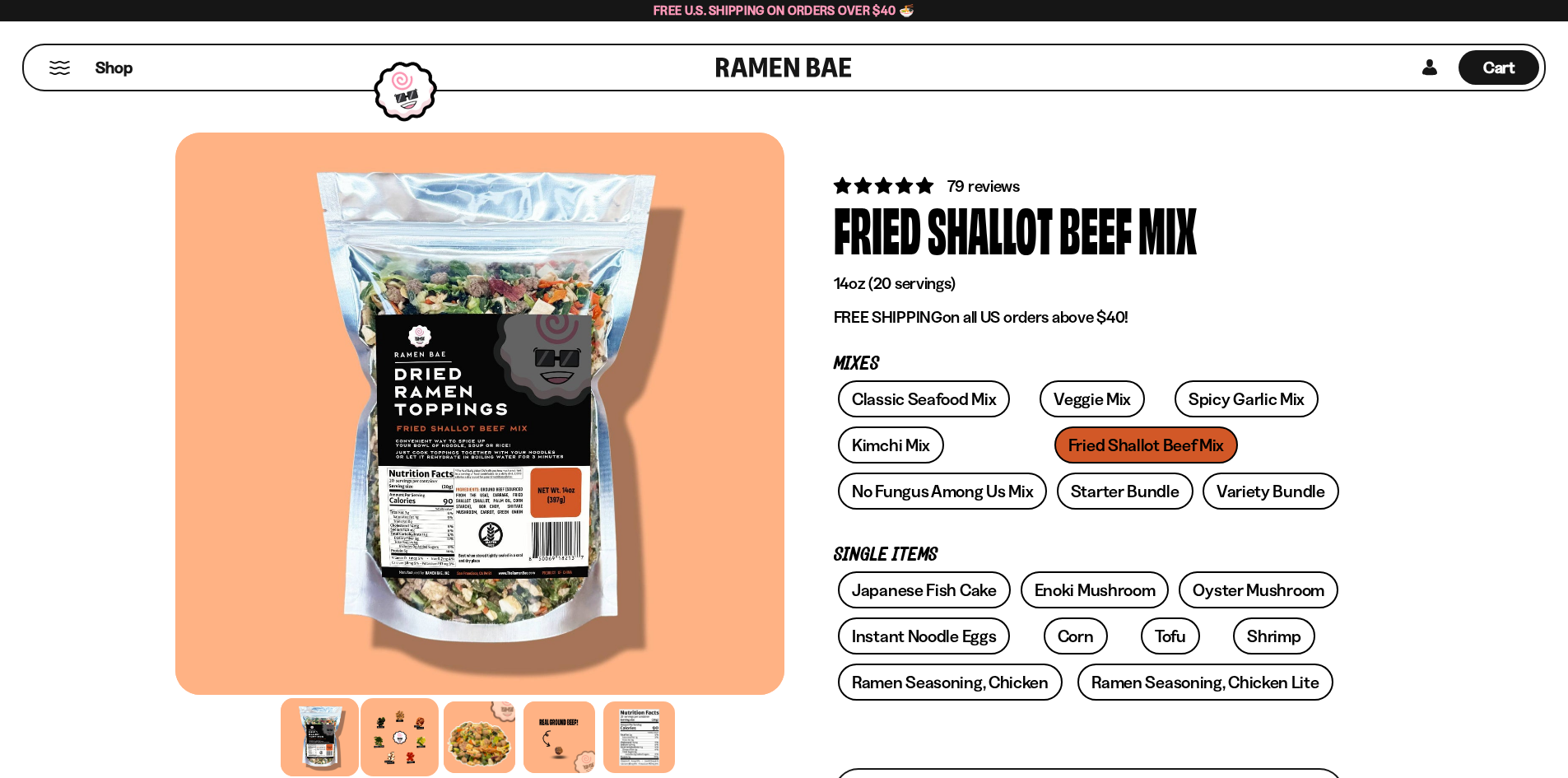
click at [411, 714] on div at bounding box center [399, 737] width 78 height 78
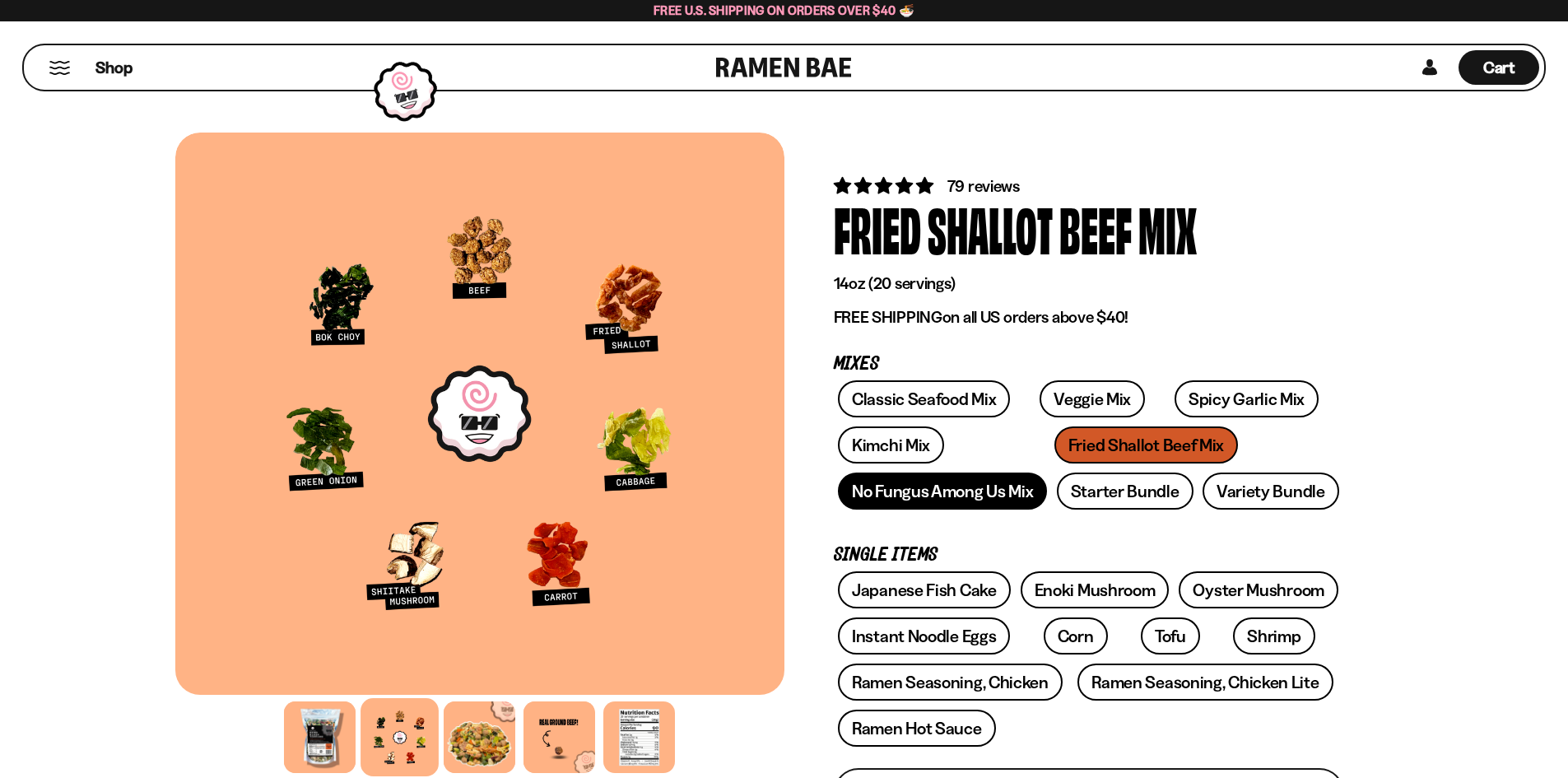
click at [931, 503] on link "No Fungus Among Us Mix" at bounding box center [943, 491] width 209 height 37
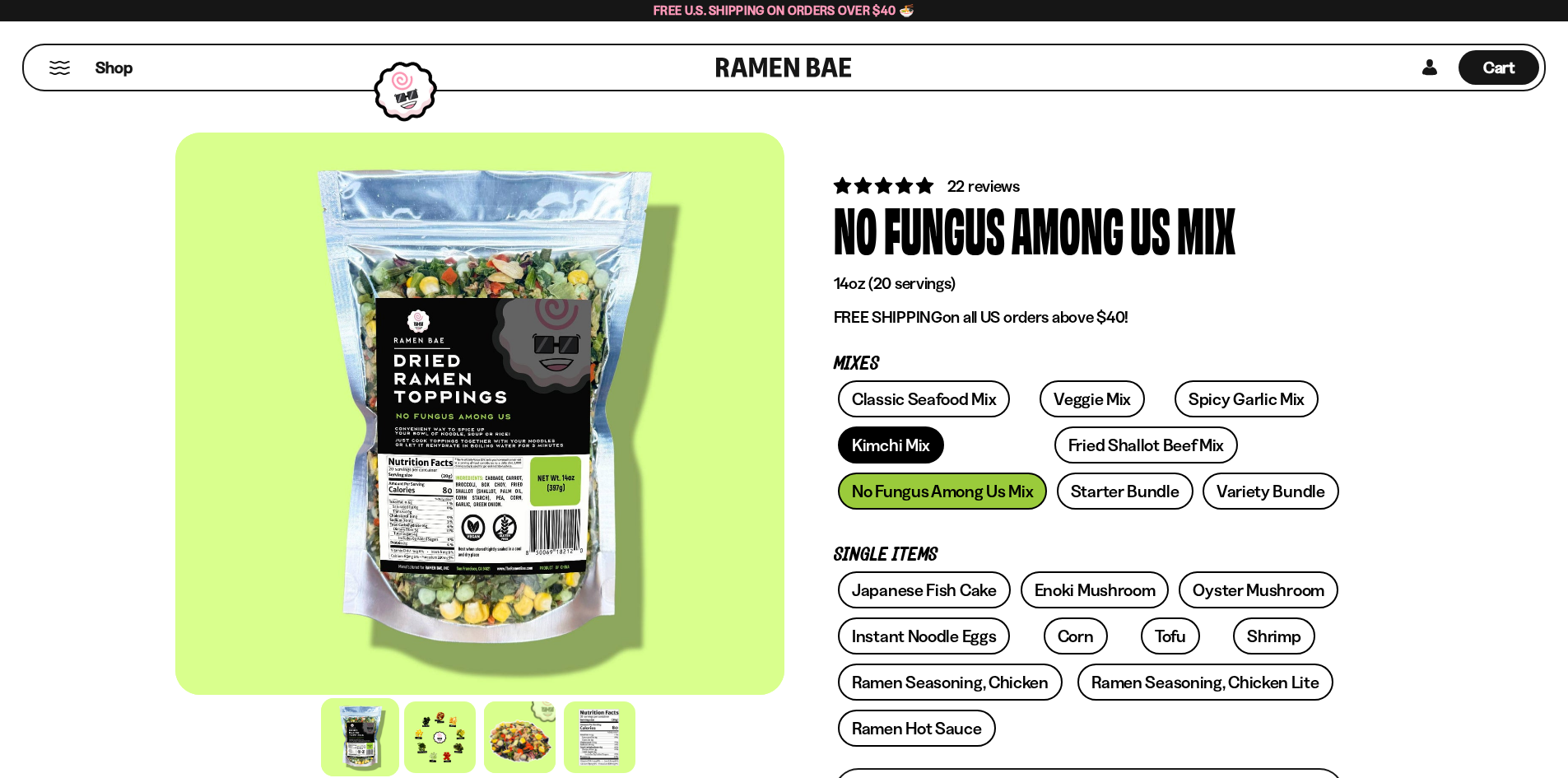
click at [913, 437] on link "Kimchi Mix" at bounding box center [891, 445] width 106 height 37
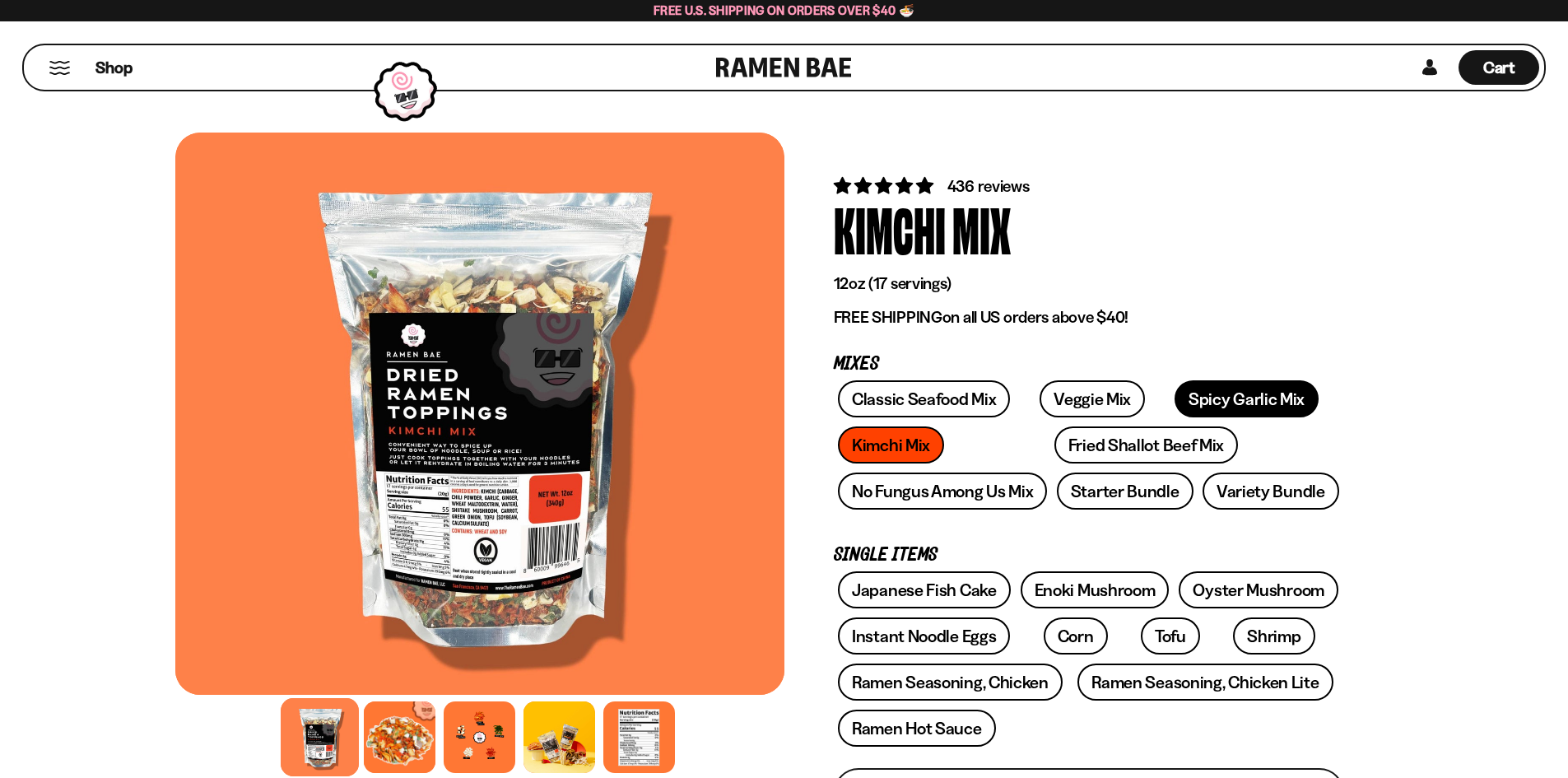
click at [1174, 386] on link "Spicy Garlic Mix" at bounding box center [1246, 399] width 144 height 37
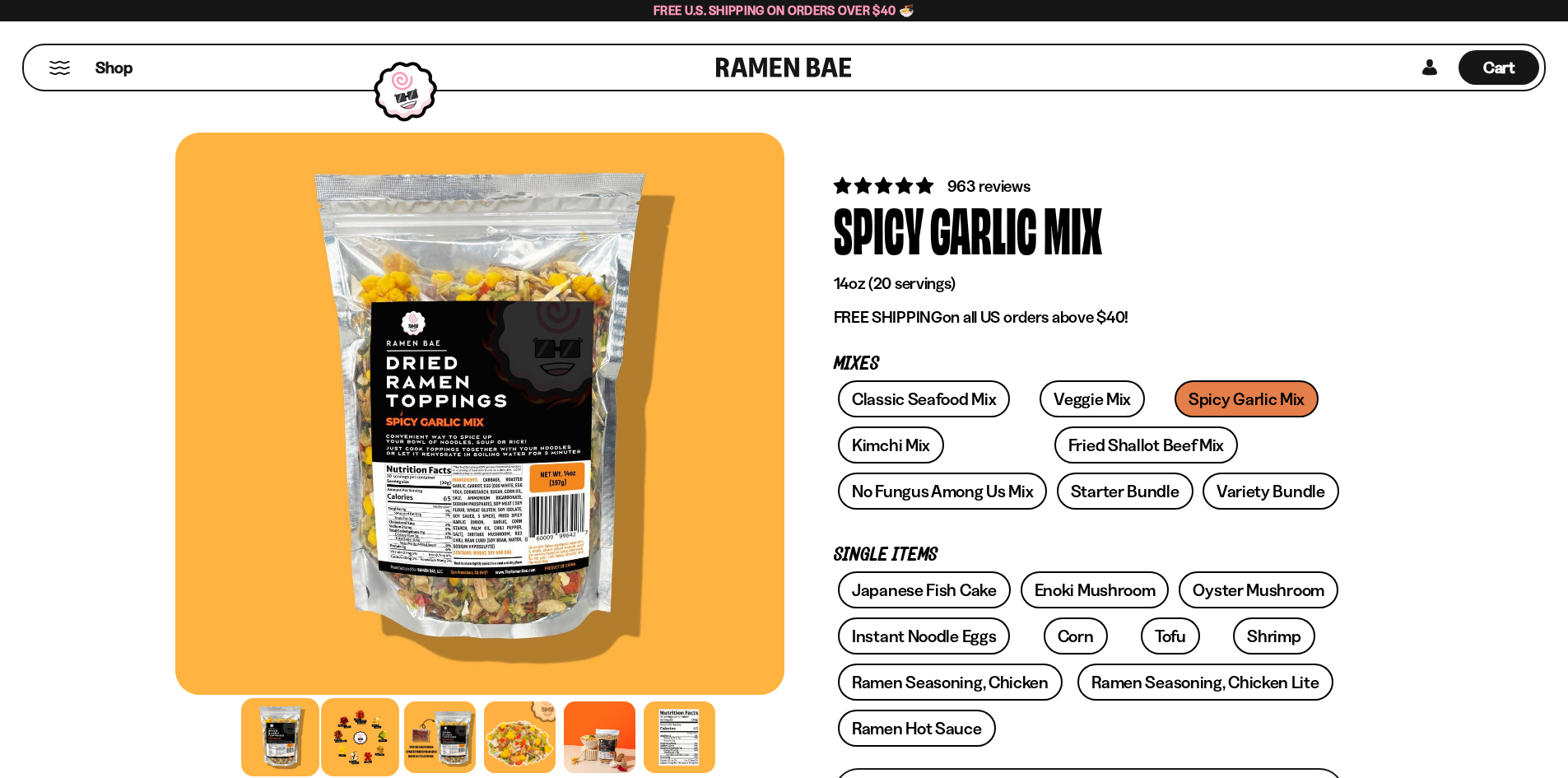
click at [342, 725] on div at bounding box center [360, 737] width 78 height 78
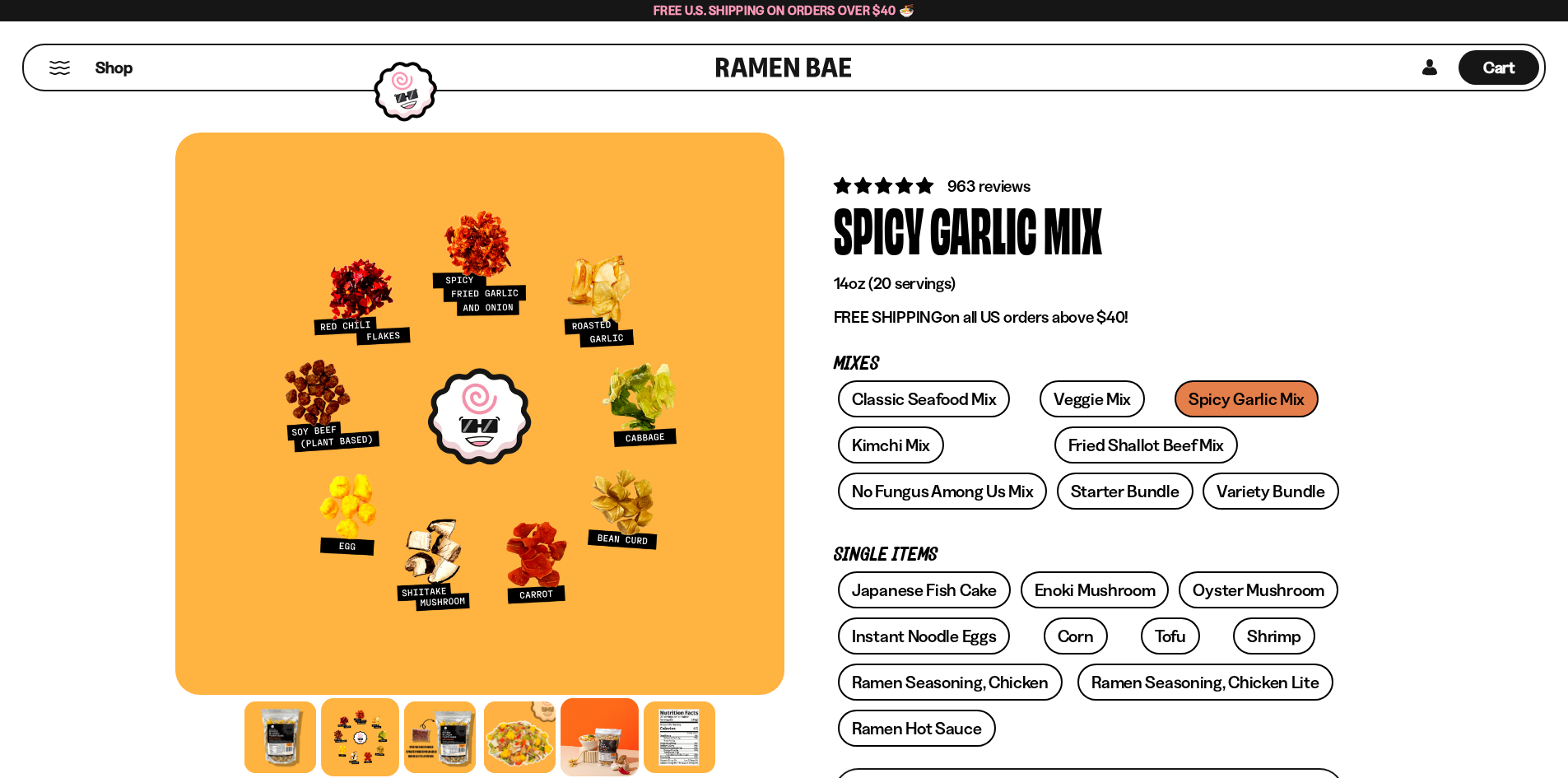
click at [610, 716] on div at bounding box center [599, 737] width 78 height 78
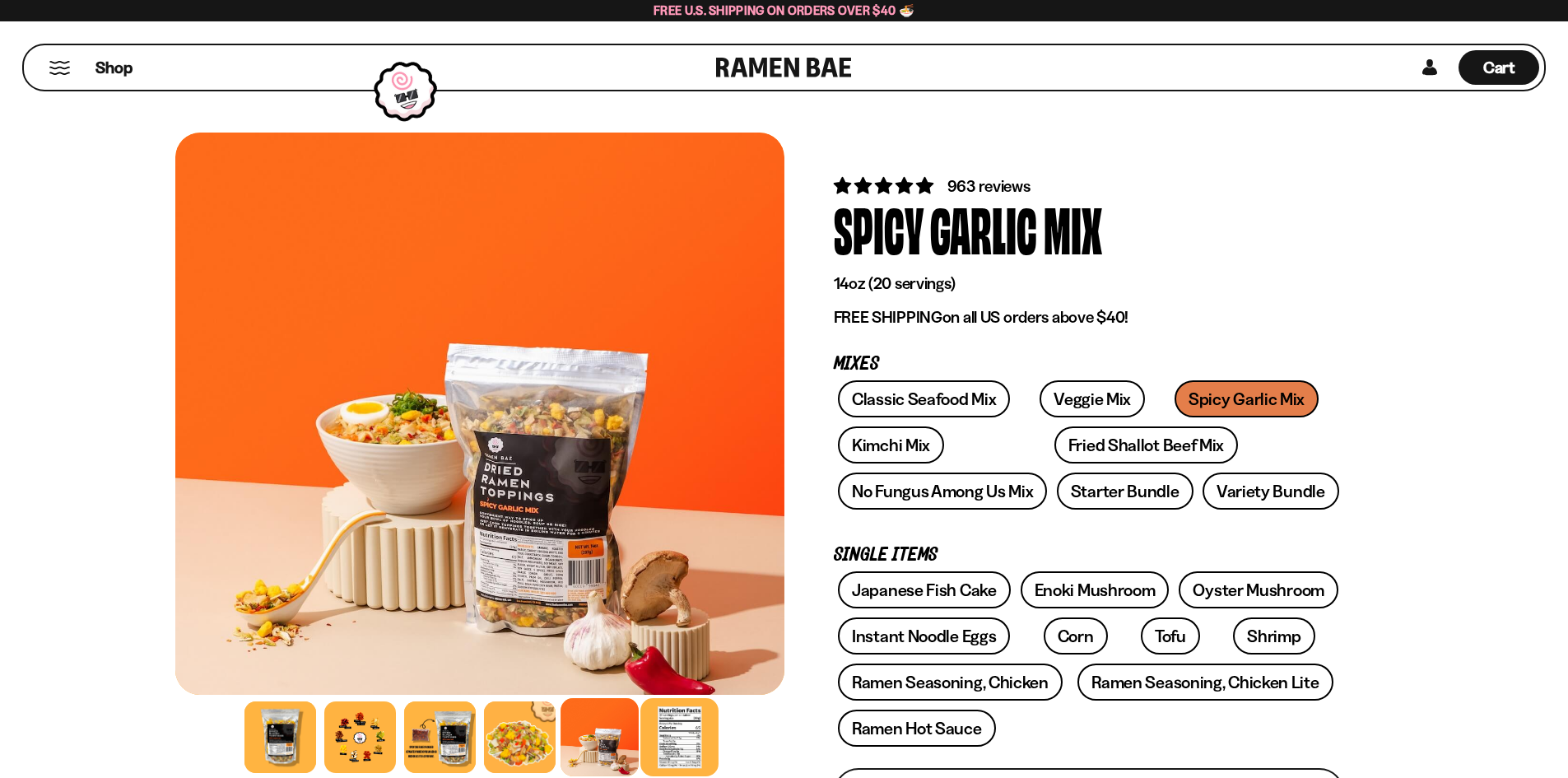
click at [672, 728] on div at bounding box center [678, 737] width 78 height 78
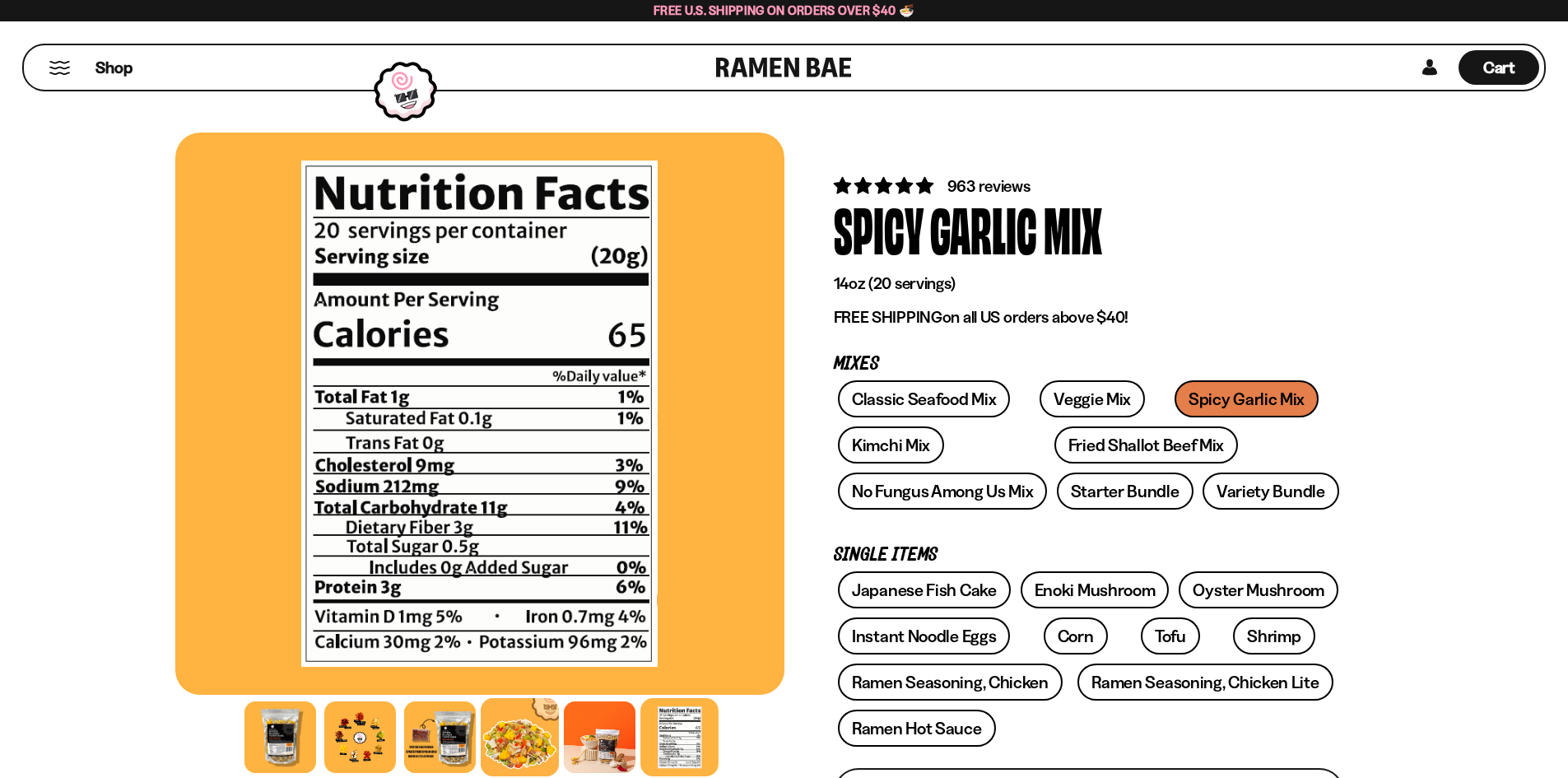
click at [508, 720] on div at bounding box center [520, 737] width 78 height 78
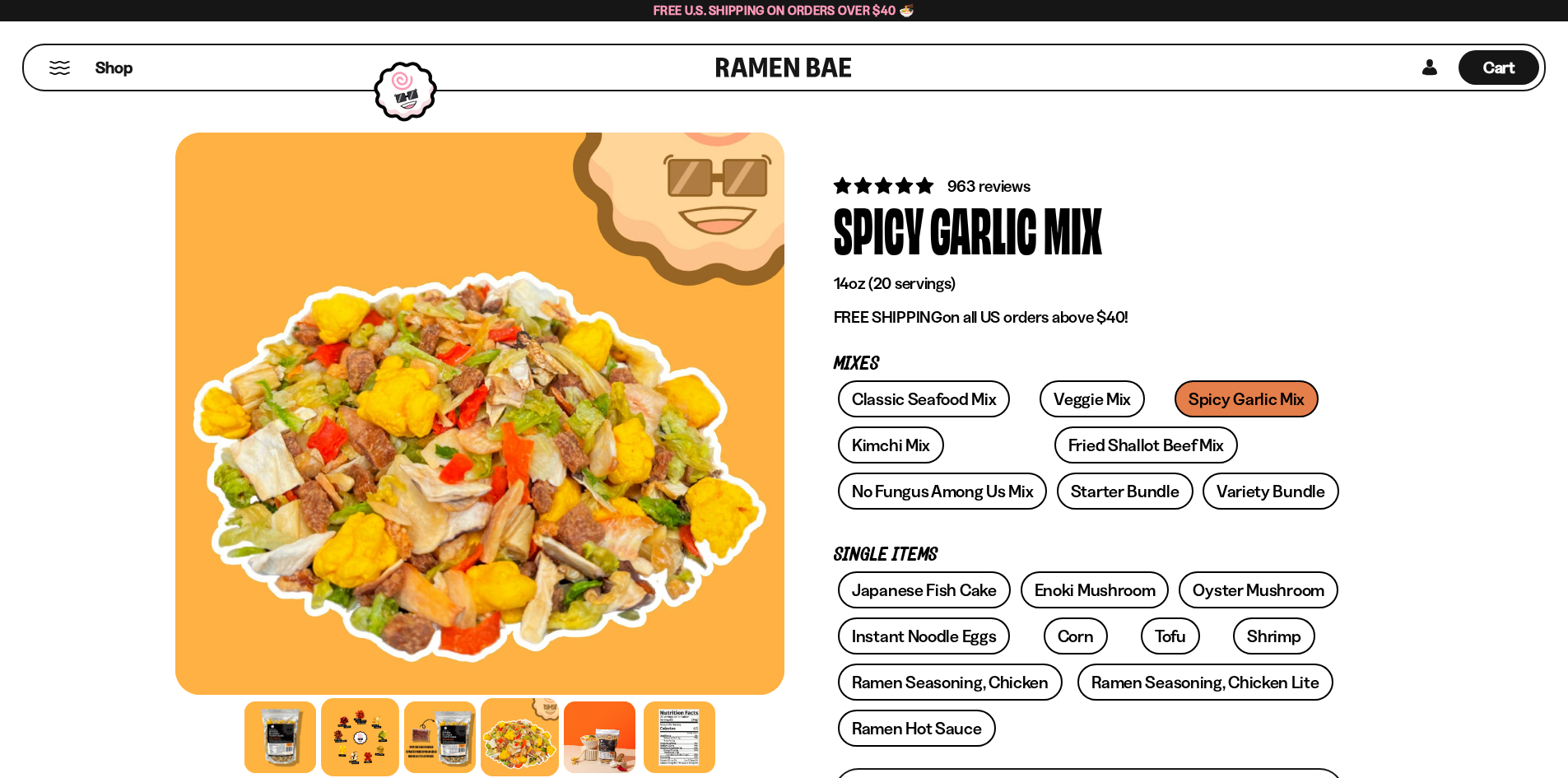
click at [342, 724] on div at bounding box center [360, 737] width 78 height 78
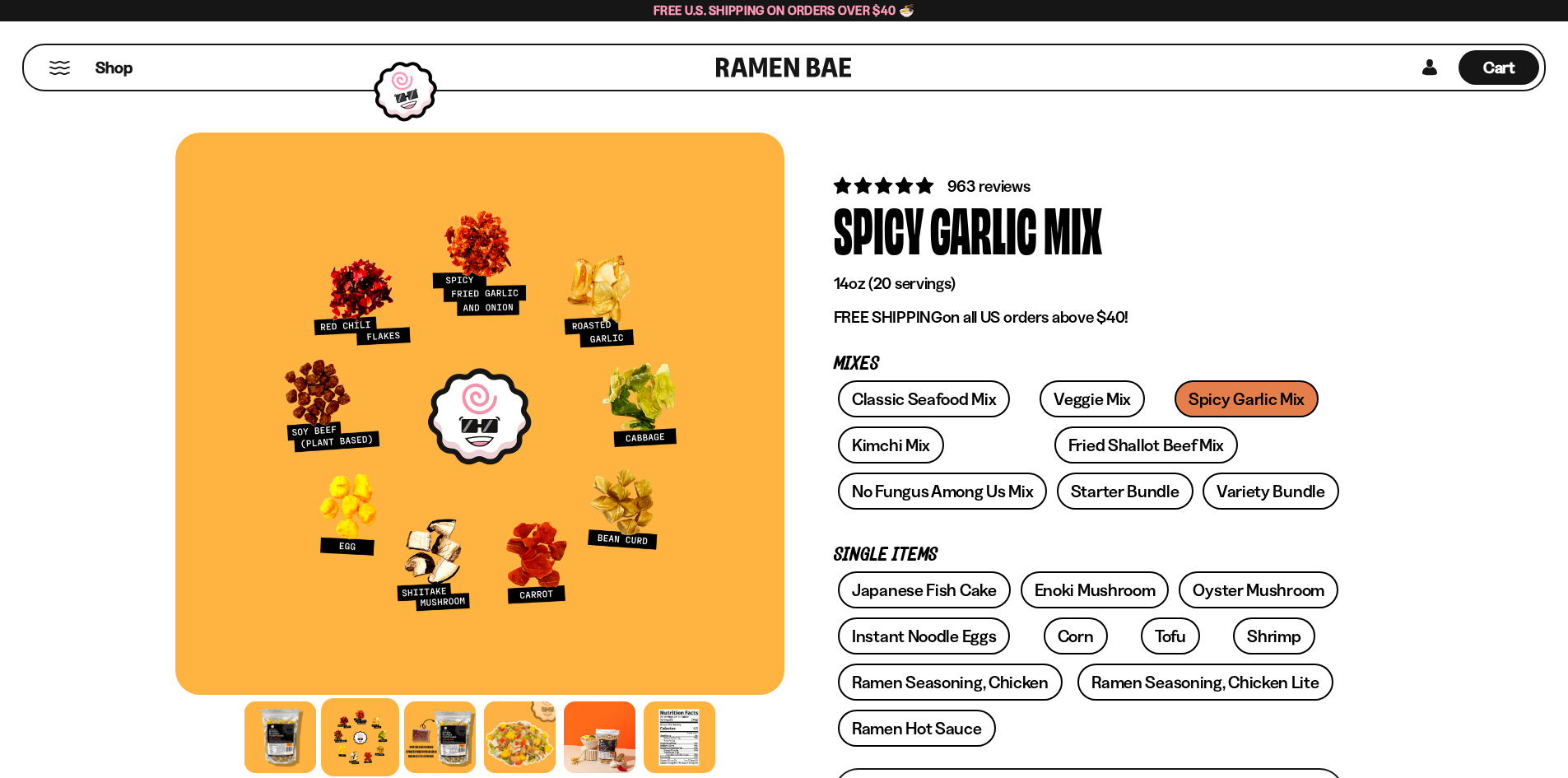
click at [986, 181] on span "963 reviews" at bounding box center [989, 186] width 84 height 20
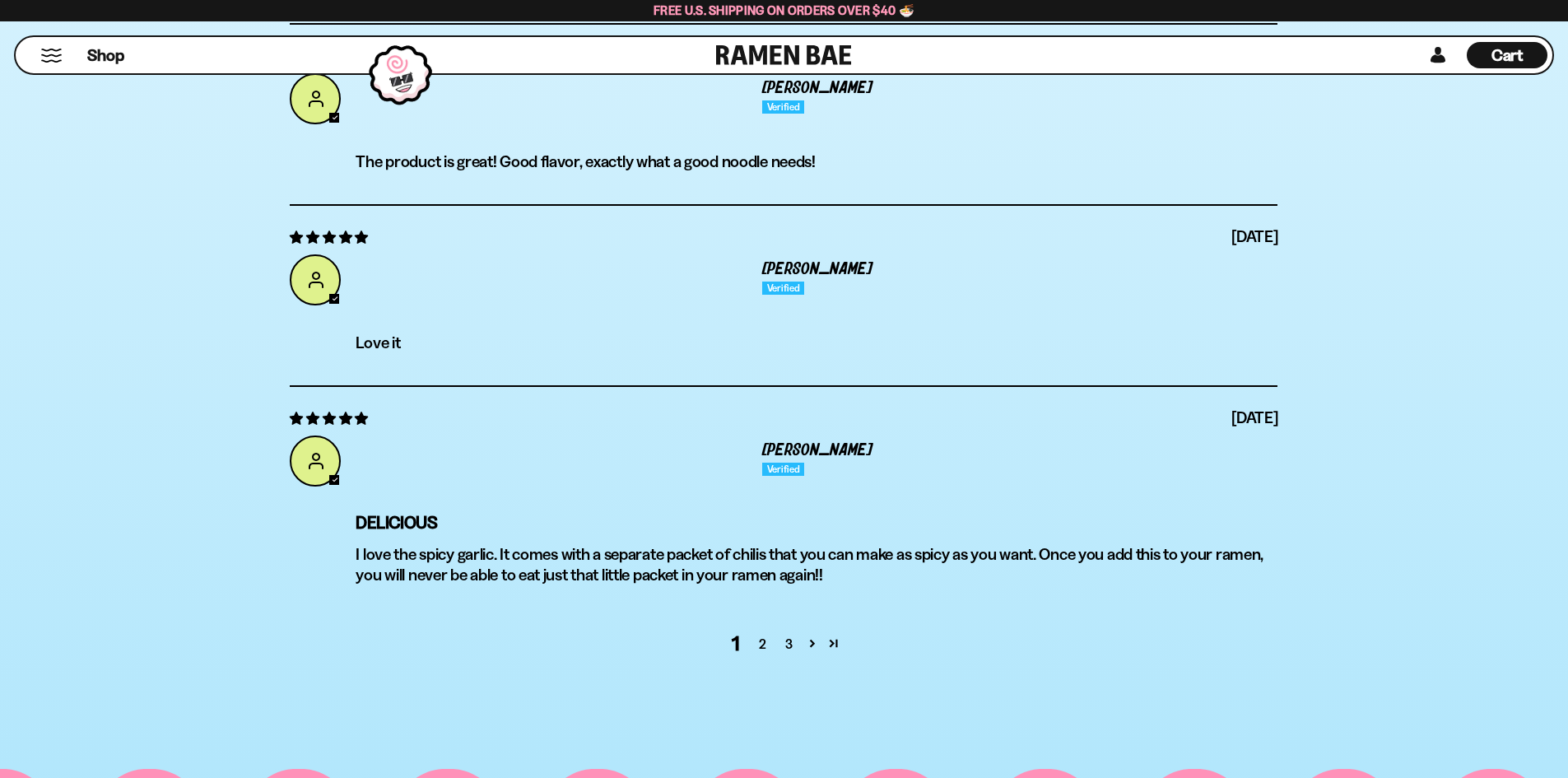
scroll to position [6709, 0]
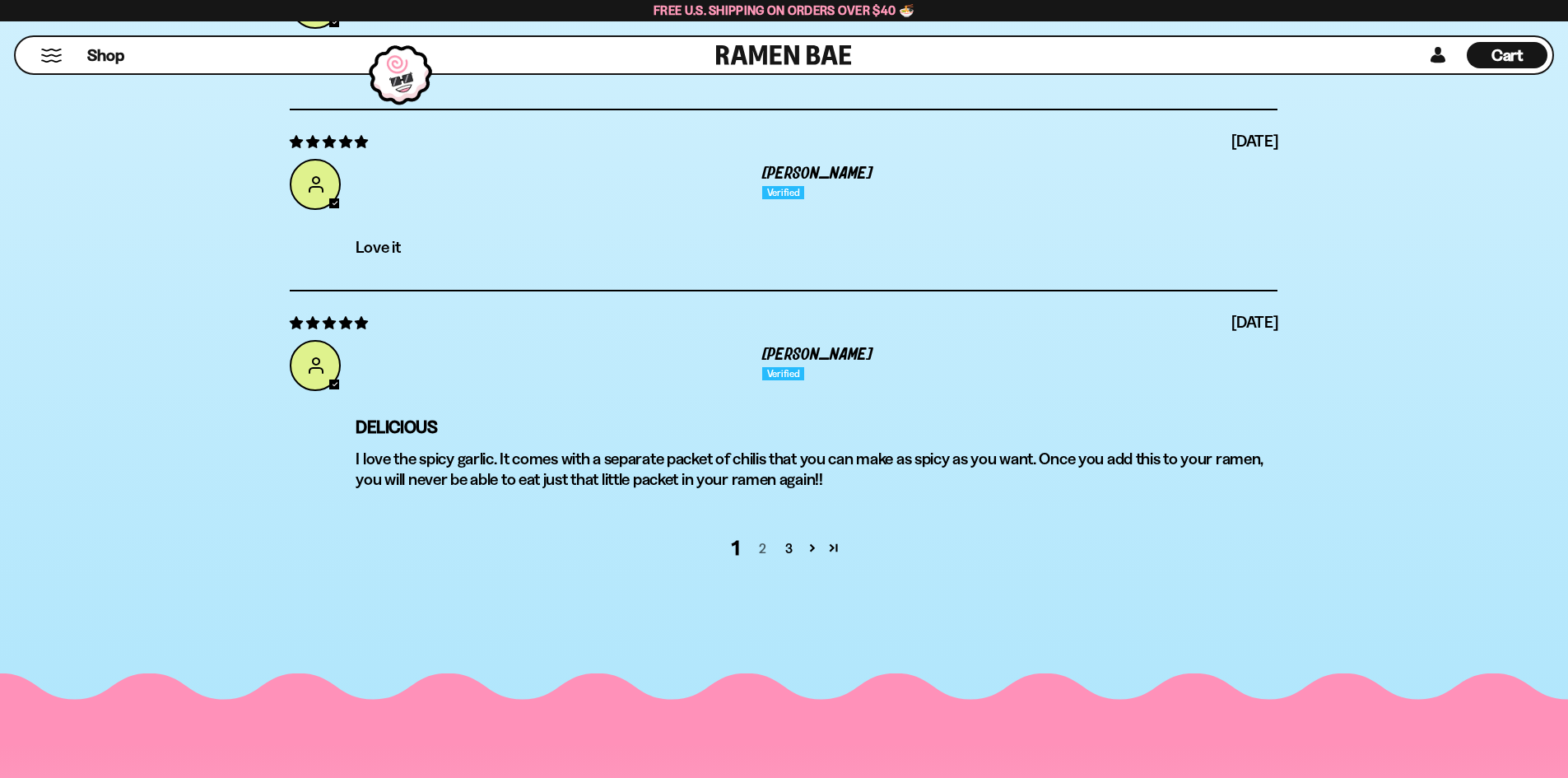
click at [765, 542] on link "2" at bounding box center [762, 548] width 27 height 20
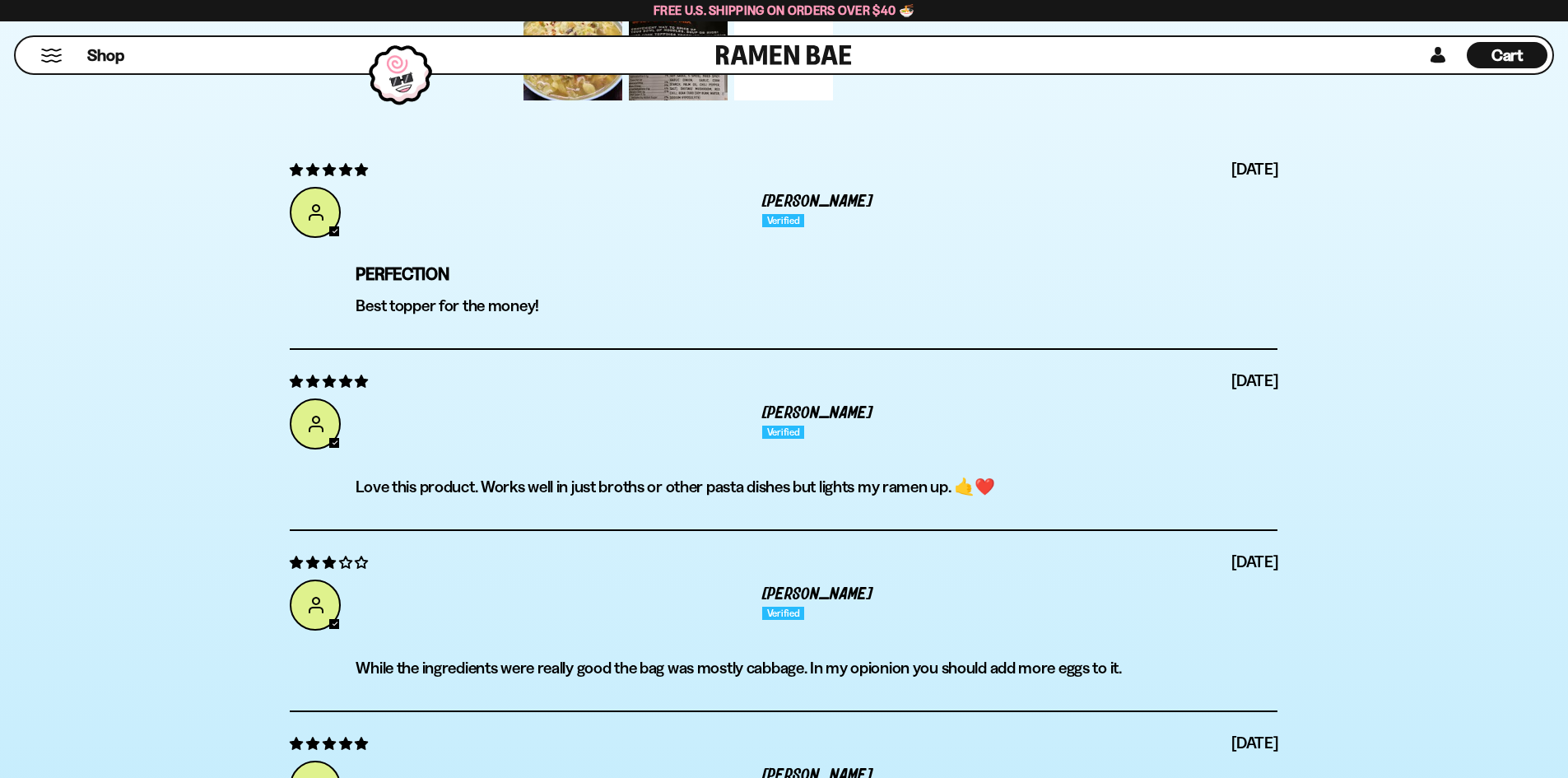
scroll to position [6039, 0]
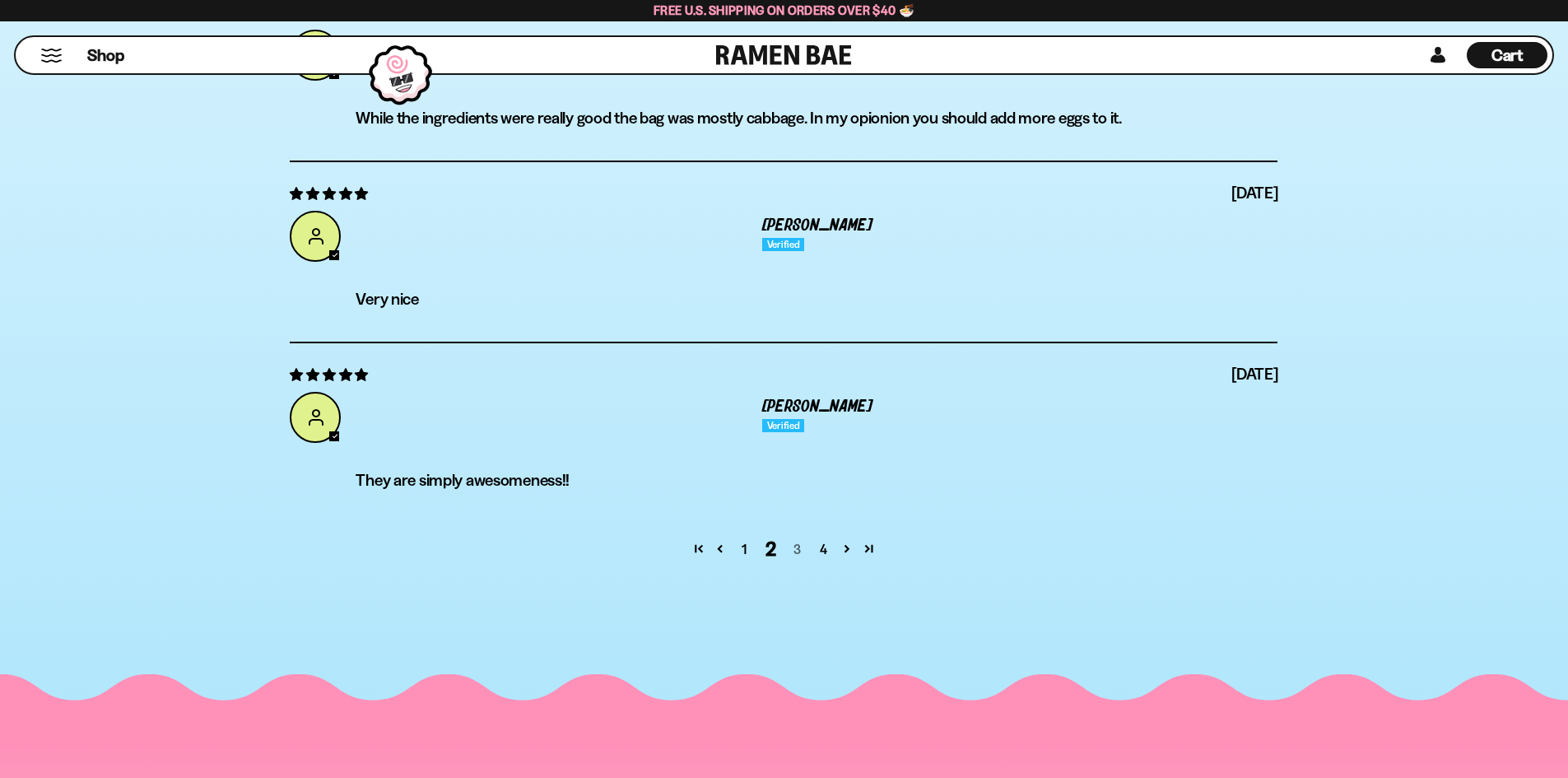
click at [794, 541] on link "3" at bounding box center [796, 549] width 27 height 20
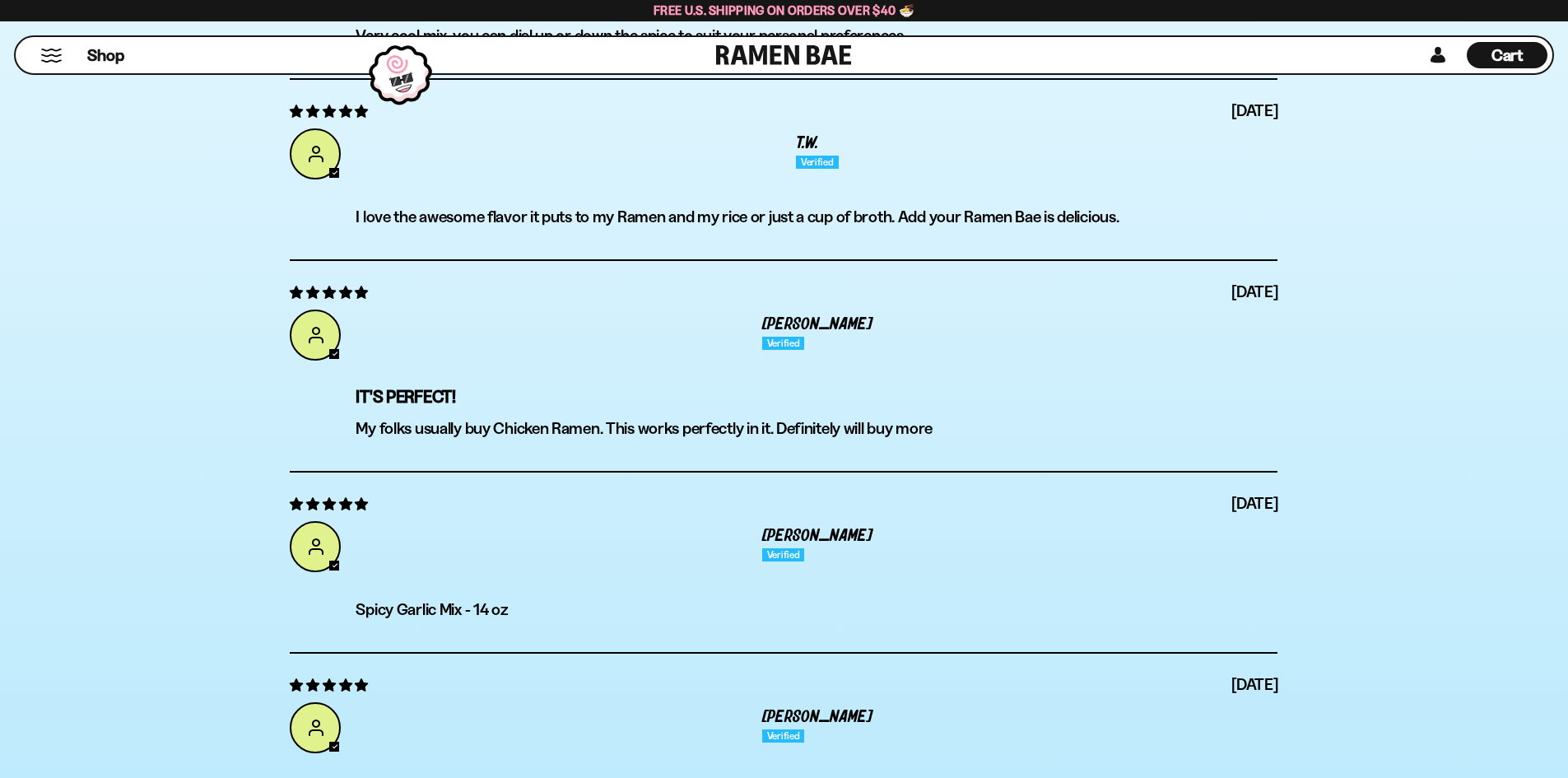
scroll to position [6698, 0]
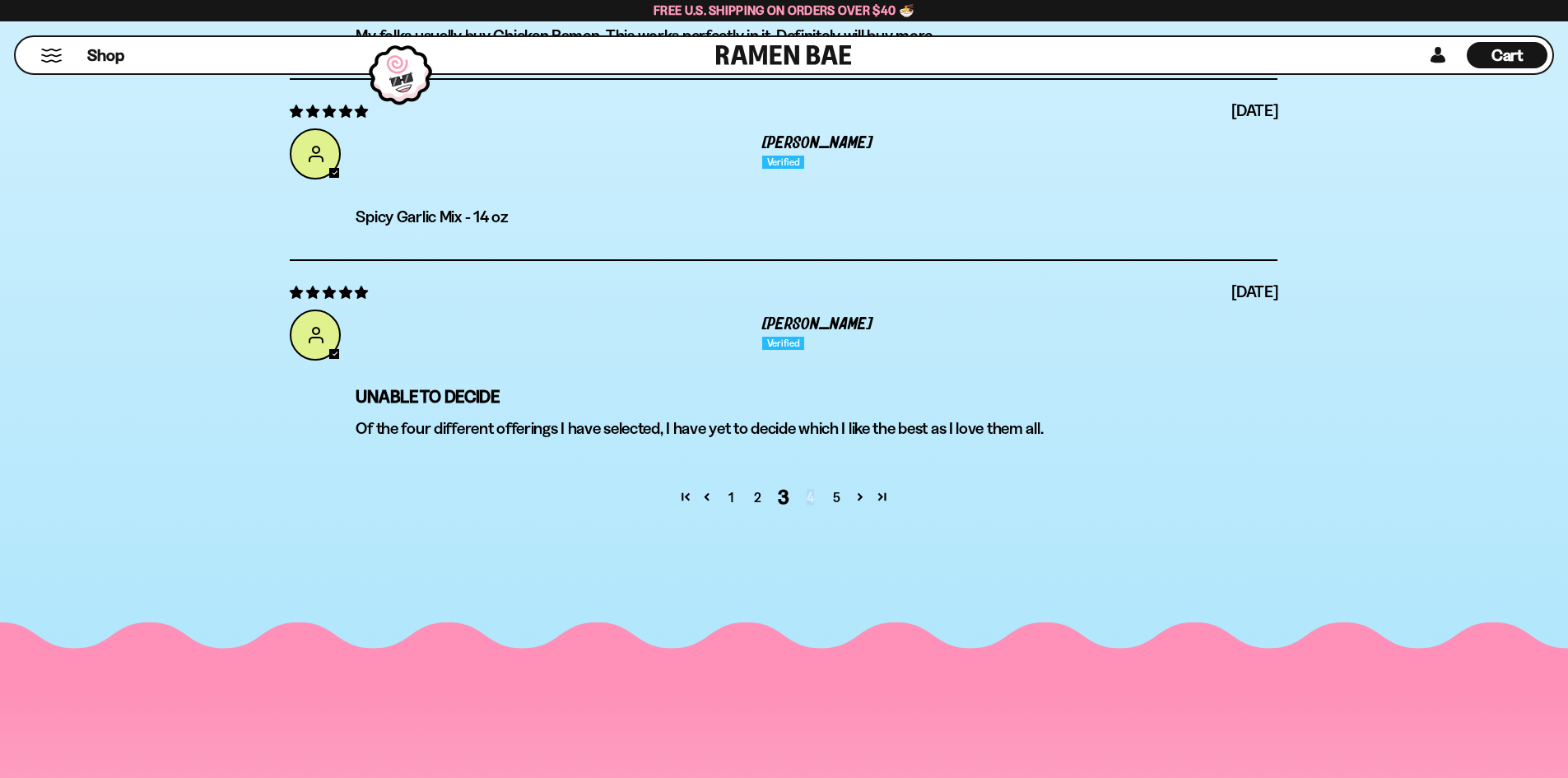
click at [811, 494] on link "4" at bounding box center [810, 498] width 27 height 20
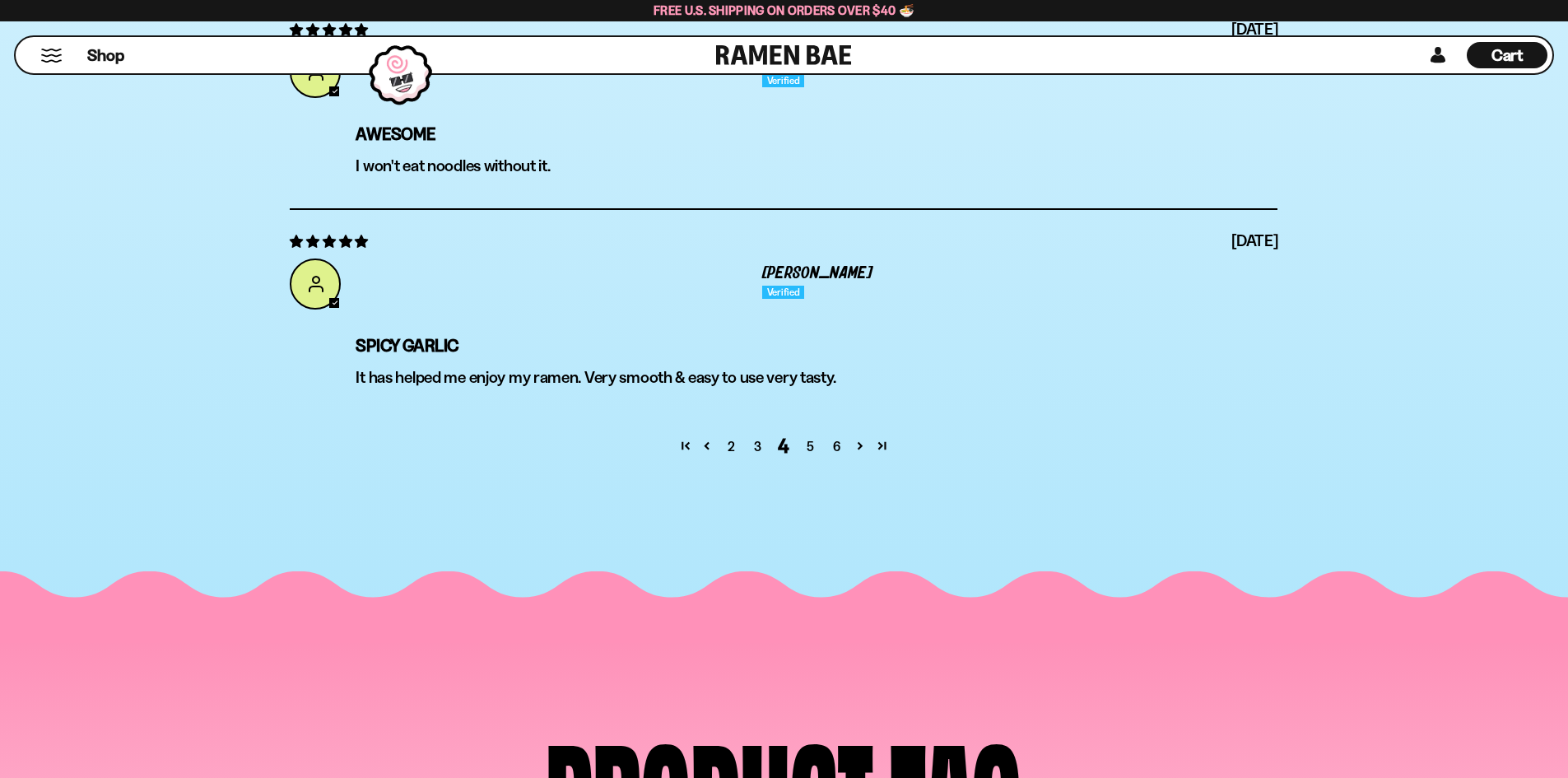
scroll to position [6781, 0]
drag, startPoint x: 815, startPoint y: 439, endPoint x: 836, endPoint y: 441, distance: 21.1
click at [815, 439] on link "5" at bounding box center [810, 445] width 27 height 20
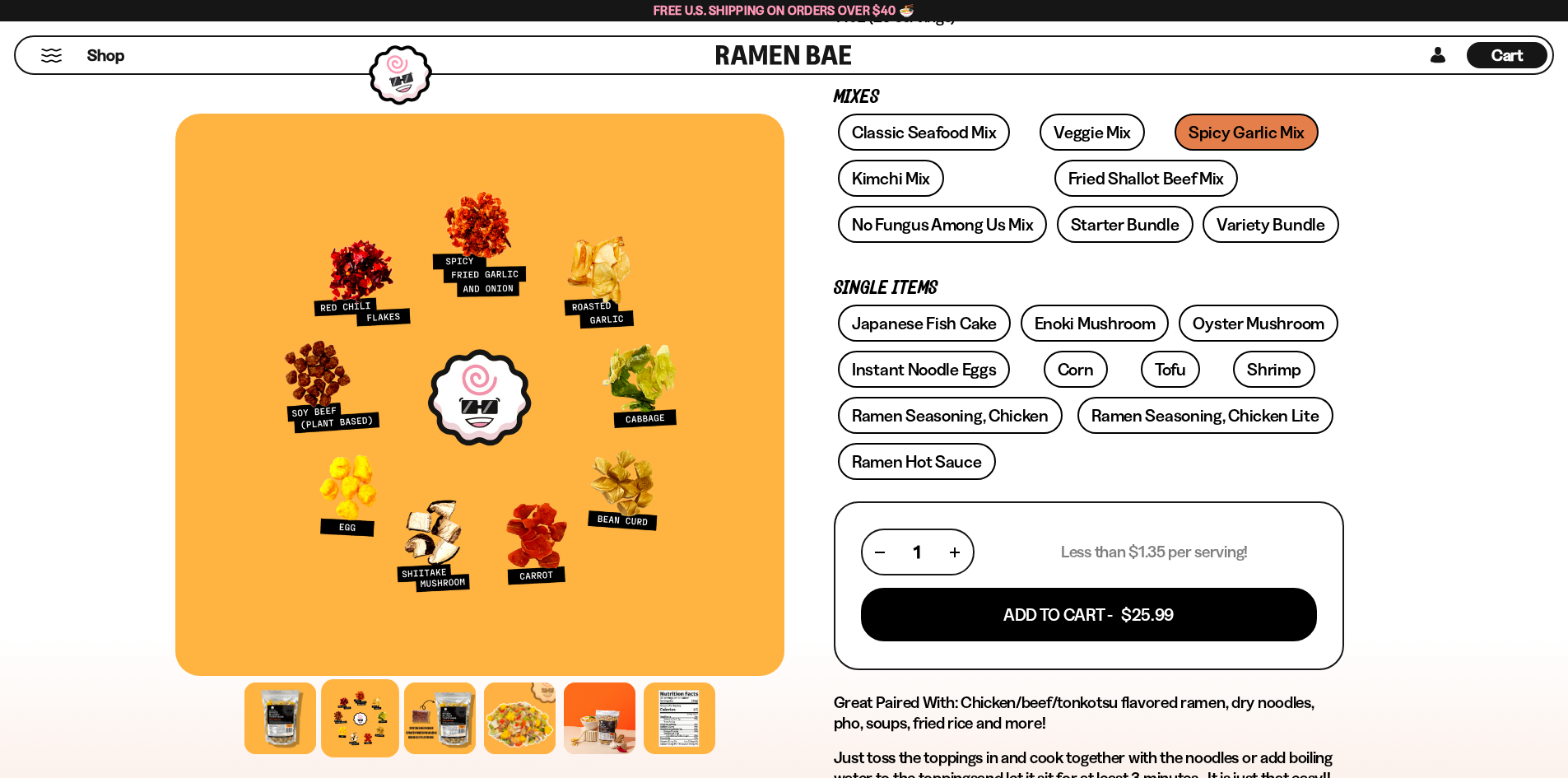
scroll to position [28, 0]
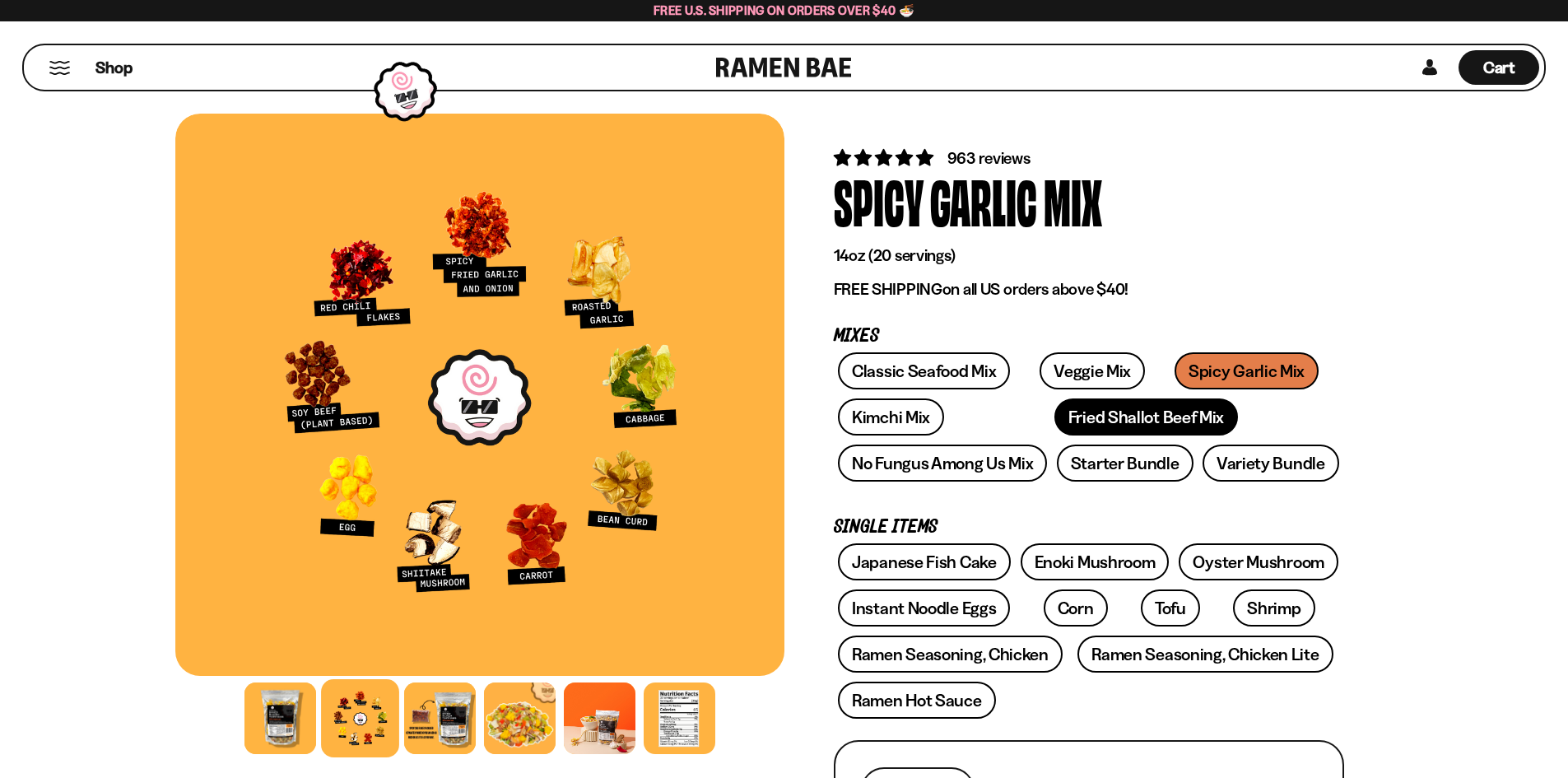
click at [1083, 410] on link "Fried Shallot Beef Mix" at bounding box center [1146, 417] width 184 height 37
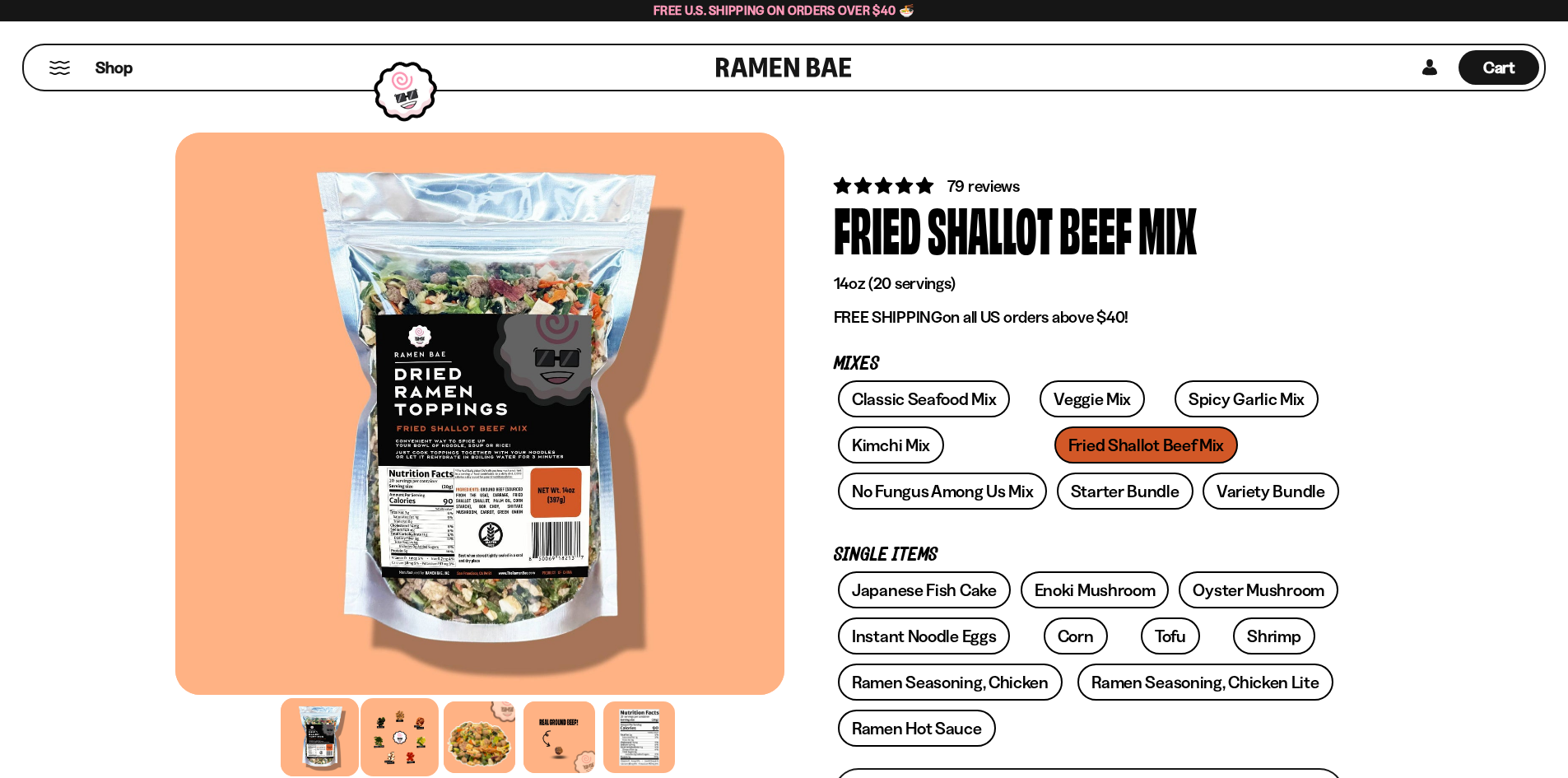
click at [368, 734] on div at bounding box center [399, 737] width 78 height 78
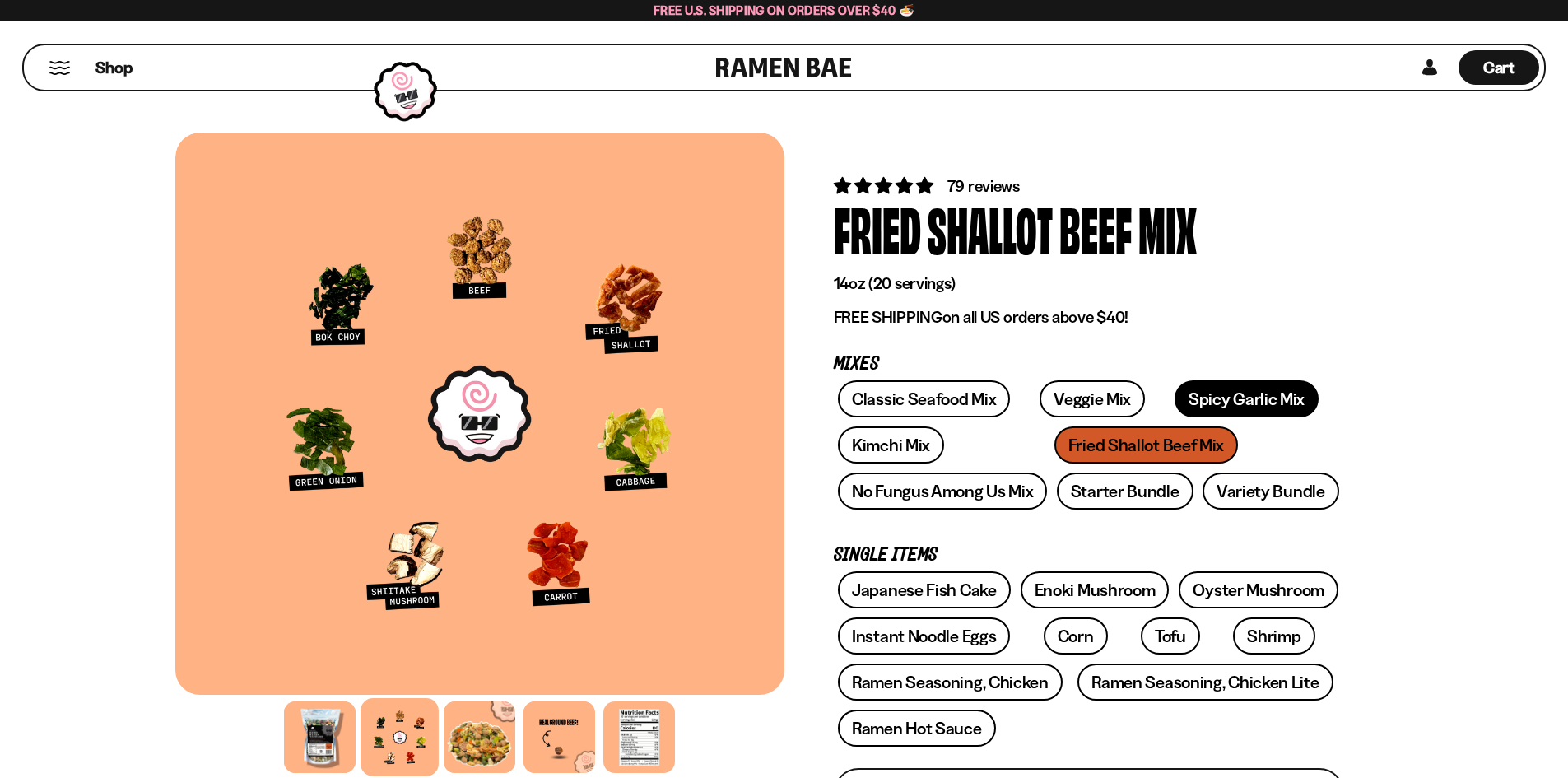
click at [1232, 381] on link "Spicy Garlic Mix" at bounding box center [1246, 399] width 144 height 37
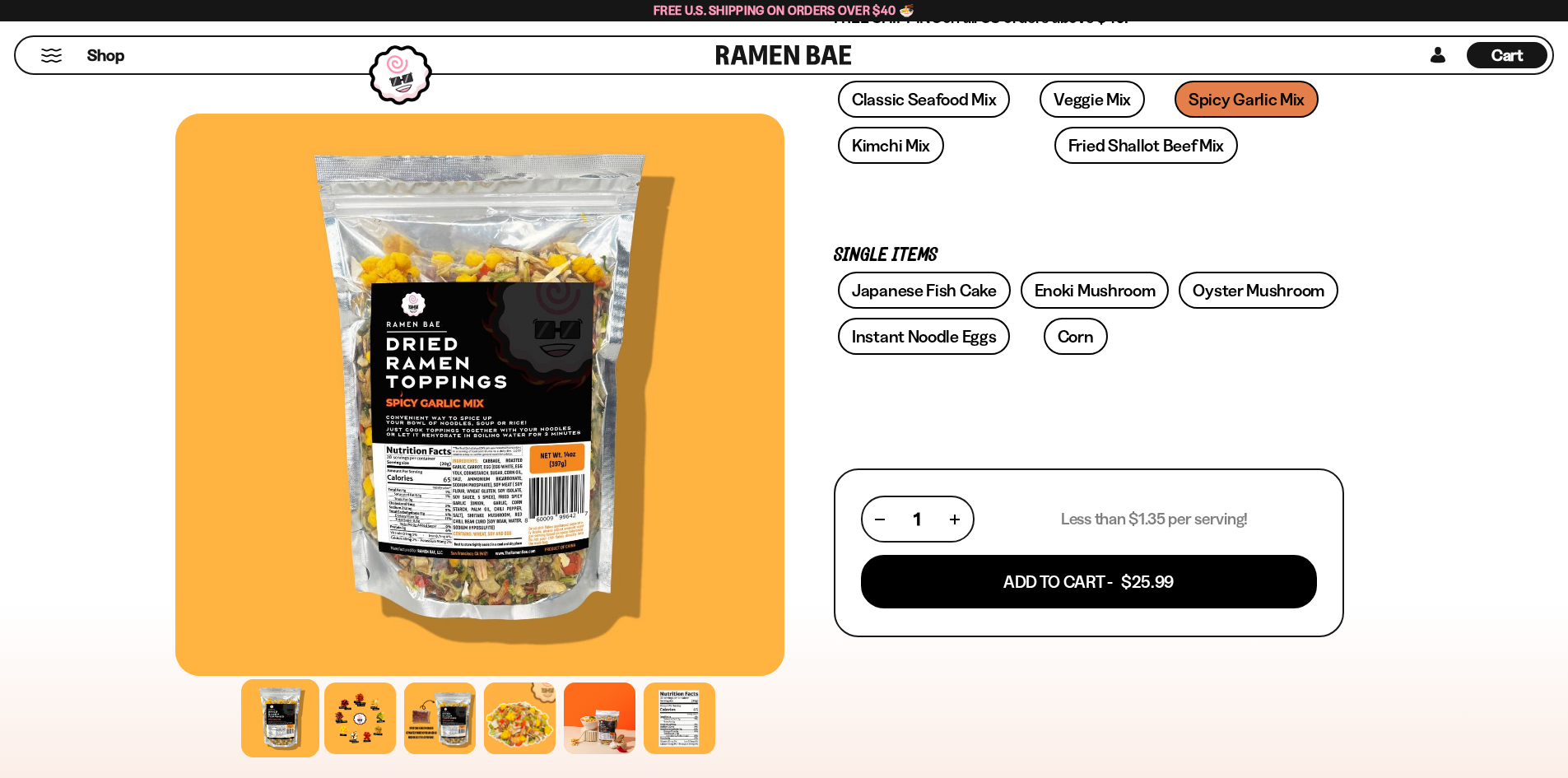
scroll to position [330, 0]
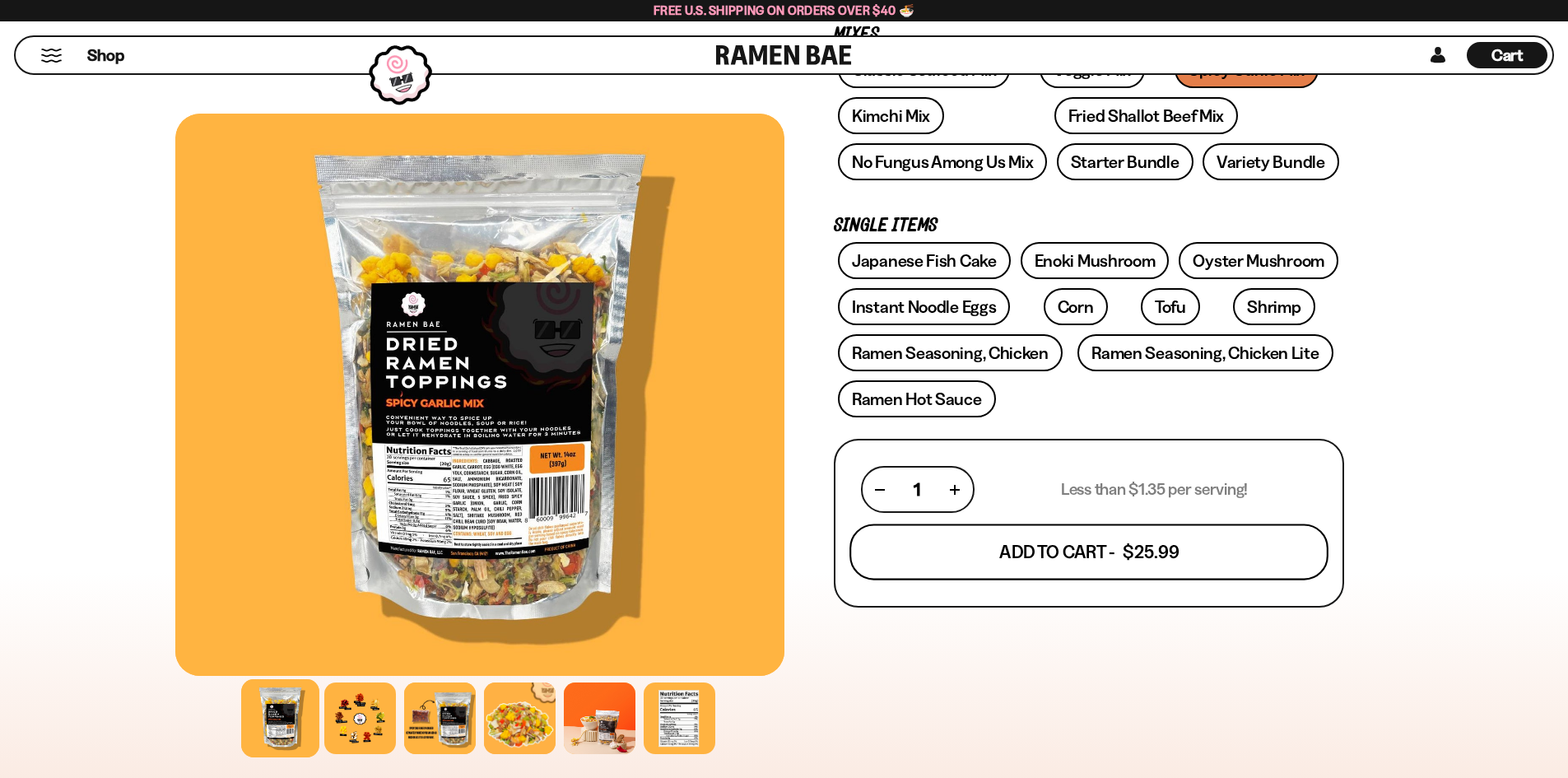
click at [1081, 550] on button "Add To Cart - $25.99" at bounding box center [1089, 552] width 479 height 56
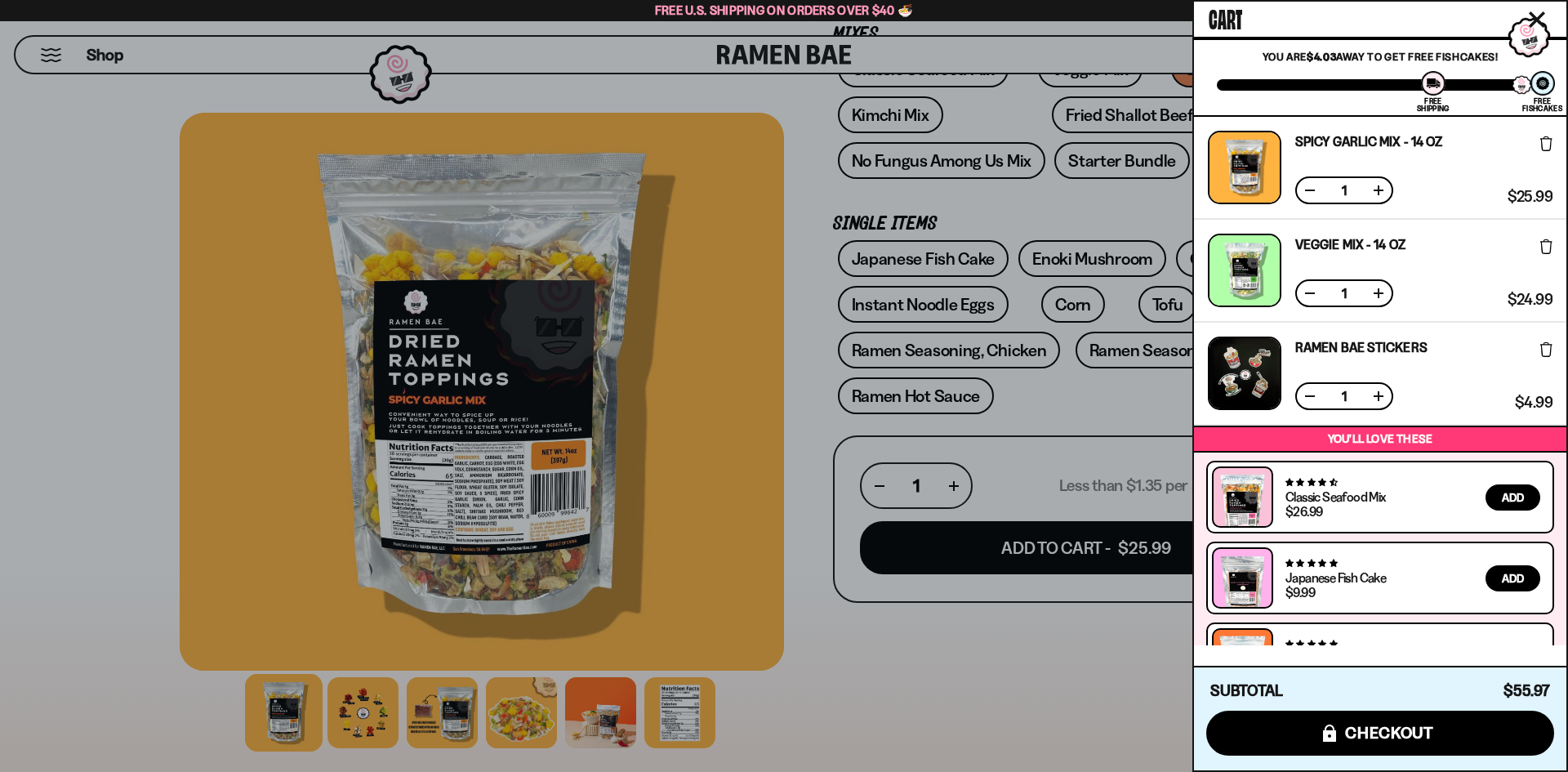
drag, startPoint x: 1133, startPoint y: 142, endPoint x: 1128, endPoint y: 164, distance: 22.6
click at [1132, 152] on div at bounding box center [784, 386] width 1568 height 772
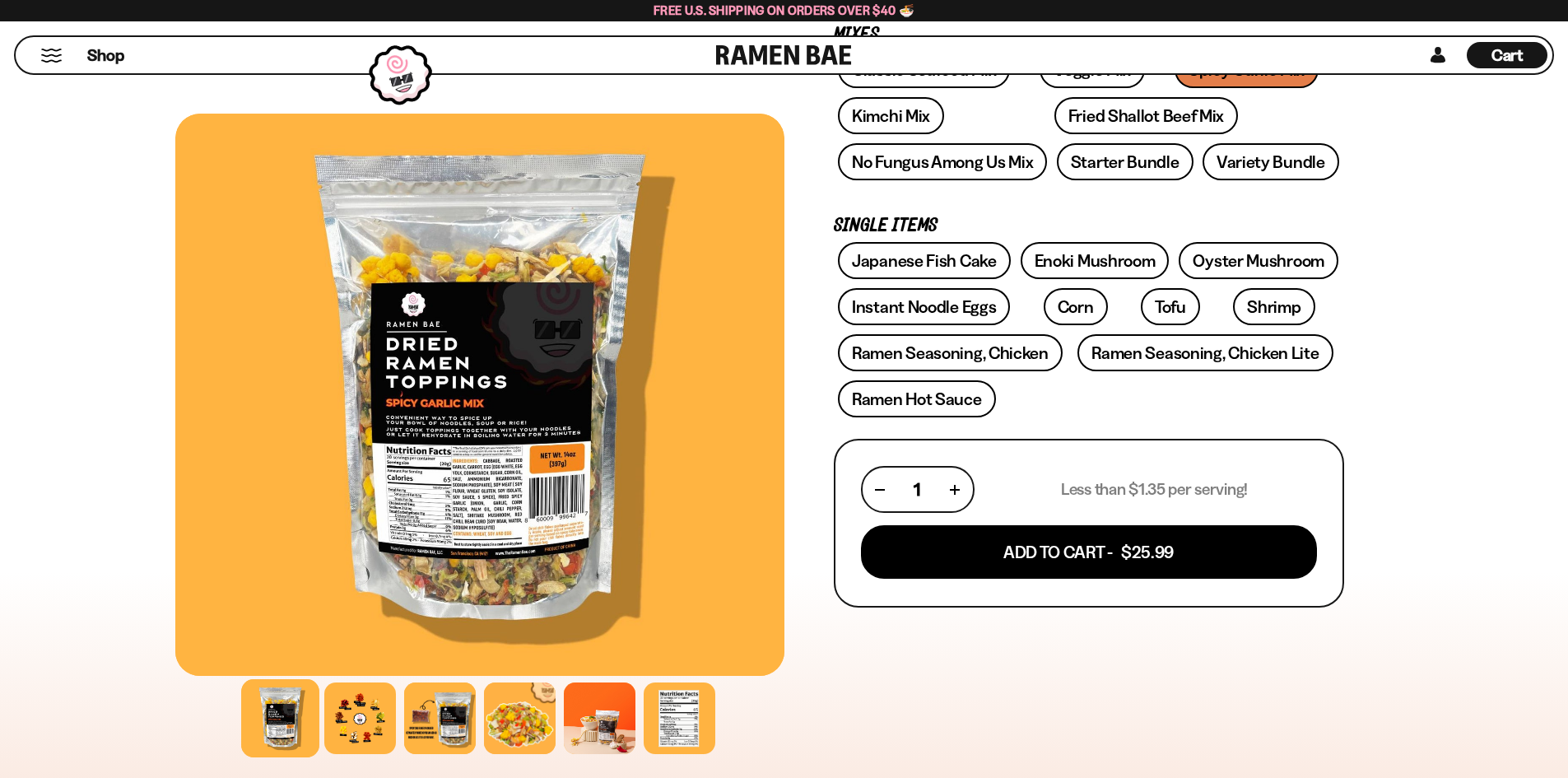
click at [1137, 165] on div at bounding box center [784, 389] width 1568 height 778
click at [1103, 163] on link "Starter Bundle" at bounding box center [1125, 162] width 137 height 37
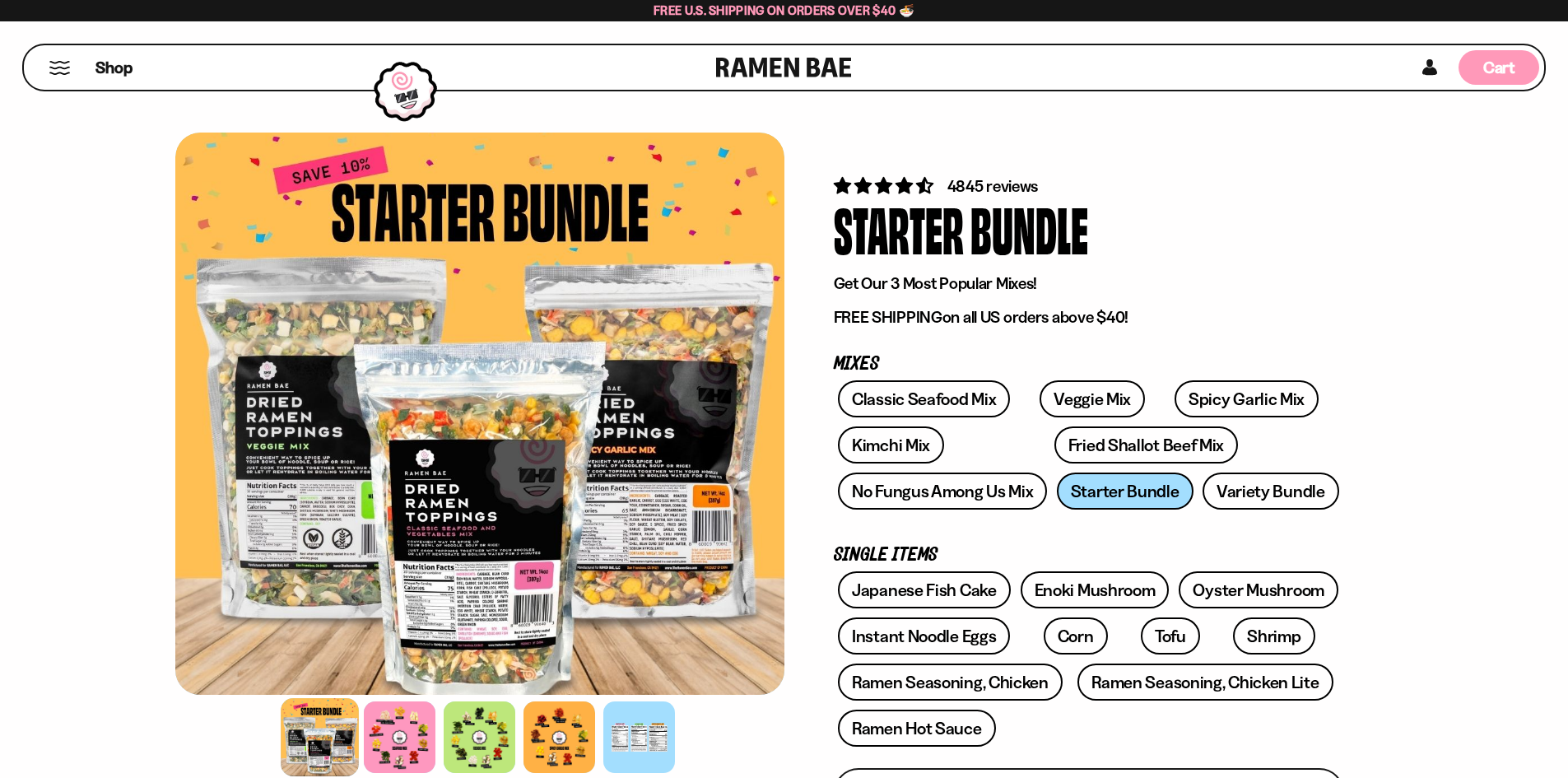
click at [1477, 70] on div "Cart D0381C2F-513E-4F90-8A41-6F0A75DCBAAA" at bounding box center [1499, 68] width 81 height 35
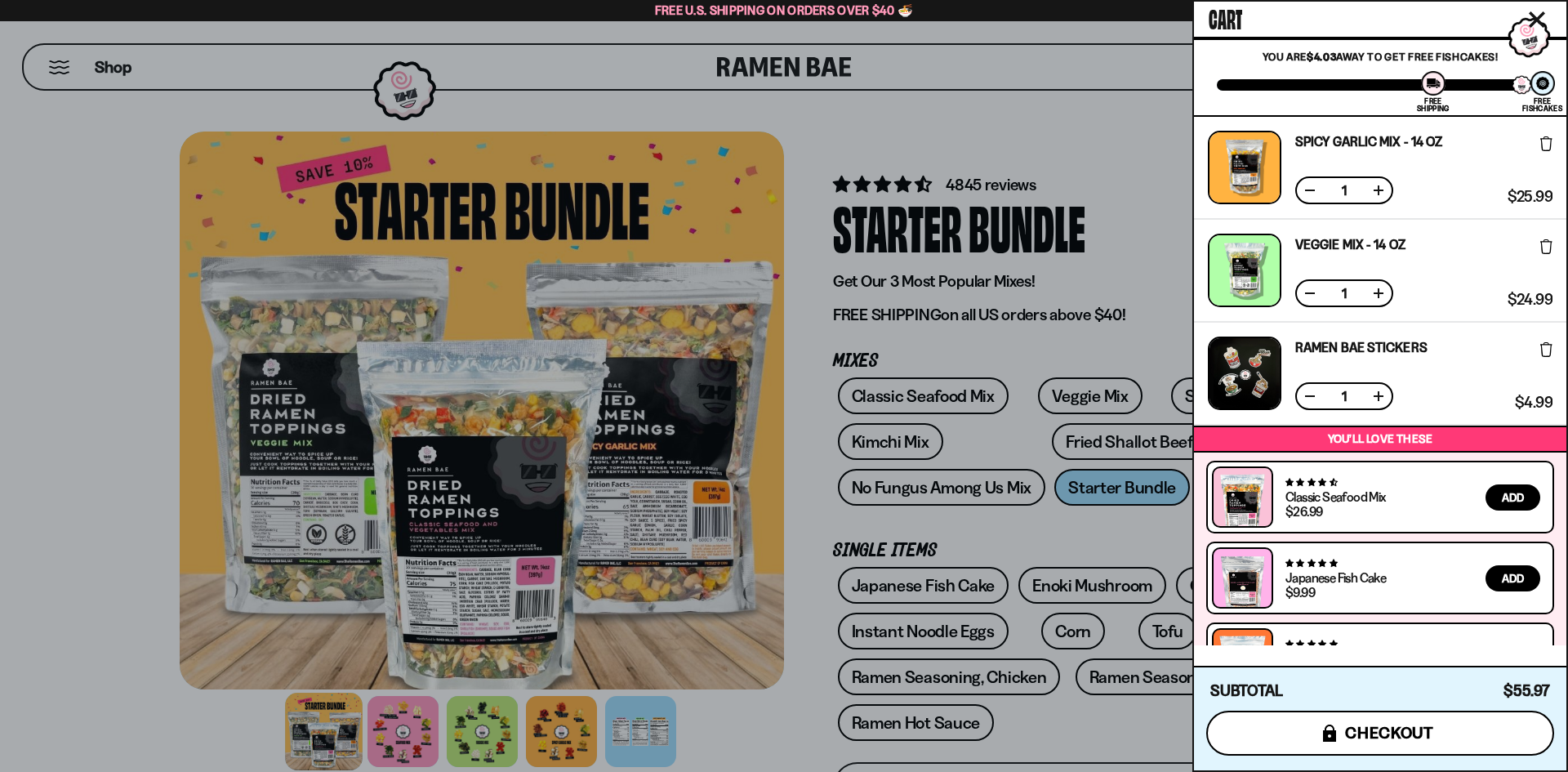
click at [1367, 738] on span "checkout" at bounding box center [1390, 733] width 89 height 18
